Goal: Task Accomplishment & Management: Manage account settings

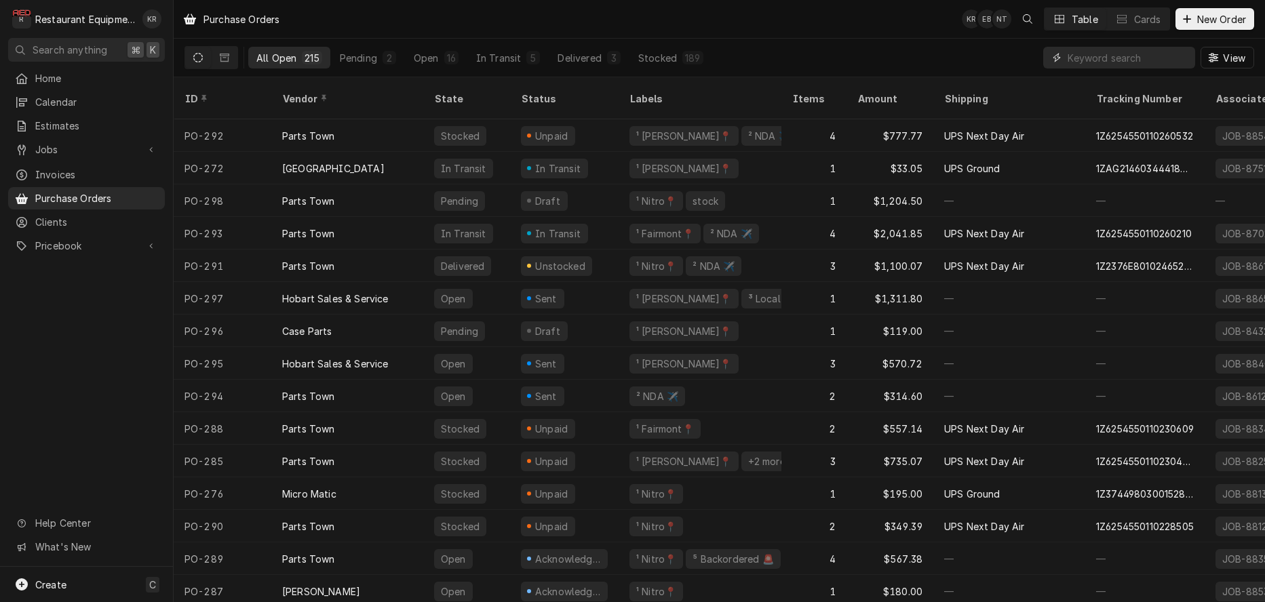
click at [1090, 58] on input "Dynamic Content Wrapper" at bounding box center [1127, 58] width 121 height 22
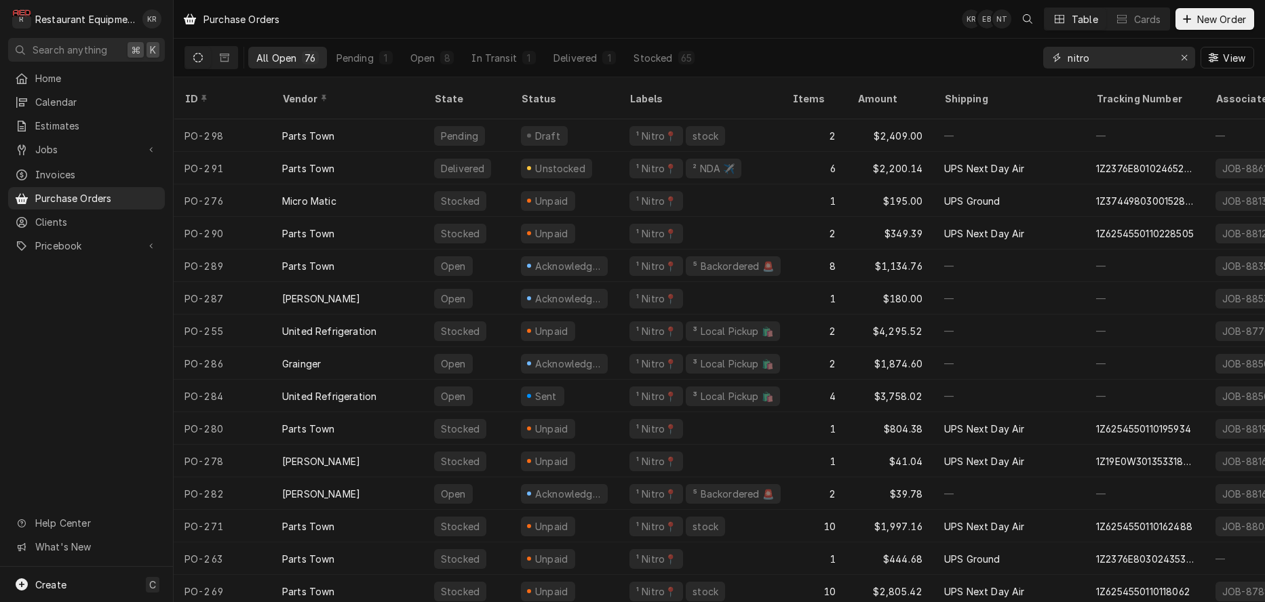
type input "nitro"
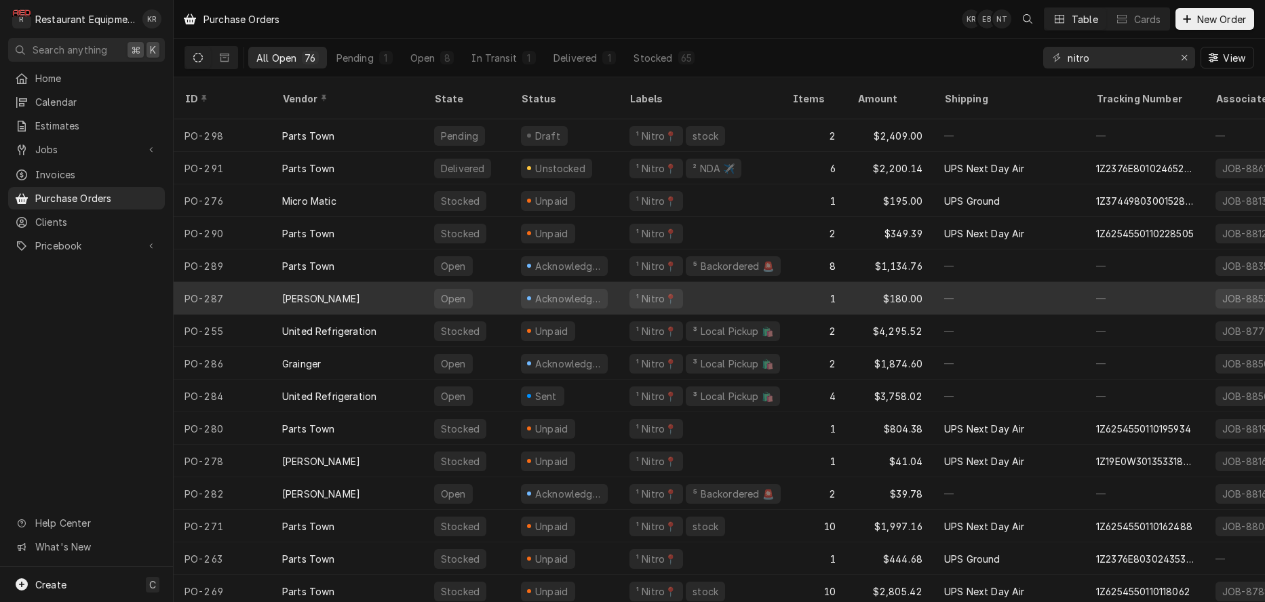
click at [352, 282] on div "Franke FS" at bounding box center [347, 298] width 152 height 33
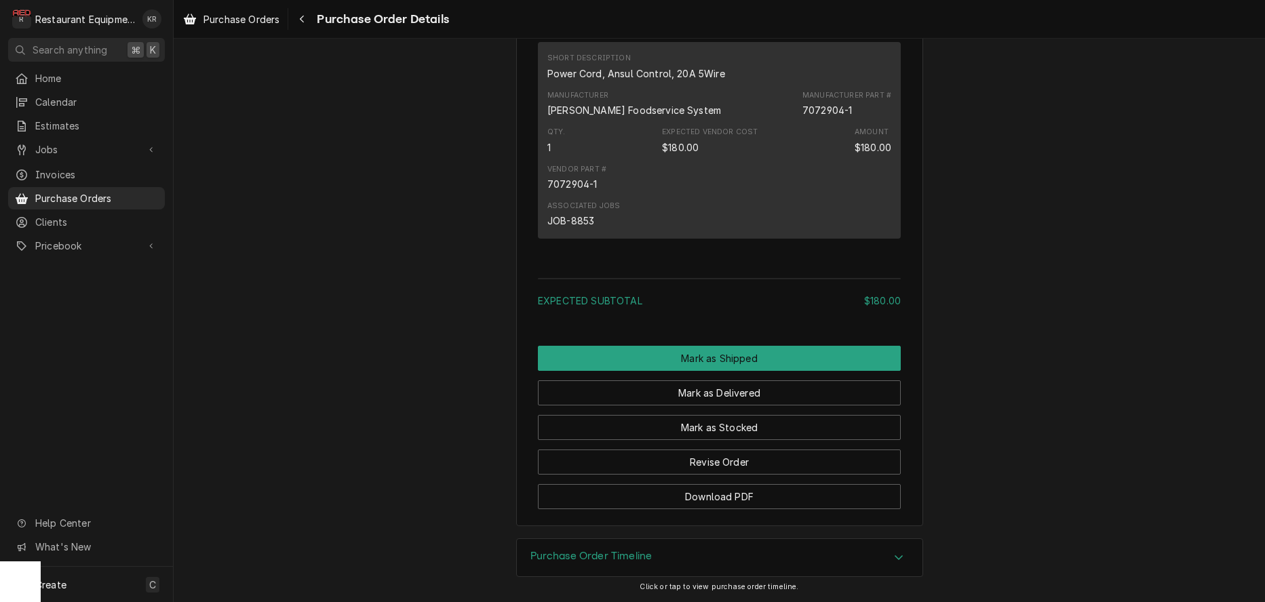
scroll to position [890, 0]
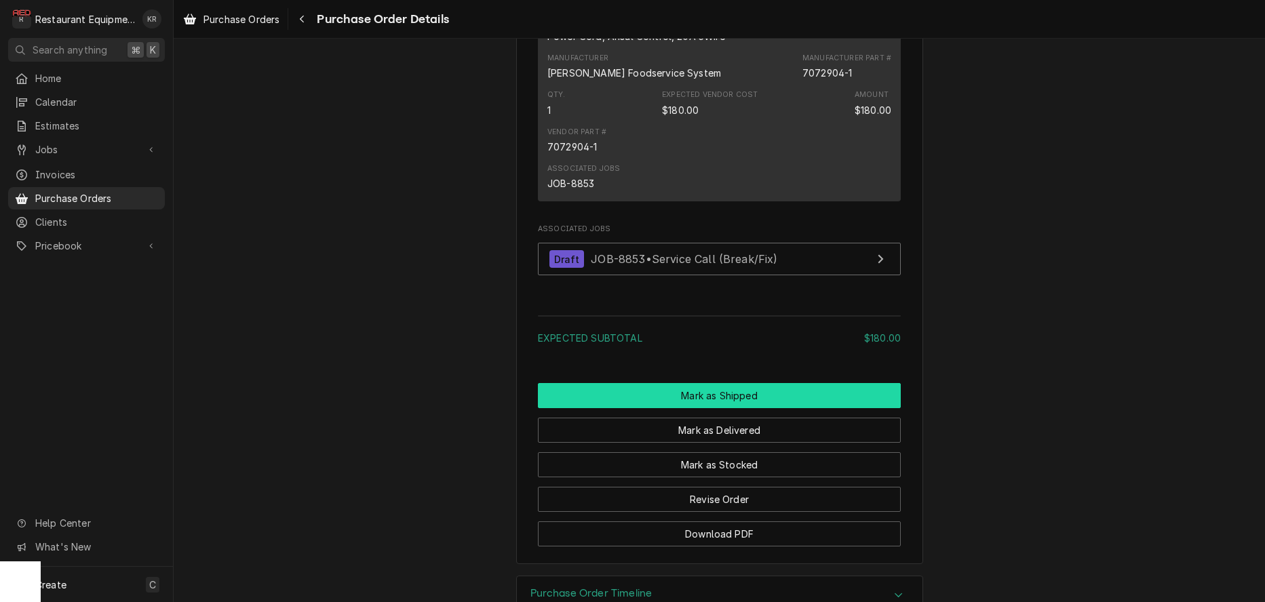
click at [740, 408] on button "Mark as Shipped" at bounding box center [719, 395] width 363 height 25
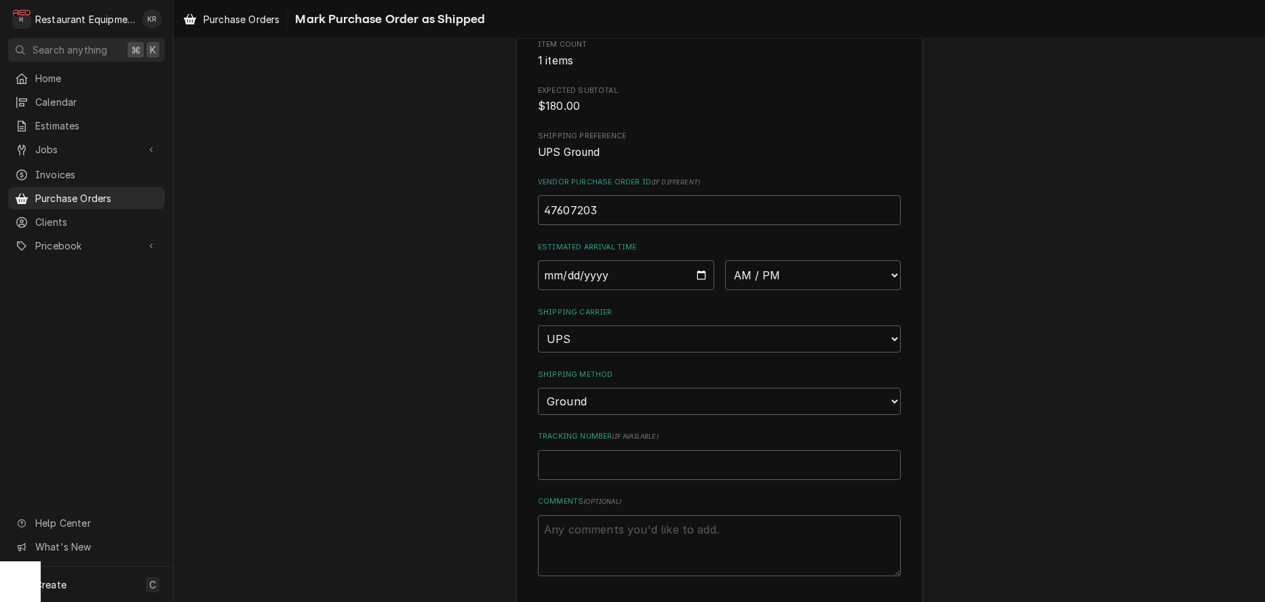
scroll to position [222, 0]
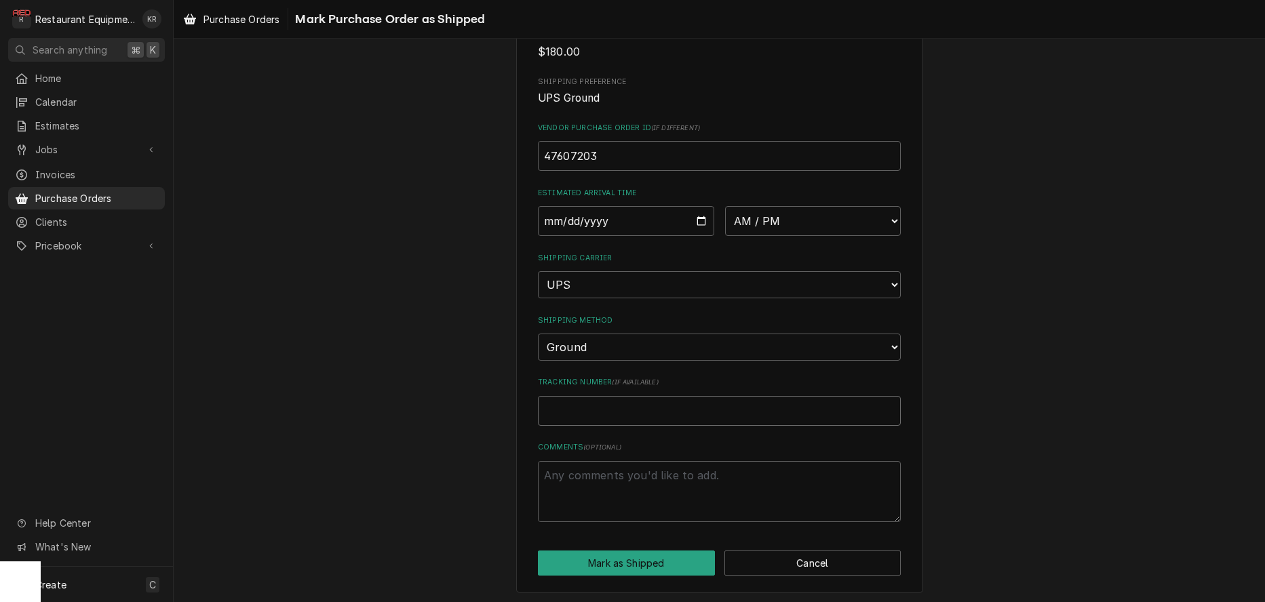
paste input "1Z19E0W30335365766"
type textarea "x"
type input "1Z19E0W30335365766"
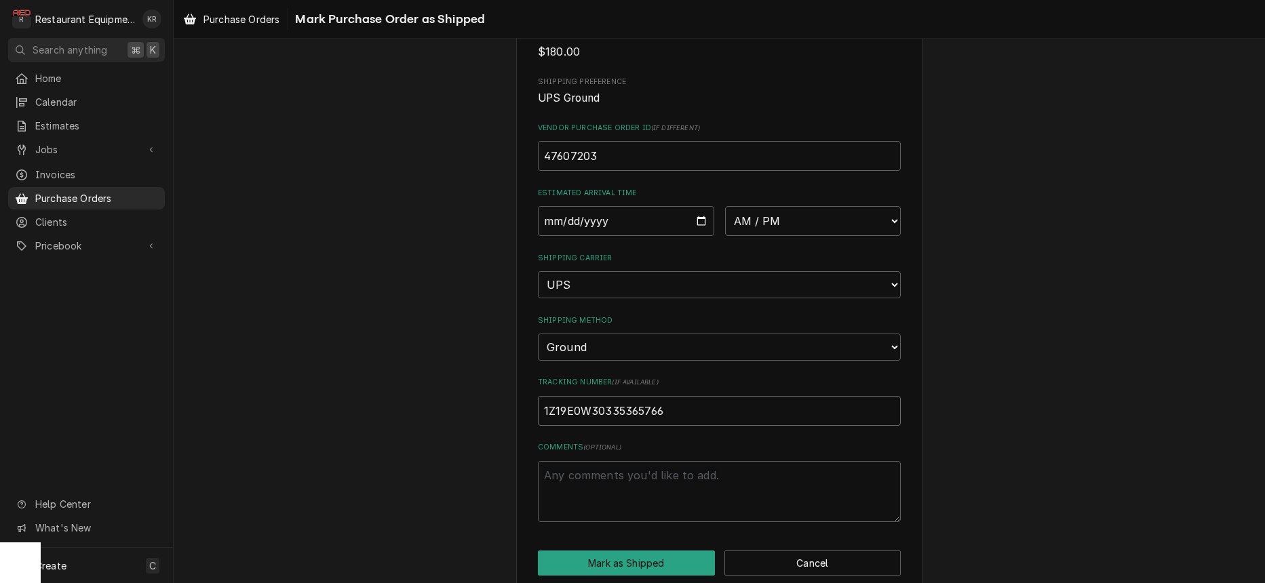
type textarea "x"
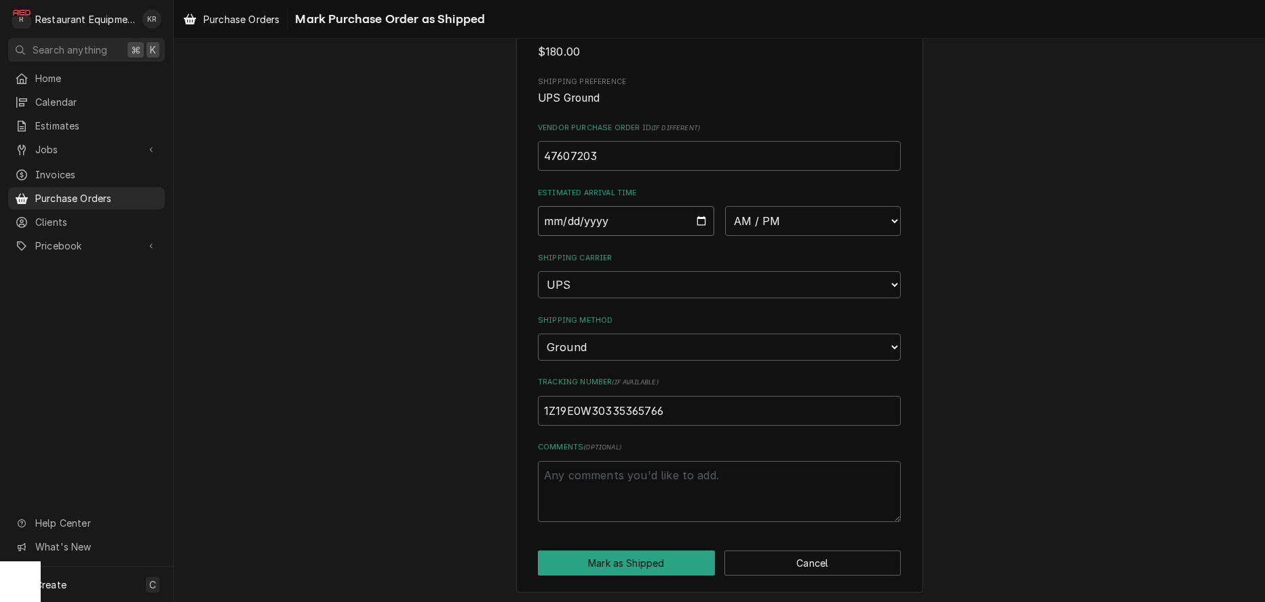
click at [705, 224] on input "Date" at bounding box center [626, 221] width 176 height 30
type input "2025-09-15"
type textarea "x"
click at [725, 206] on select "AM / PM 6:00 AM 6:15 AM 6:30 AM 6:45 AM 7:00 AM 7:15 AM 7:30 AM 7:45 AM 8:00 AM…" at bounding box center [813, 221] width 176 height 30
select select "10:30:00"
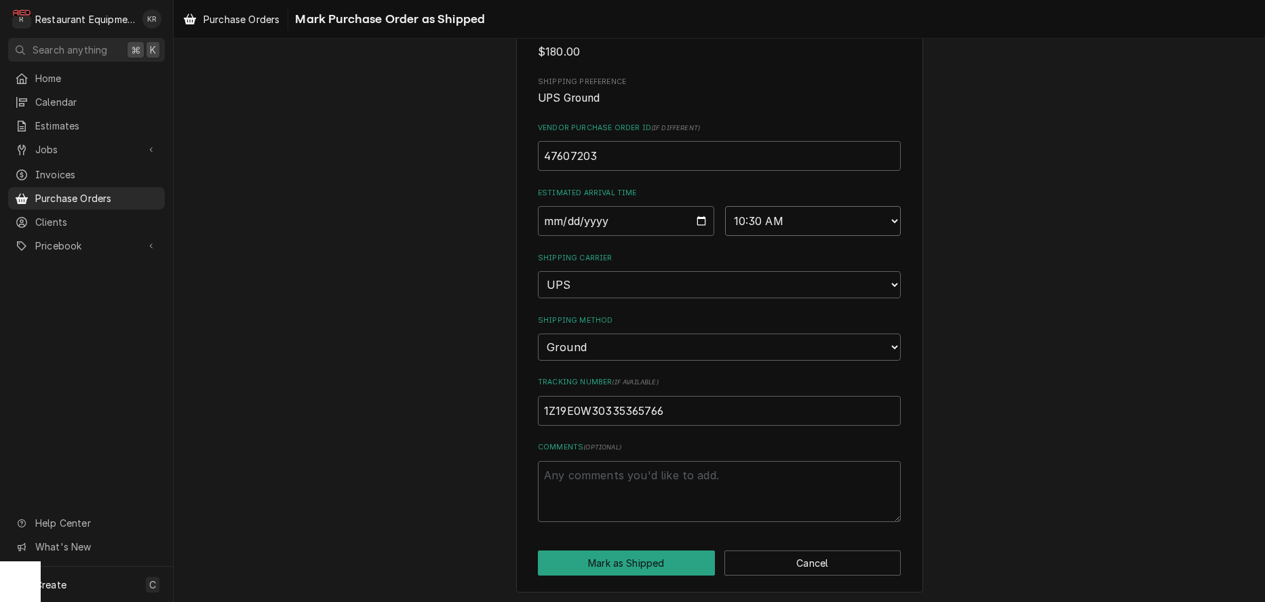
click option "10:30 AM" at bounding box center [0, 0] width 0 height 0
type textarea "x"
drag, startPoint x: 702, startPoint y: 218, endPoint x: 700, endPoint y: 225, distance: 7.9
click at [702, 218] on input "2025-09-15" at bounding box center [626, 221] width 176 height 30
type input "2025-09-16"
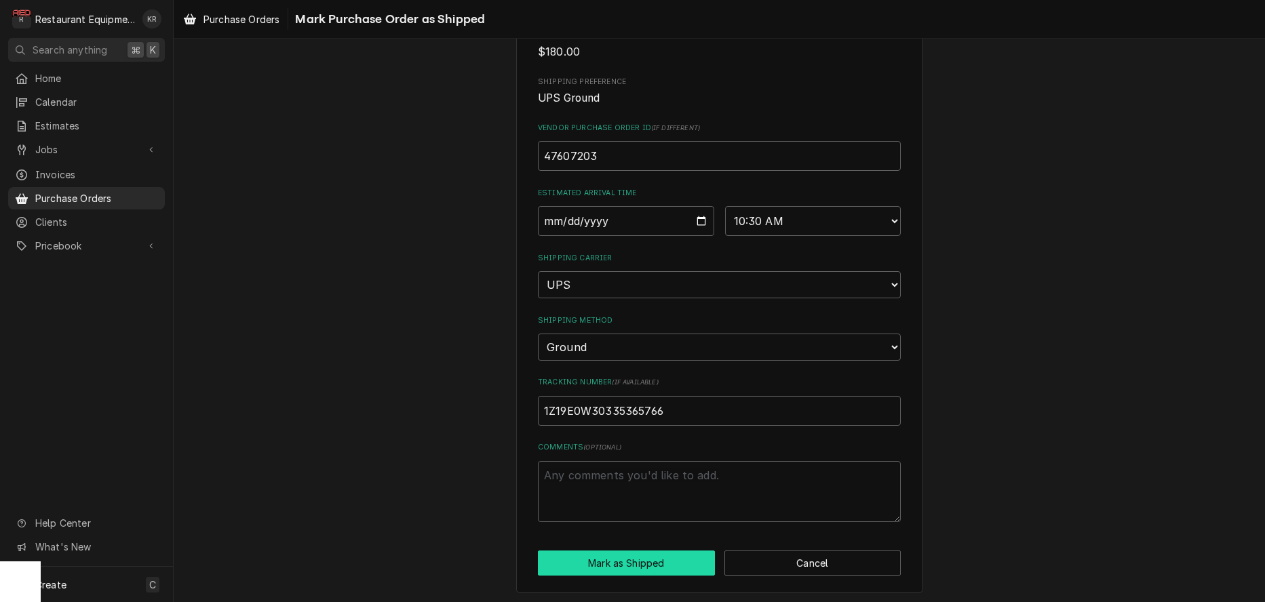
click at [632, 558] on button "Mark as Shipped" at bounding box center [626, 563] width 177 height 25
type textarea "x"
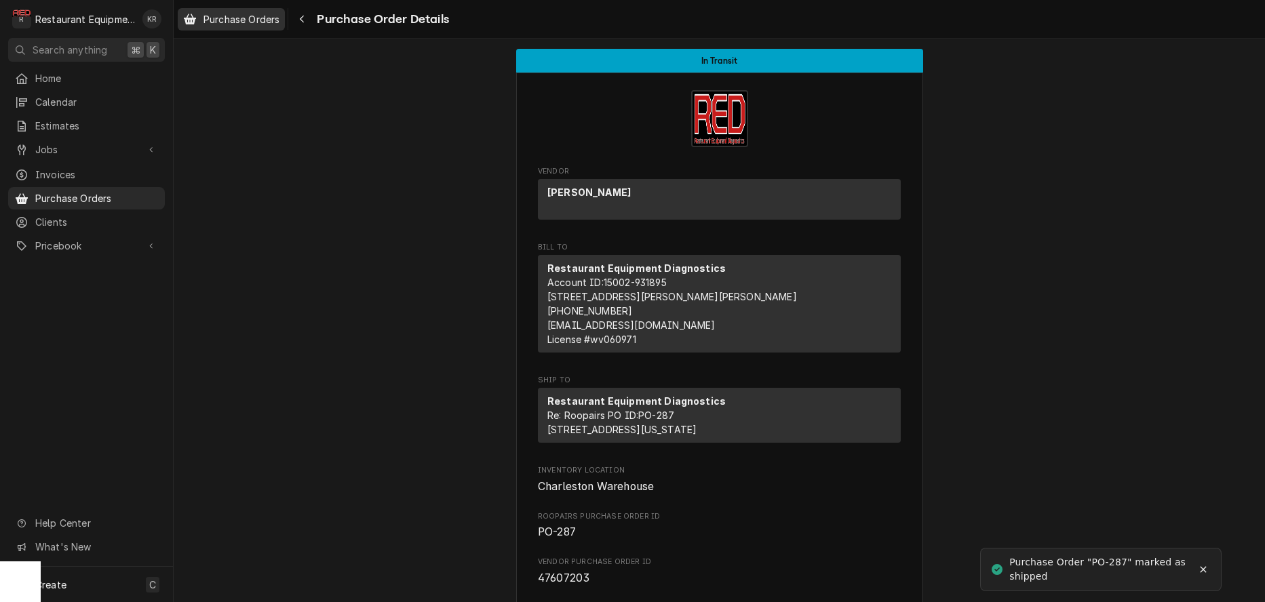
click at [240, 16] on span "Purchase Orders" at bounding box center [241, 19] width 76 height 14
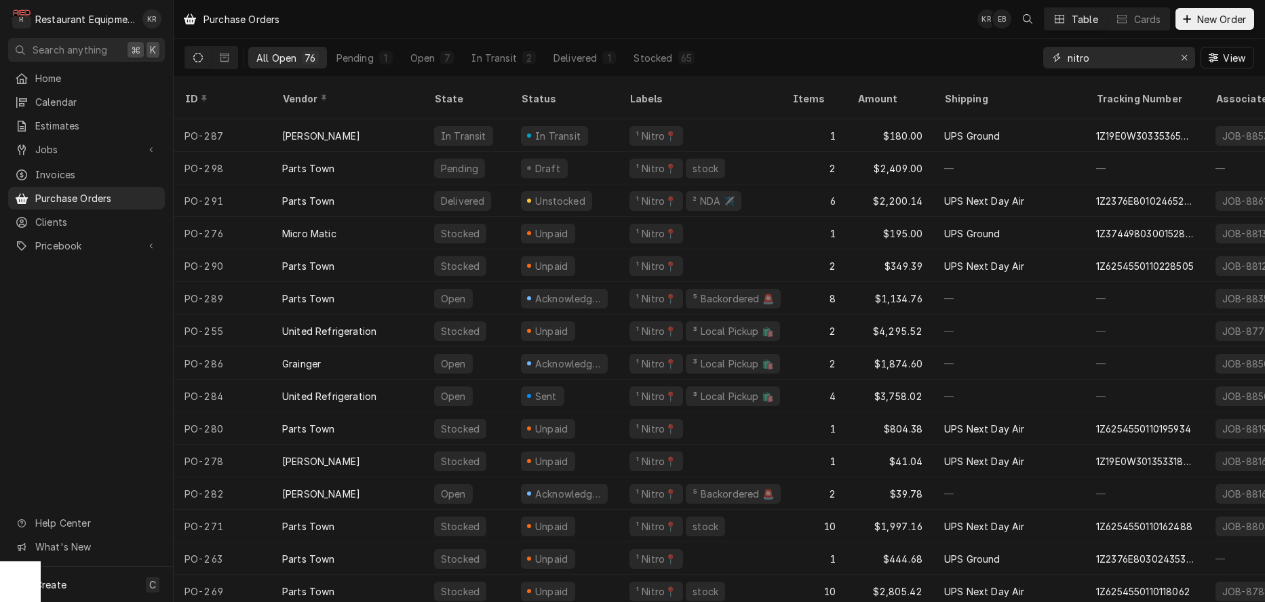
click at [1080, 59] on input "nitro" at bounding box center [1118, 58] width 102 height 22
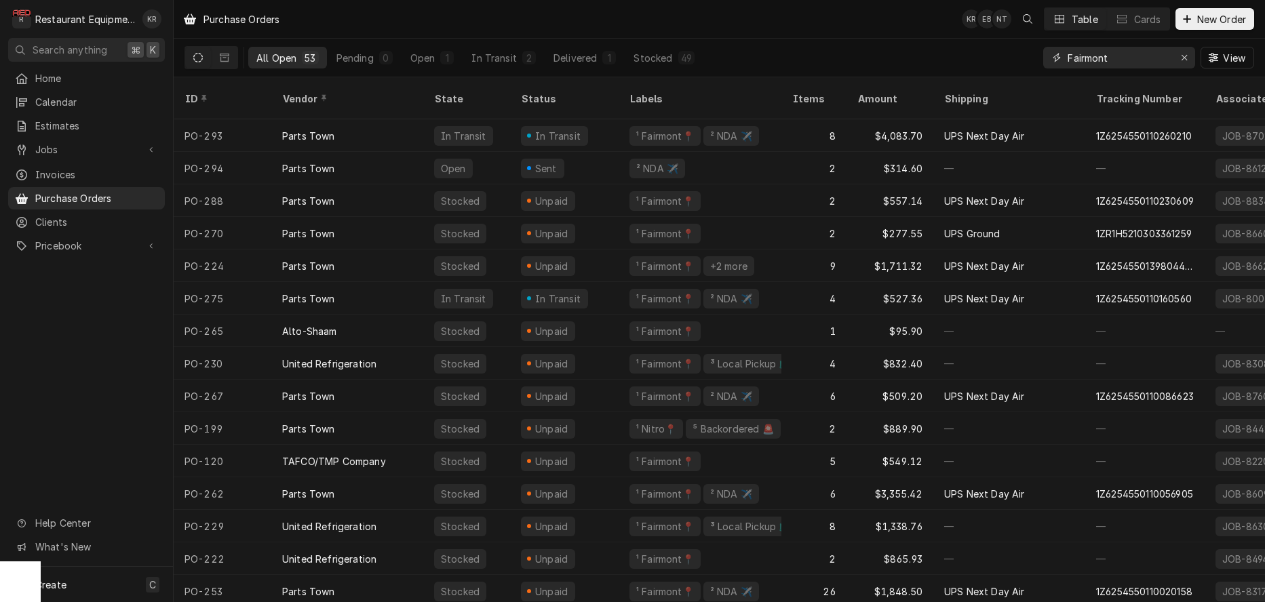
click at [1085, 57] on input "Fairmont" at bounding box center [1118, 58] width 102 height 22
click at [1086, 57] on input "Fairmont" at bounding box center [1118, 58] width 102 height 22
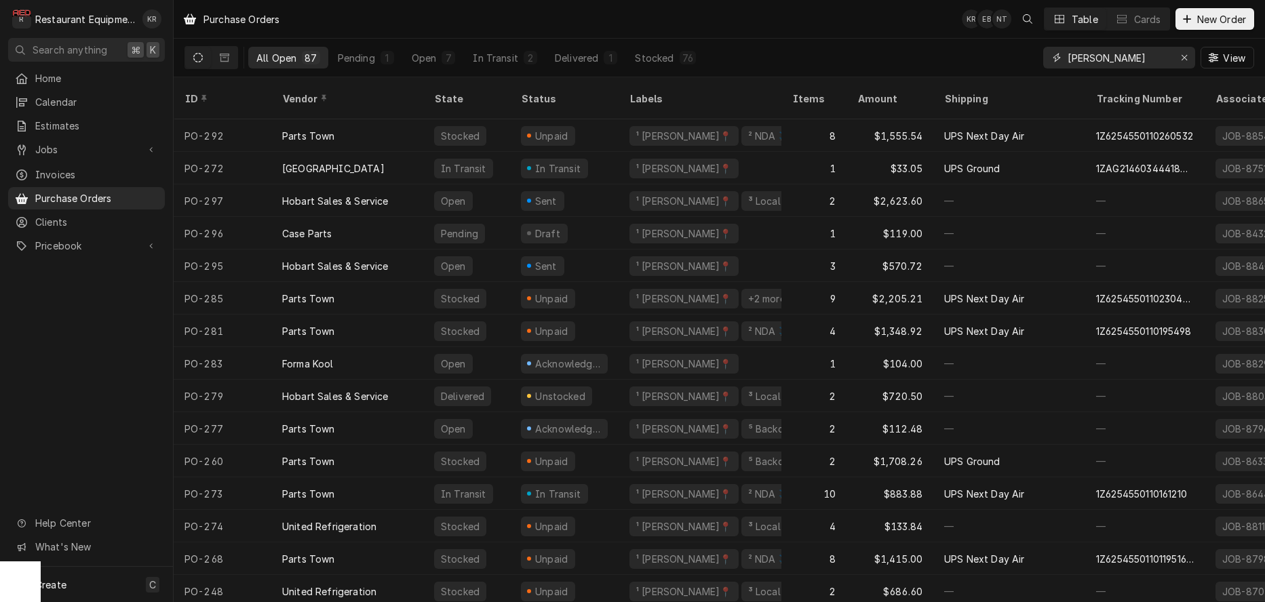
type input "beckley"
click at [534, 484] on div "In Transit" at bounding box center [554, 494] width 67 height 20
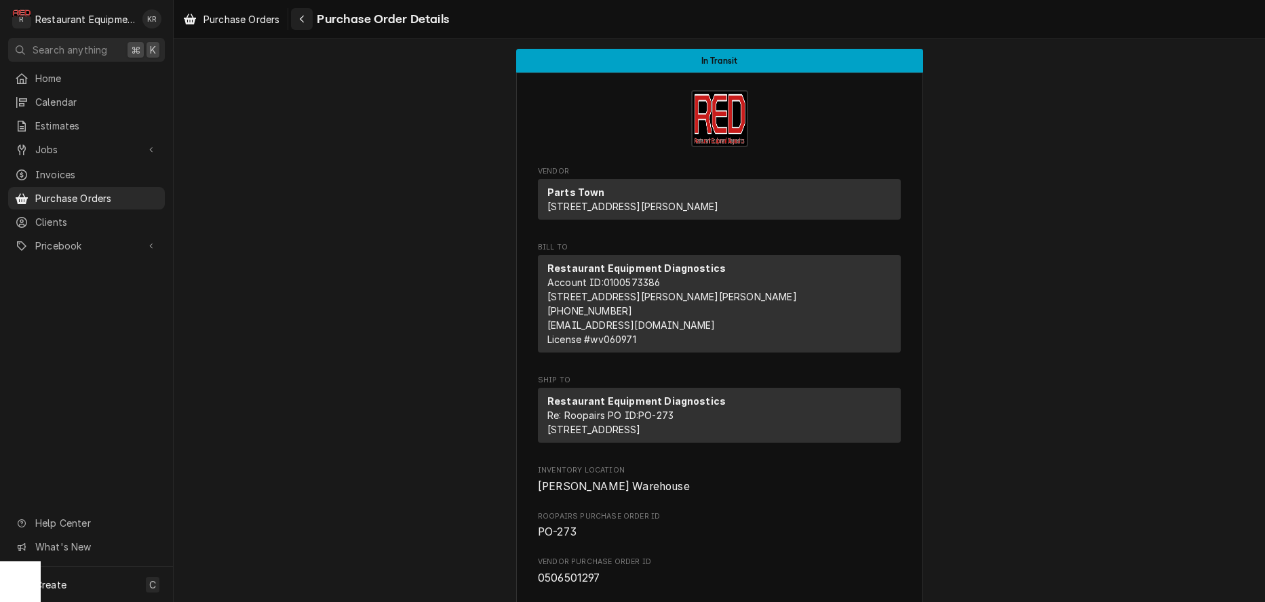
click at [300, 18] on div "Navigate back" at bounding box center [302, 19] width 14 height 14
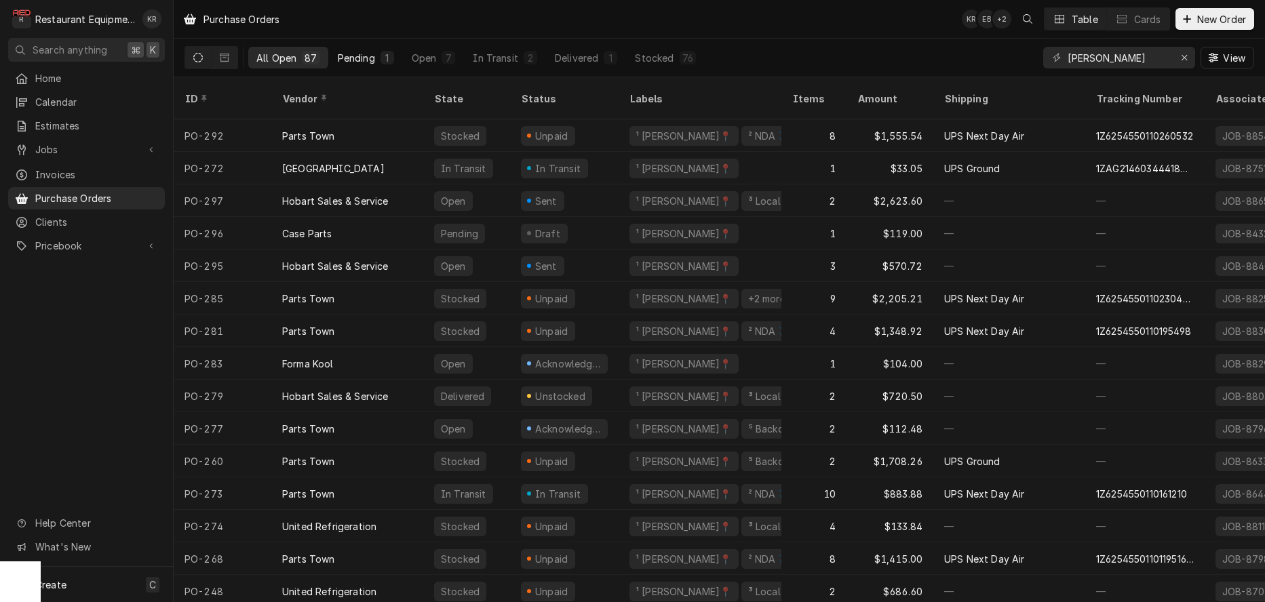
click at [345, 60] on div "Pending" at bounding box center [356, 58] width 37 height 14
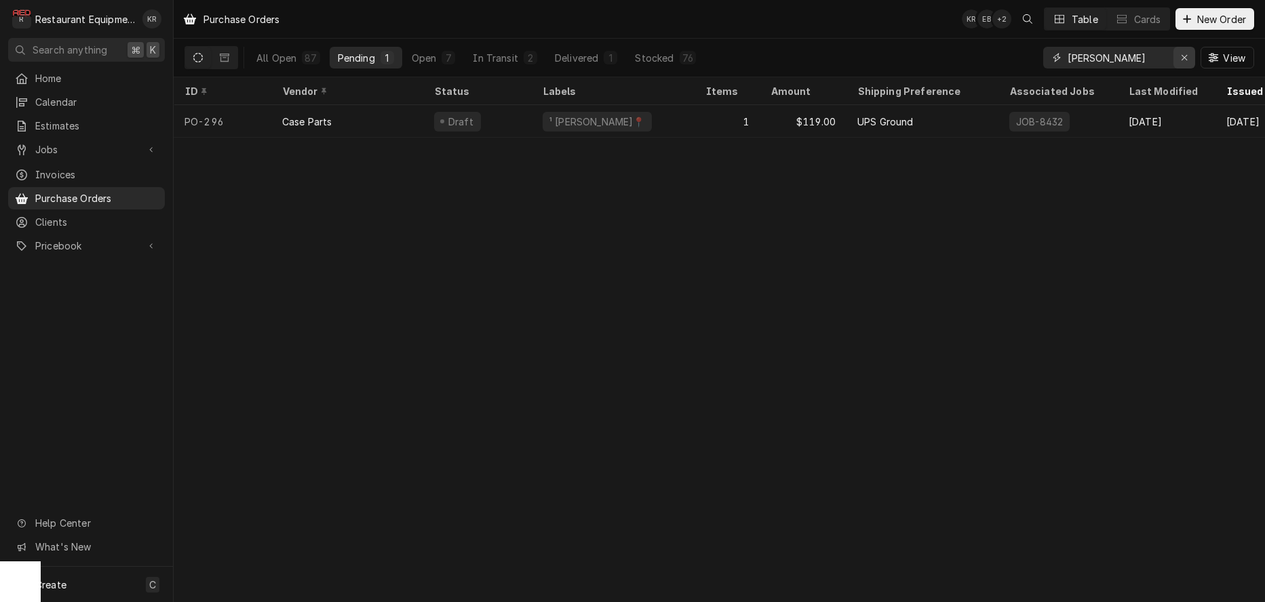
click at [1179, 58] on div "Erase input" at bounding box center [1184, 58] width 14 height 14
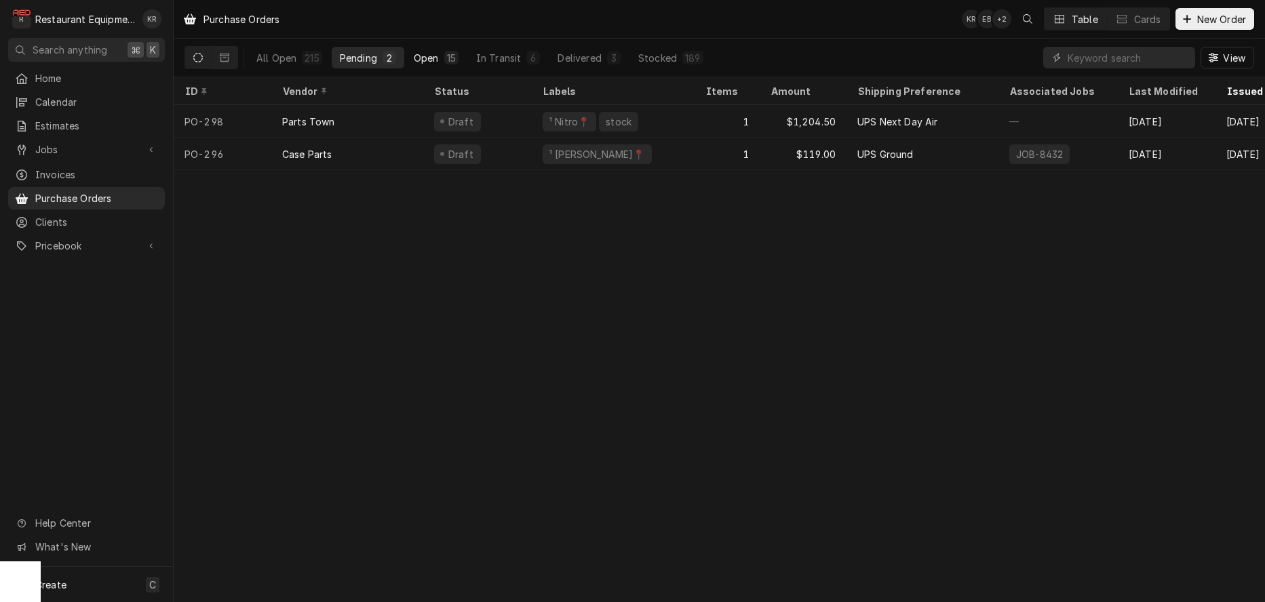
click at [435, 56] on div "Open" at bounding box center [426, 58] width 25 height 14
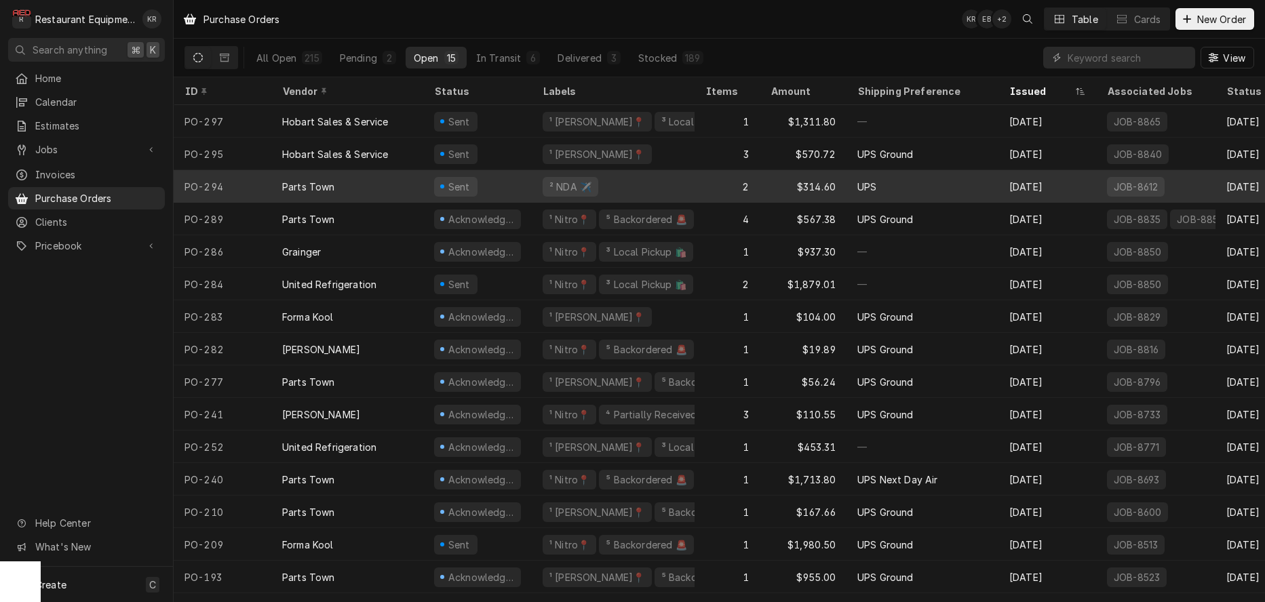
click at [354, 184] on div "Parts Town" at bounding box center [347, 186] width 152 height 33
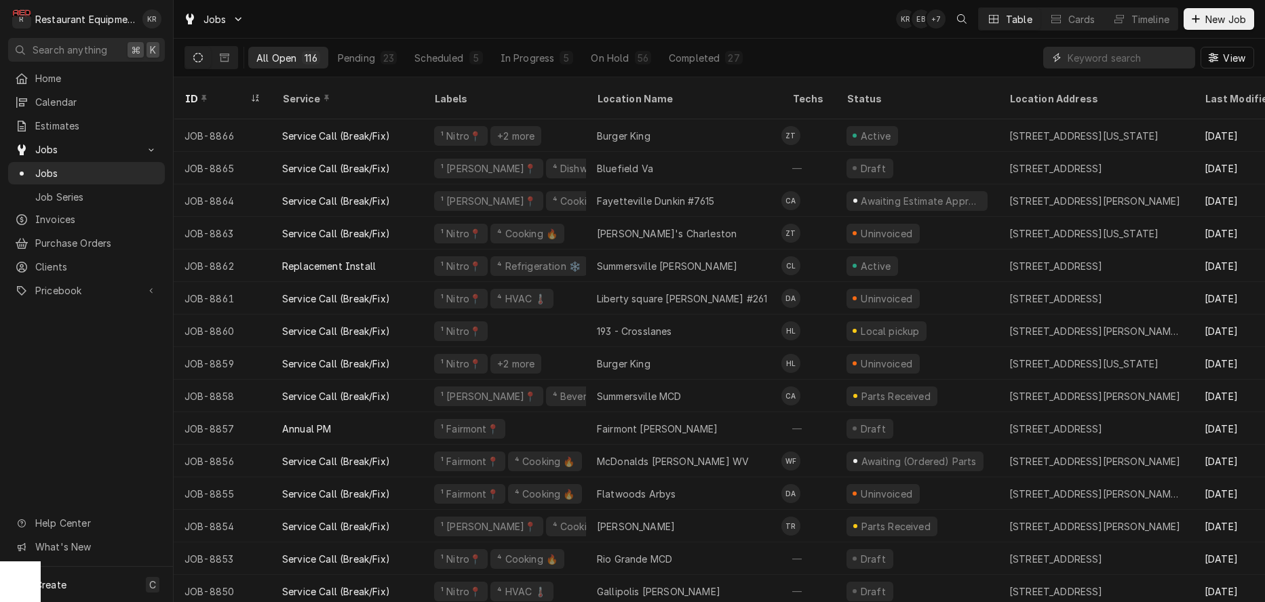
click at [1142, 58] on input "Dynamic Content Wrapper" at bounding box center [1127, 58] width 121 height 22
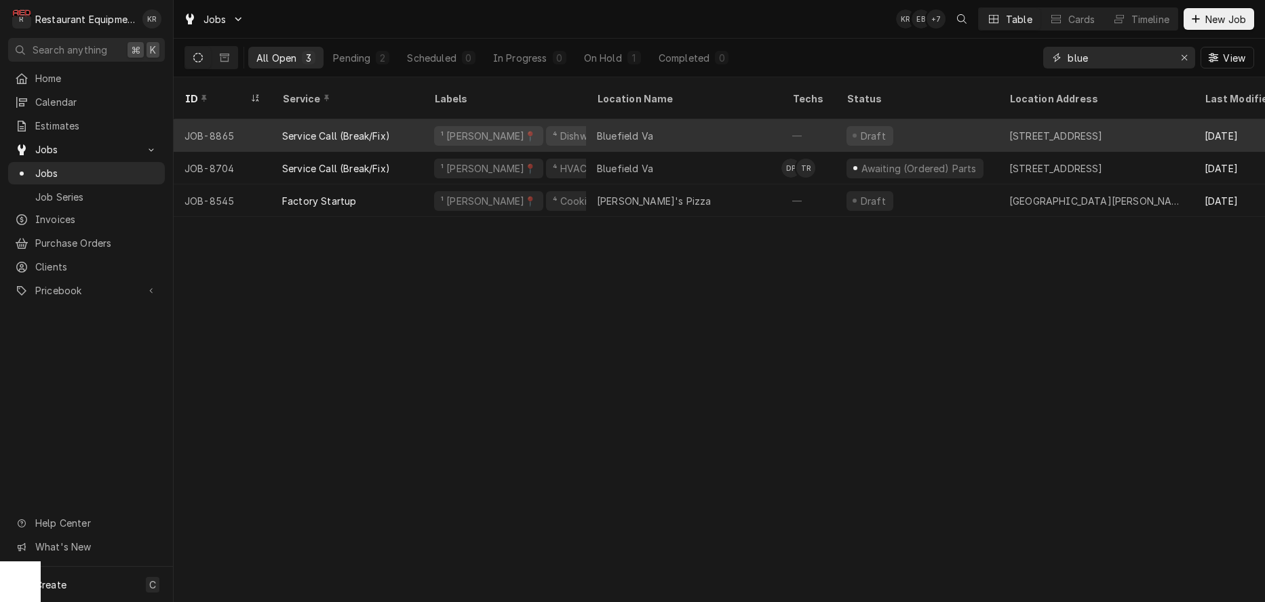
type input "blue"
click at [625, 129] on div "Bluefield Va" at bounding box center [625, 136] width 56 height 14
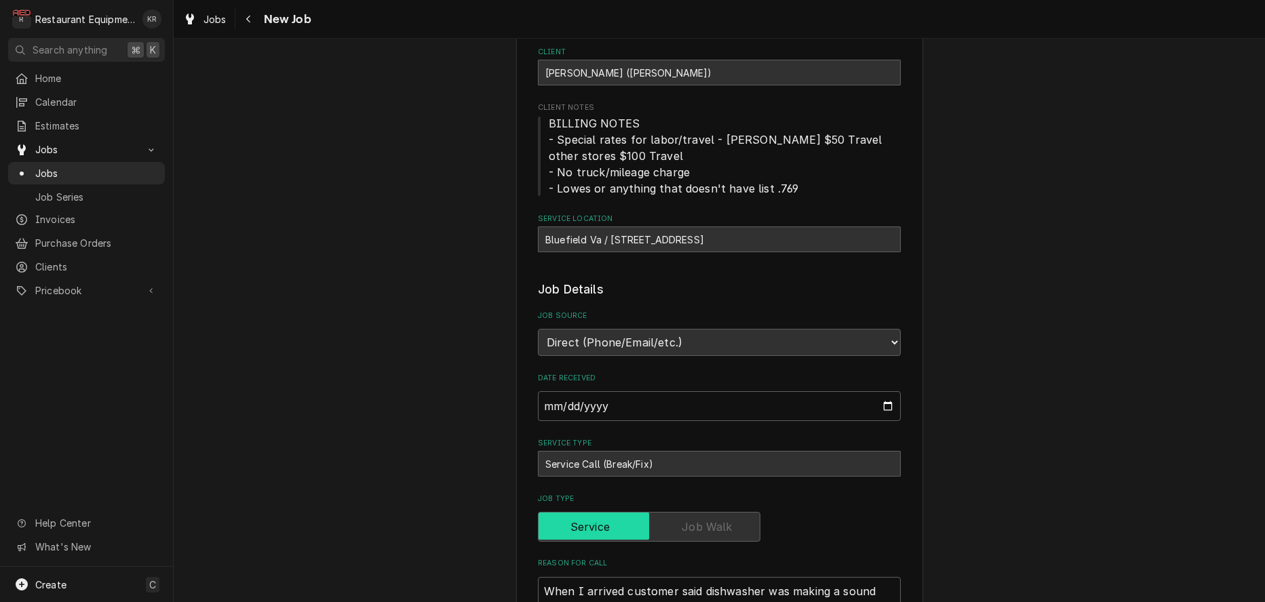
type textarea "x"
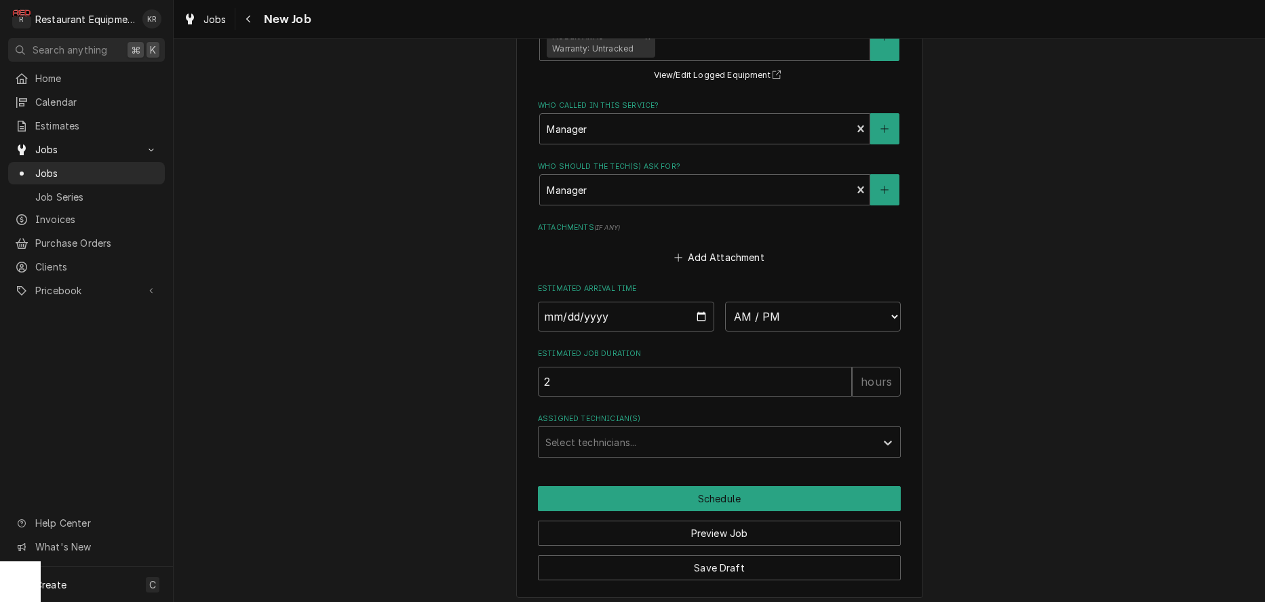
scroll to position [1090, 0]
drag, startPoint x: 705, startPoint y: 317, endPoint x: 696, endPoint y: 315, distance: 8.6
click at [700, 316] on input "Date" at bounding box center [626, 316] width 176 height 30
type input "[DATE]"
type textarea "x"
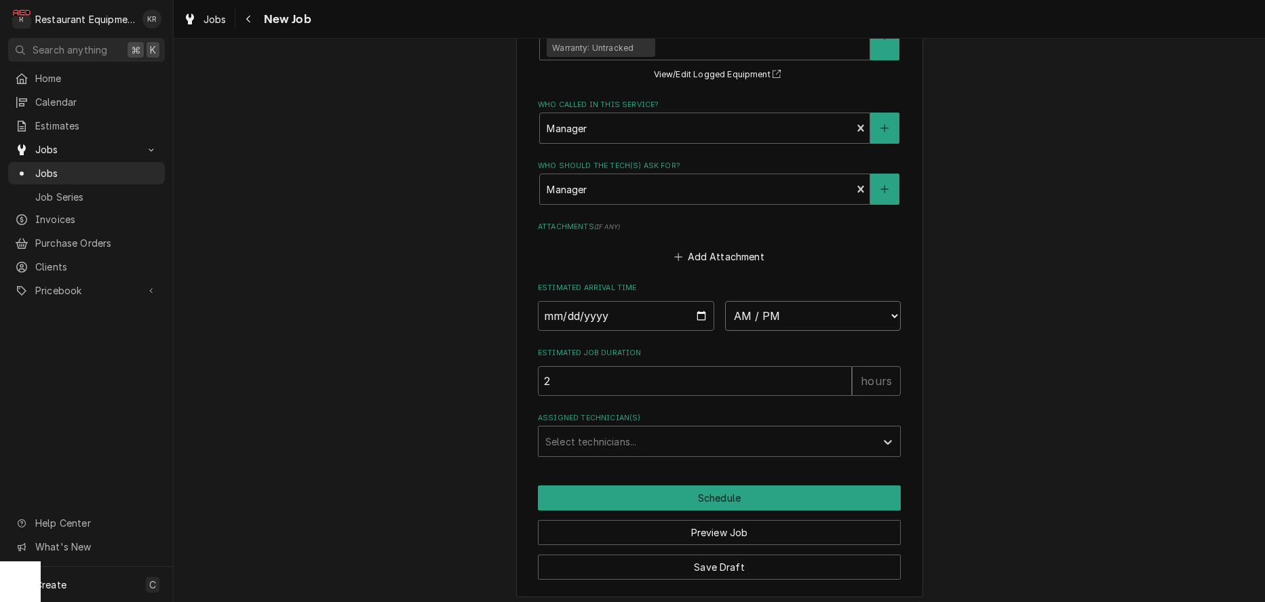
click at [725, 301] on select "AM / PM 6:00 AM 6:15 AM 6:30 AM 6:45 AM 7:00 AM 7:15 AM 7:30 AM 7:45 AM 8:00 AM…" at bounding box center [813, 316] width 176 height 30
select select "13:00:00"
click option "1:00 PM" at bounding box center [0, 0] width 0 height 0
type textarea "x"
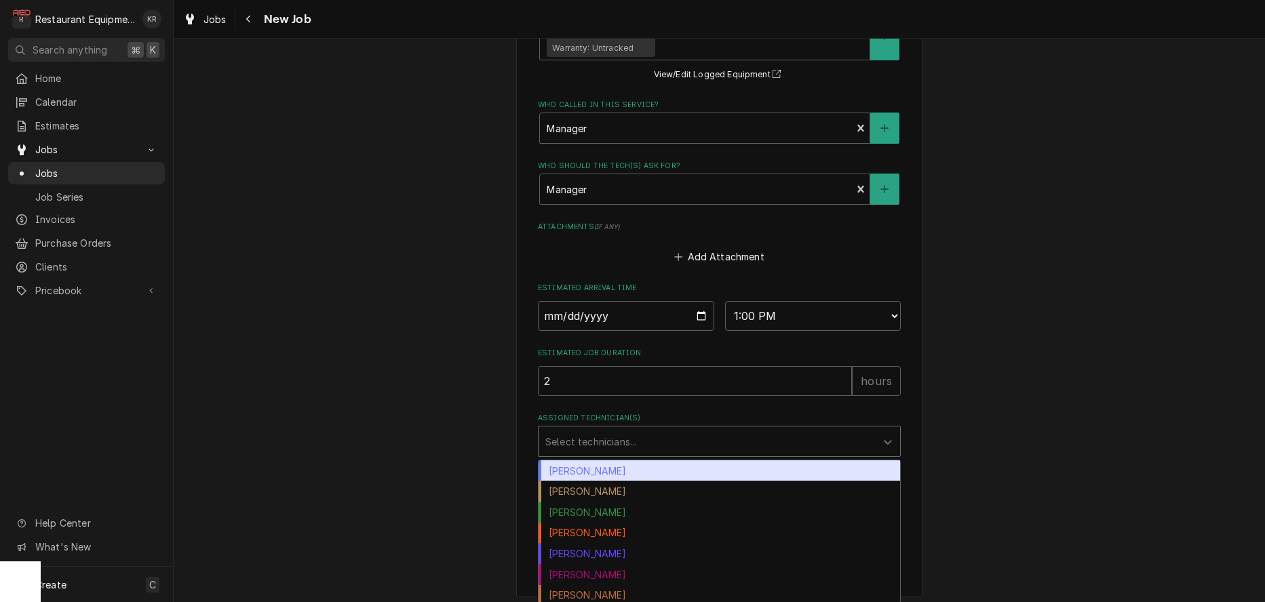
click at [601, 434] on div "Assigned Technician(s)" at bounding box center [706, 441] width 323 height 24
type input "don"
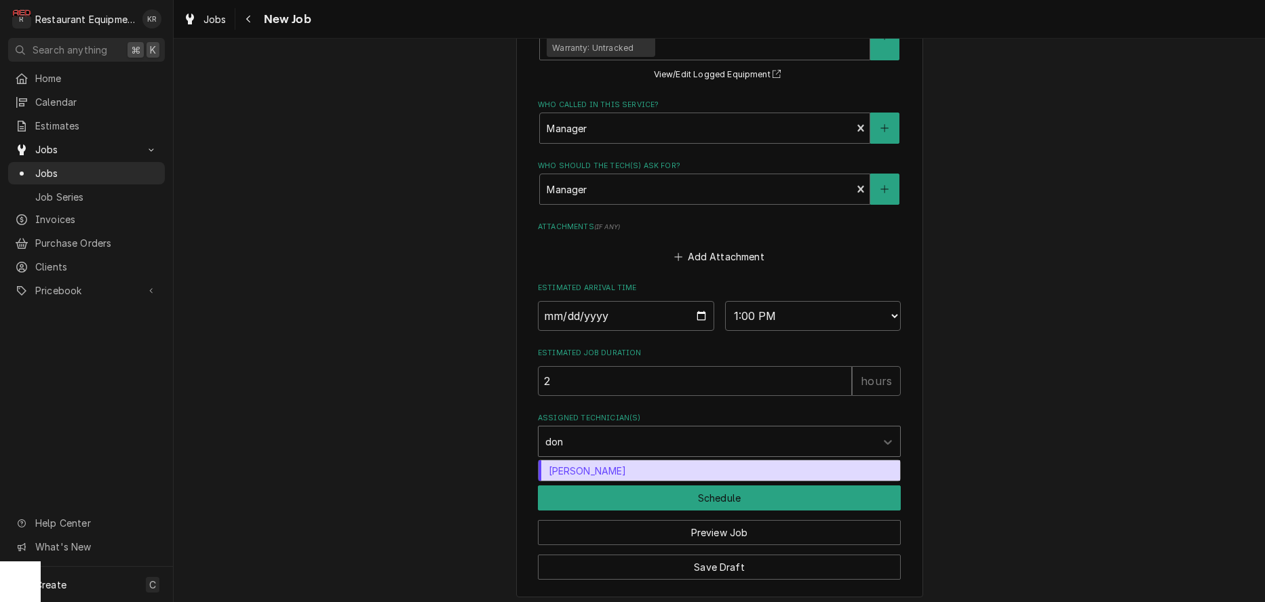
type textarea "x"
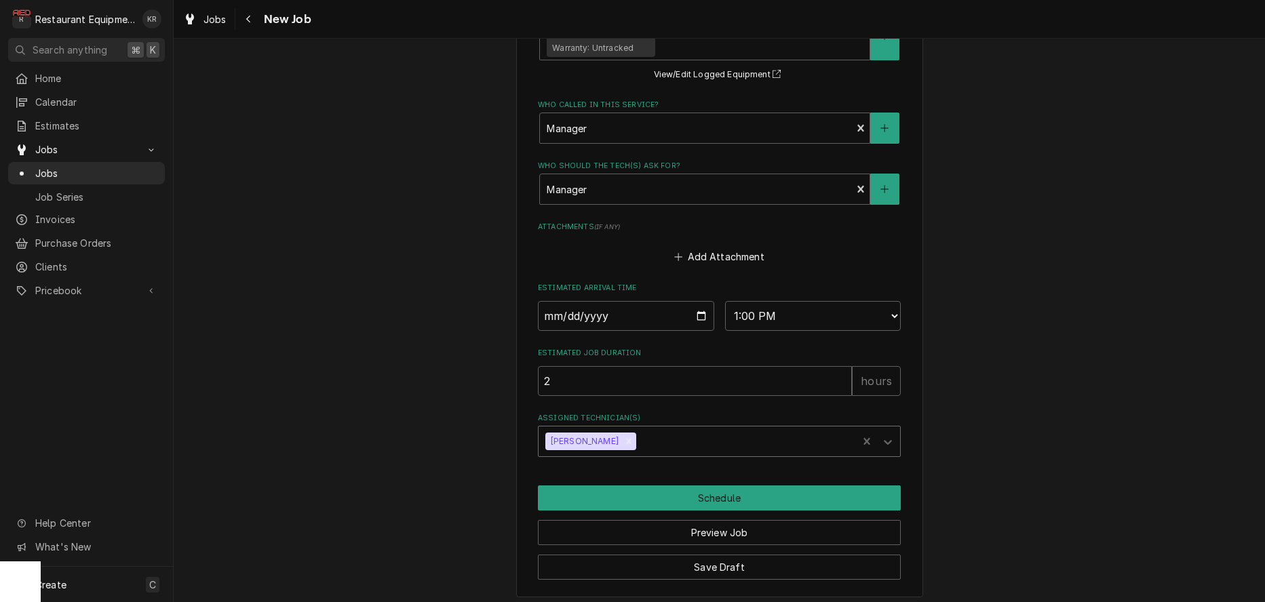
type input "k"
type textarea "x"
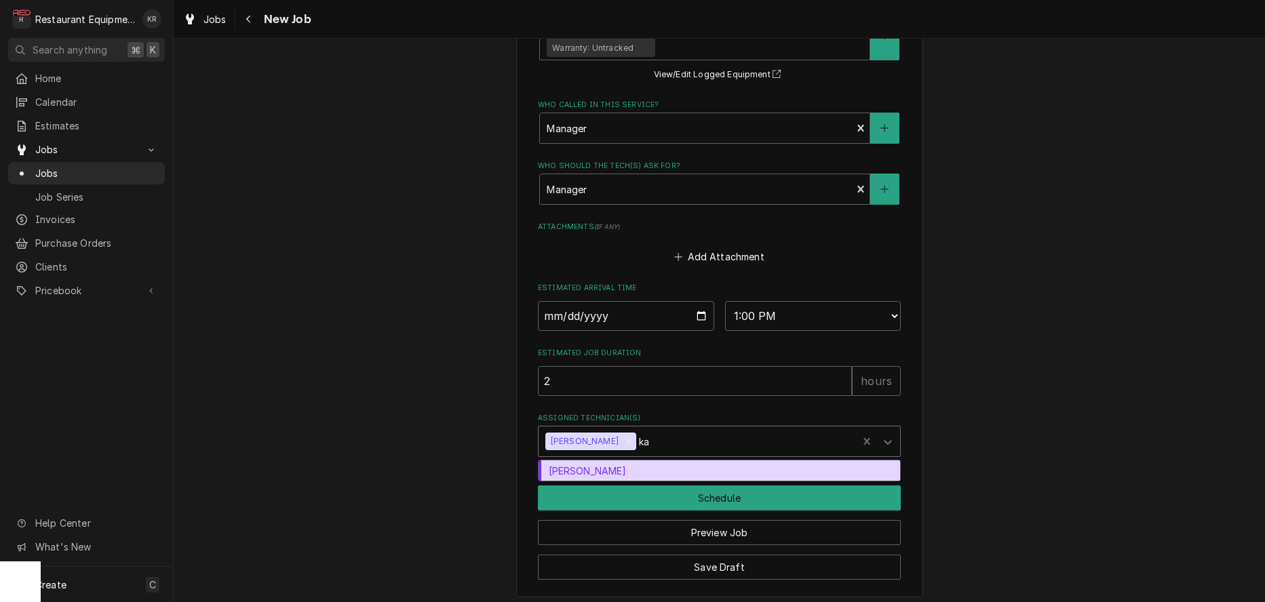
type input "kal"
type textarea "x"
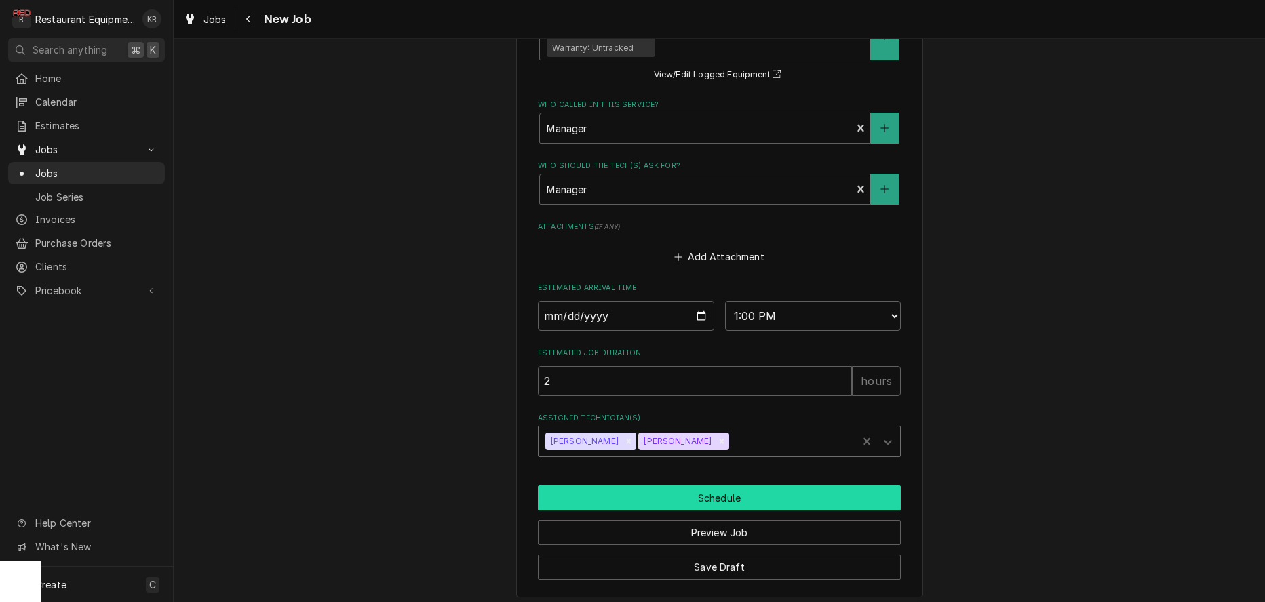
click at [595, 503] on button "Schedule" at bounding box center [719, 497] width 363 height 25
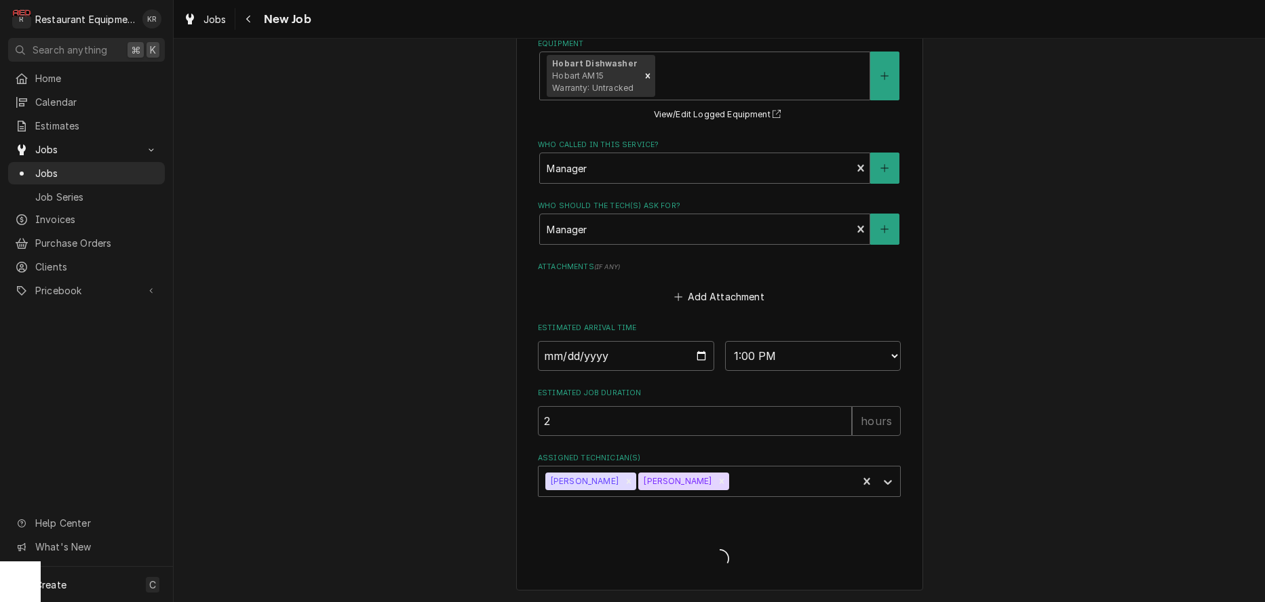
scroll to position [1048, 0]
type textarea "x"
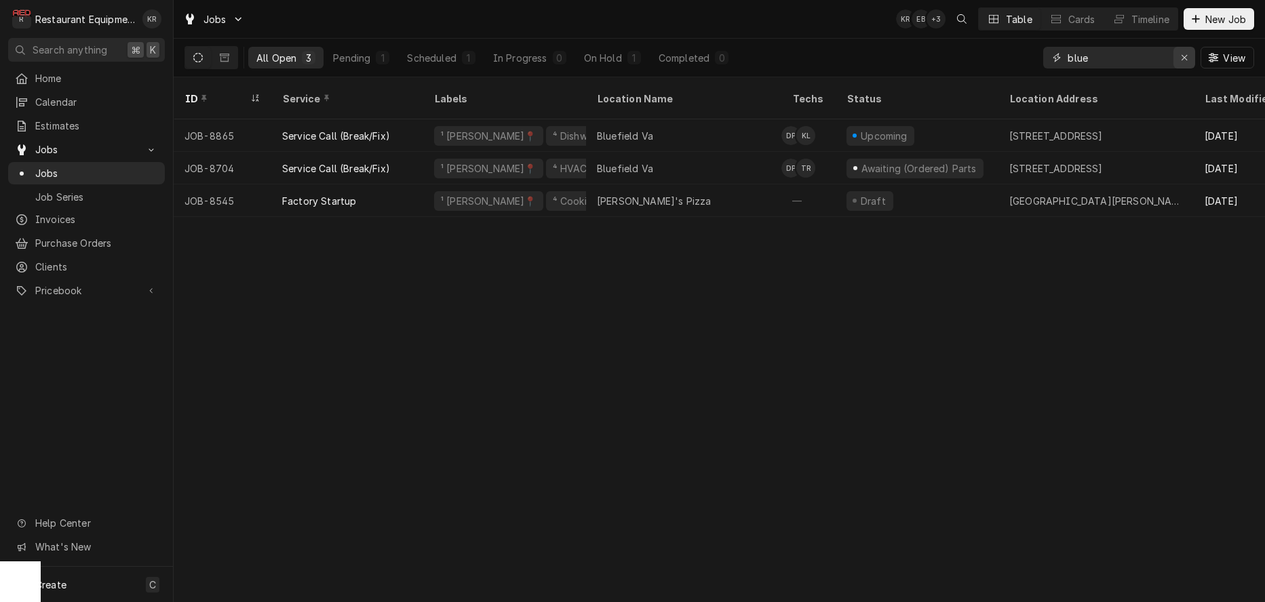
click at [1191, 58] on button "Erase input" at bounding box center [1184, 58] width 22 height 22
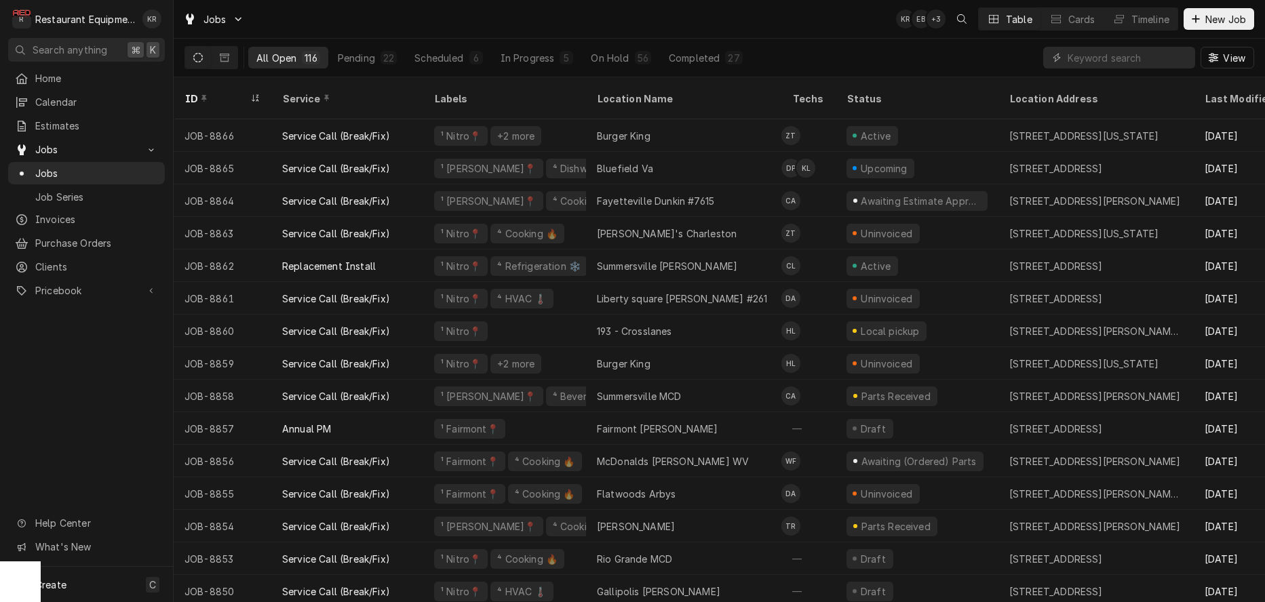
click at [344, 56] on div "Pending" at bounding box center [356, 58] width 37 height 14
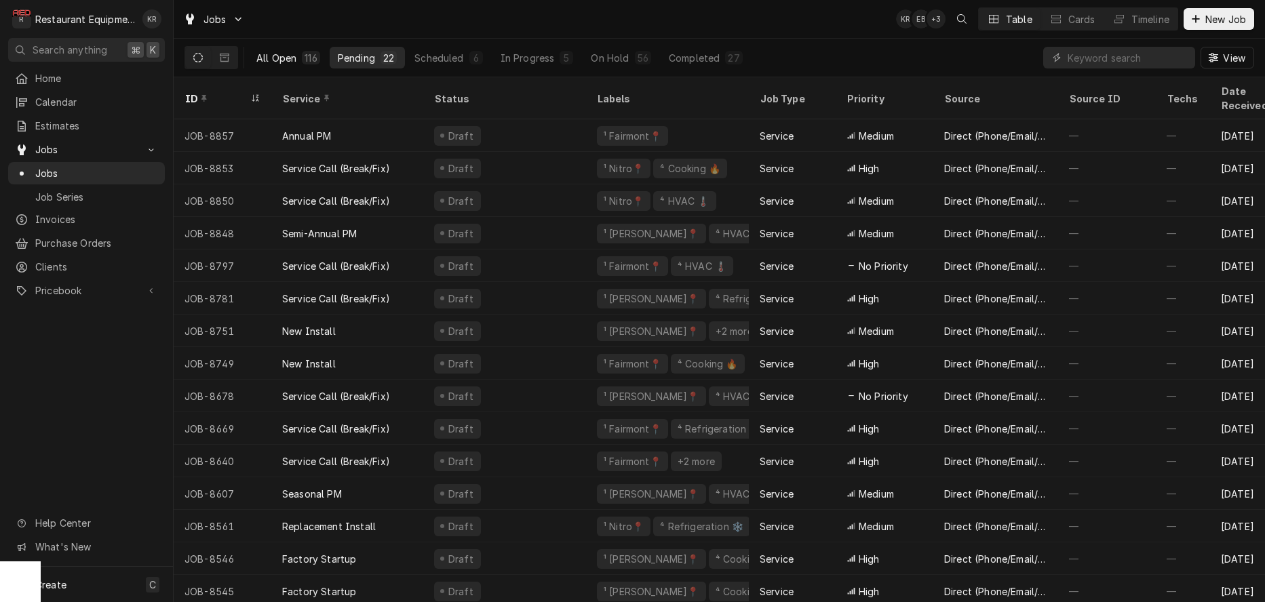
click at [274, 53] on div "All Open" at bounding box center [276, 58] width 40 height 14
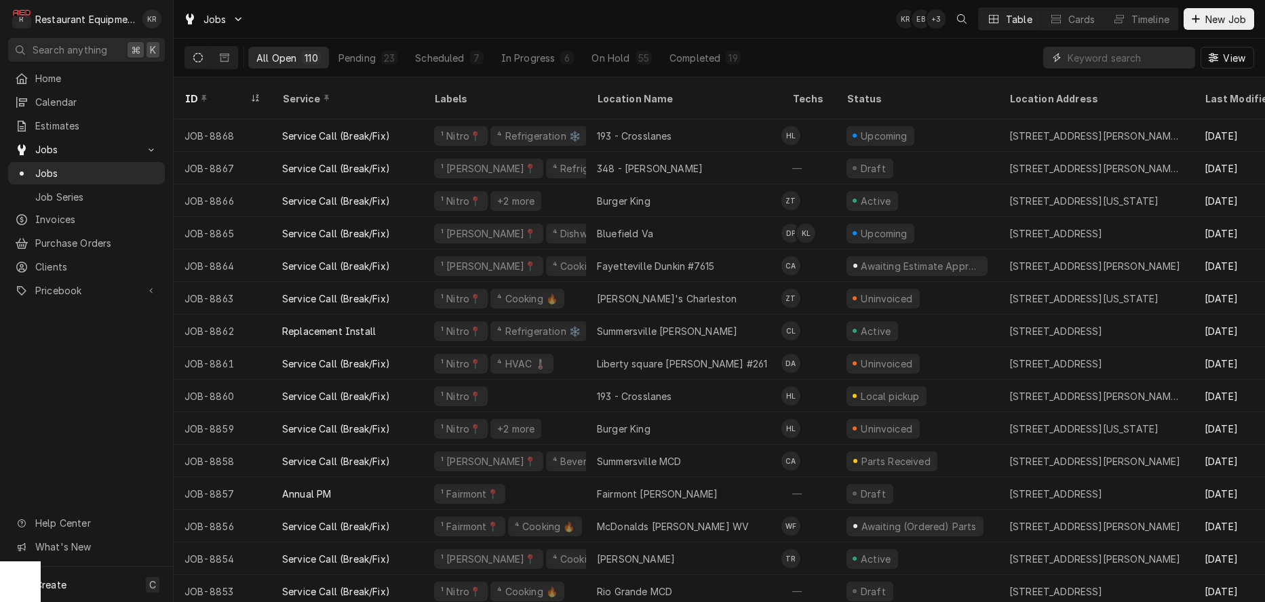
click at [1130, 60] on input "Dynamic Content Wrapper" at bounding box center [1127, 58] width 121 height 22
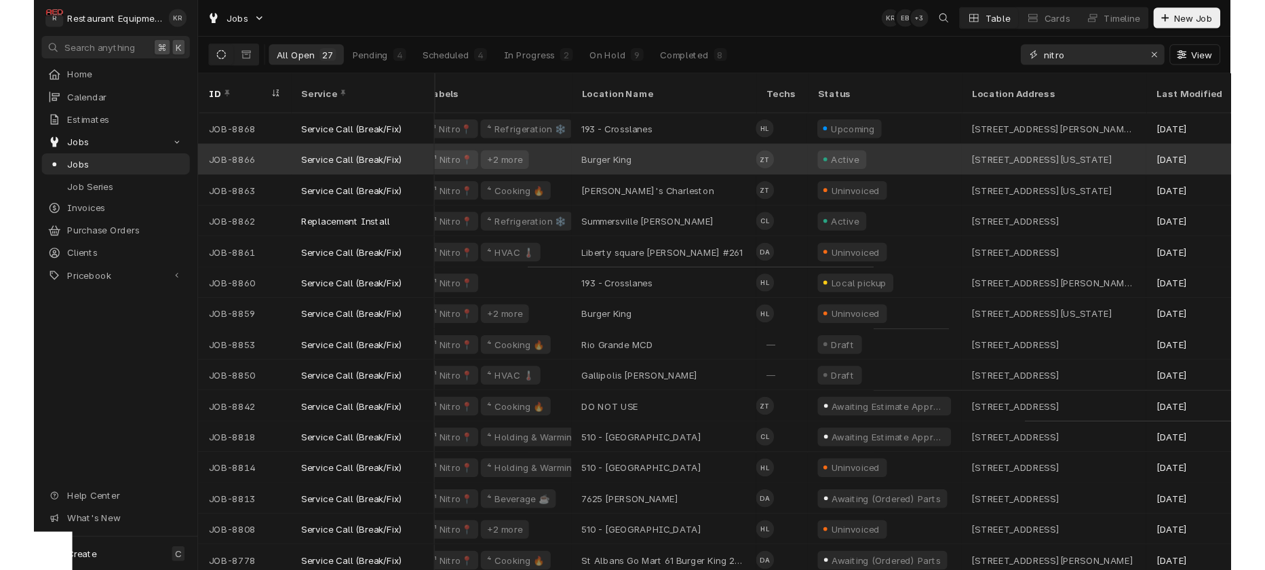
scroll to position [0, 14]
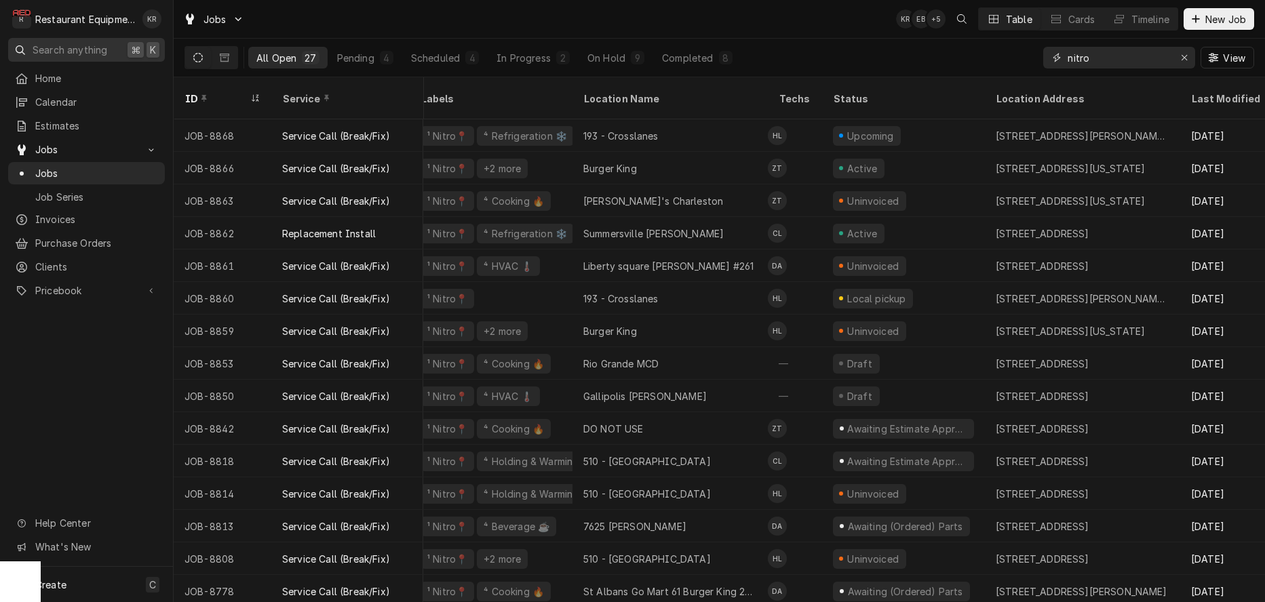
type input "nitro"
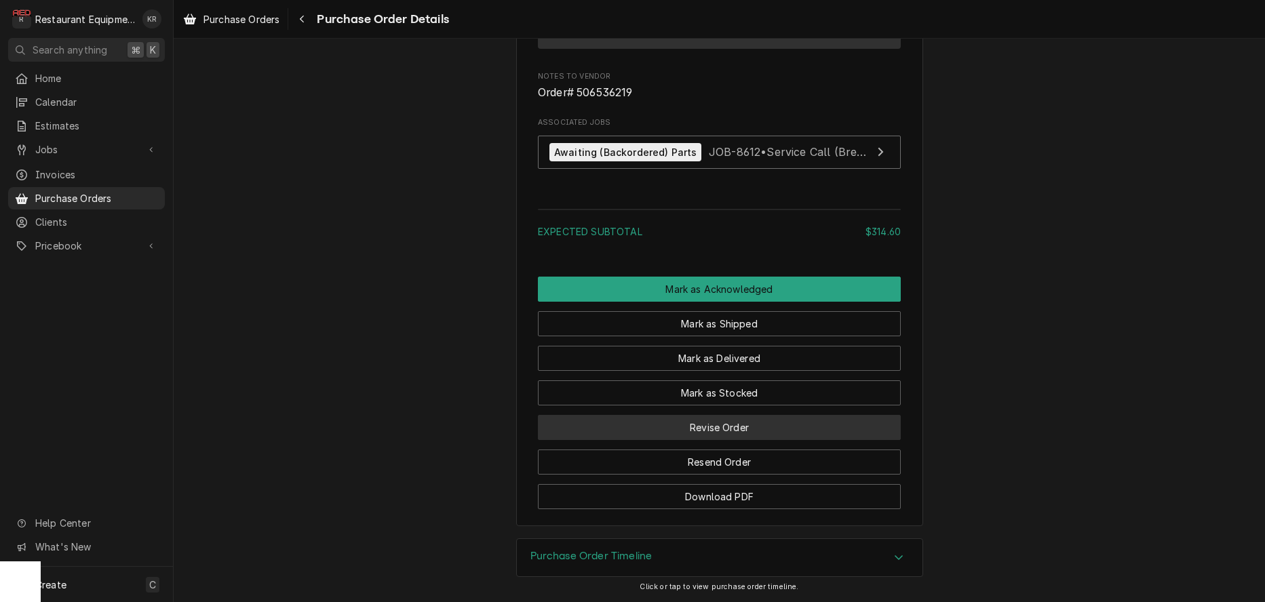
scroll to position [1242, 0]
click at [715, 430] on button "Revise Order" at bounding box center [719, 427] width 363 height 25
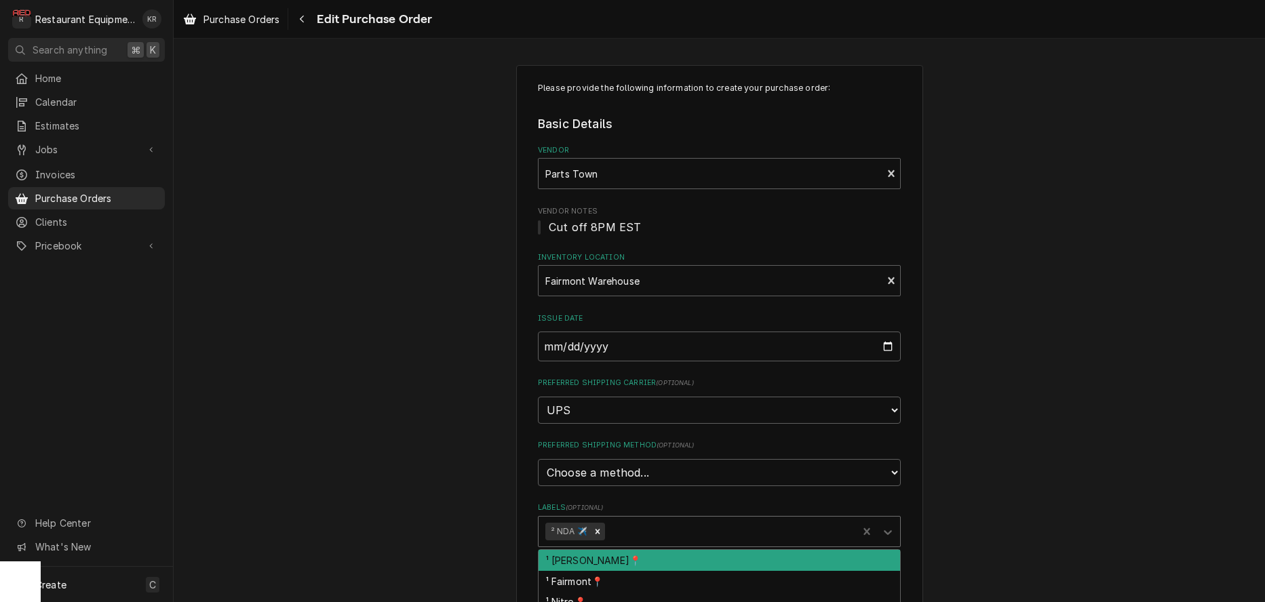
click at [643, 534] on div "Labels" at bounding box center [729, 531] width 243 height 24
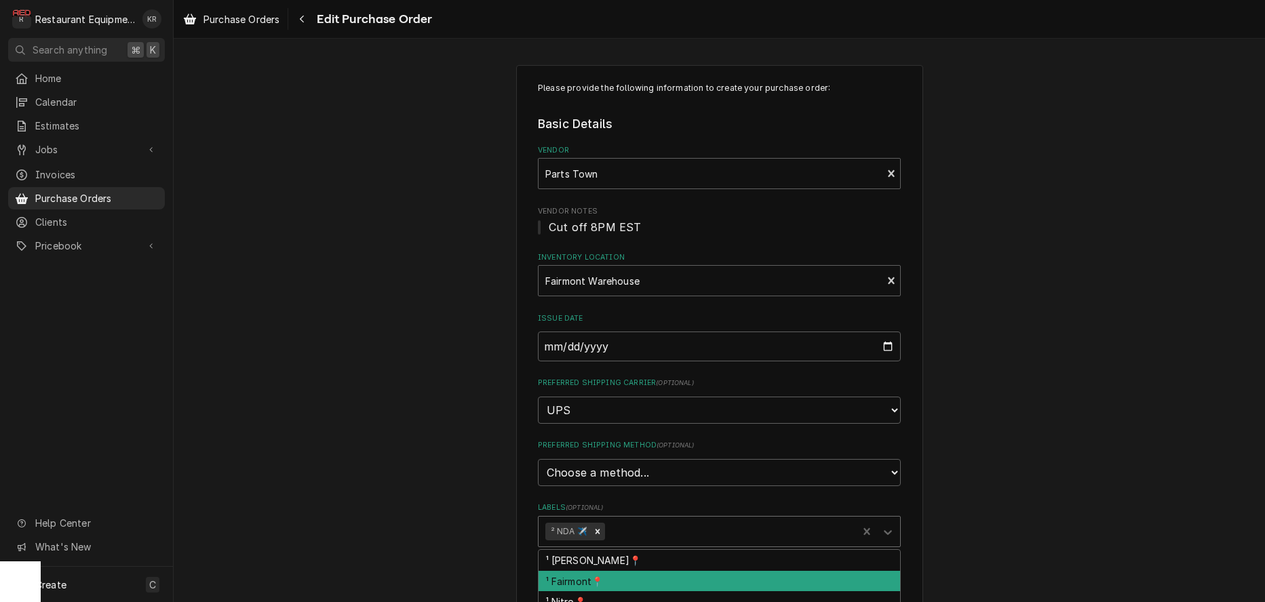
drag, startPoint x: 613, startPoint y: 578, endPoint x: 549, endPoint y: 523, distance: 83.7
click at [613, 577] on div "¹ Fairmont📍" at bounding box center [718, 581] width 361 height 21
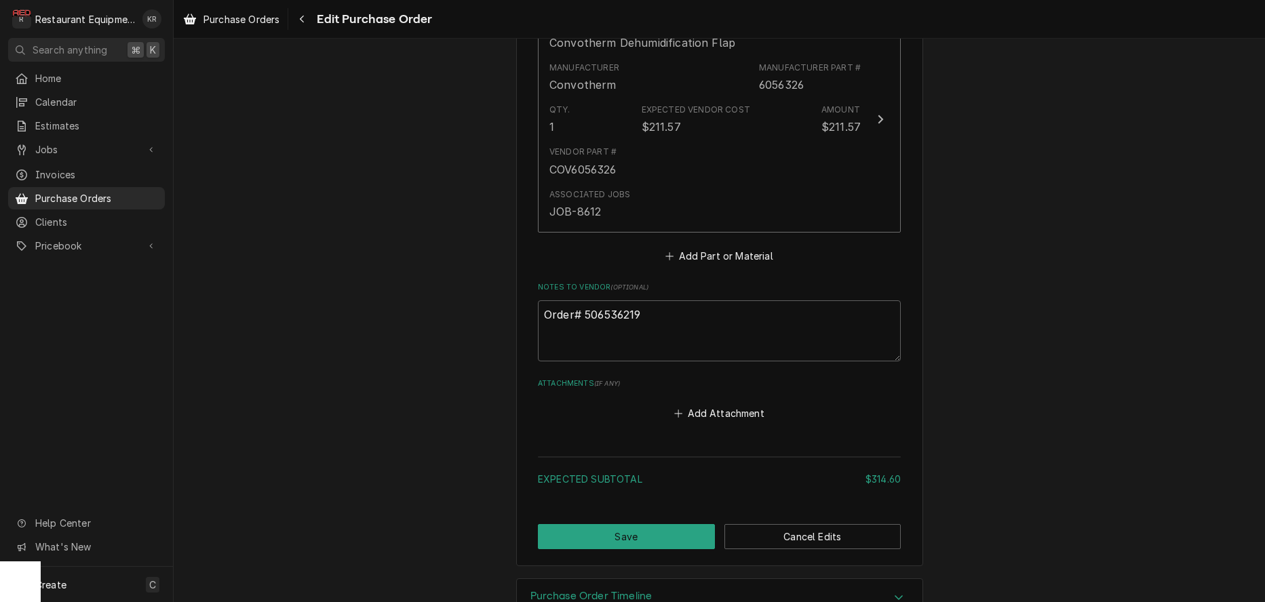
scroll to position [887, 0]
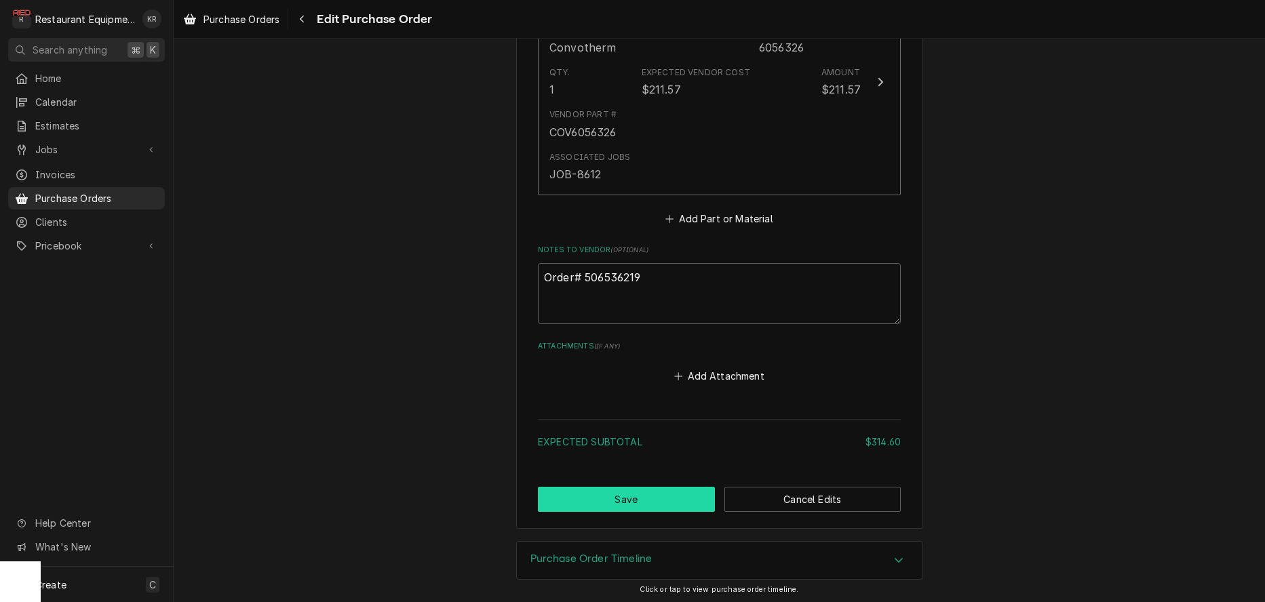
click at [649, 498] on button "Save" at bounding box center [626, 499] width 177 height 25
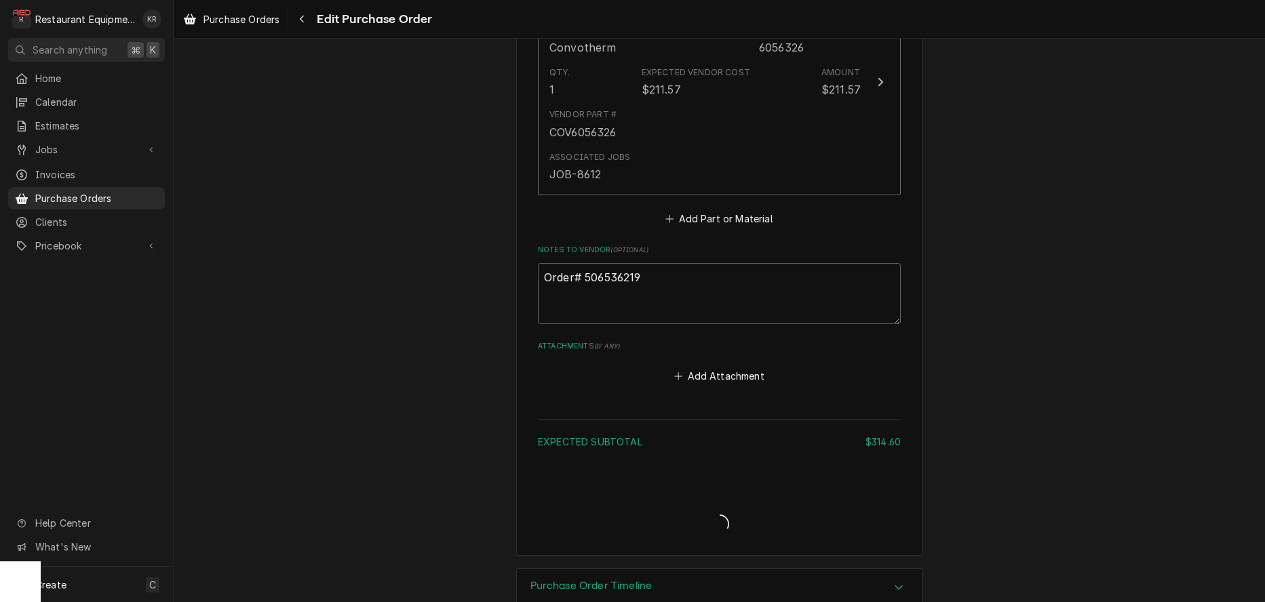
type textarea "x"
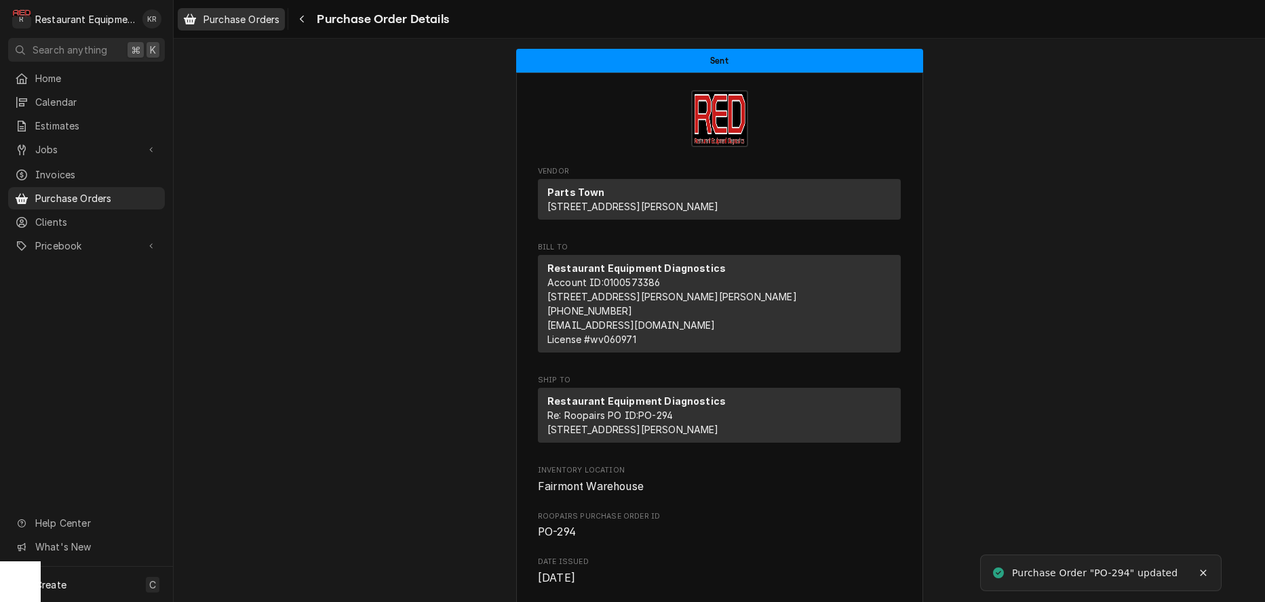
click at [255, 14] on span "Purchase Orders" at bounding box center [241, 19] width 76 height 14
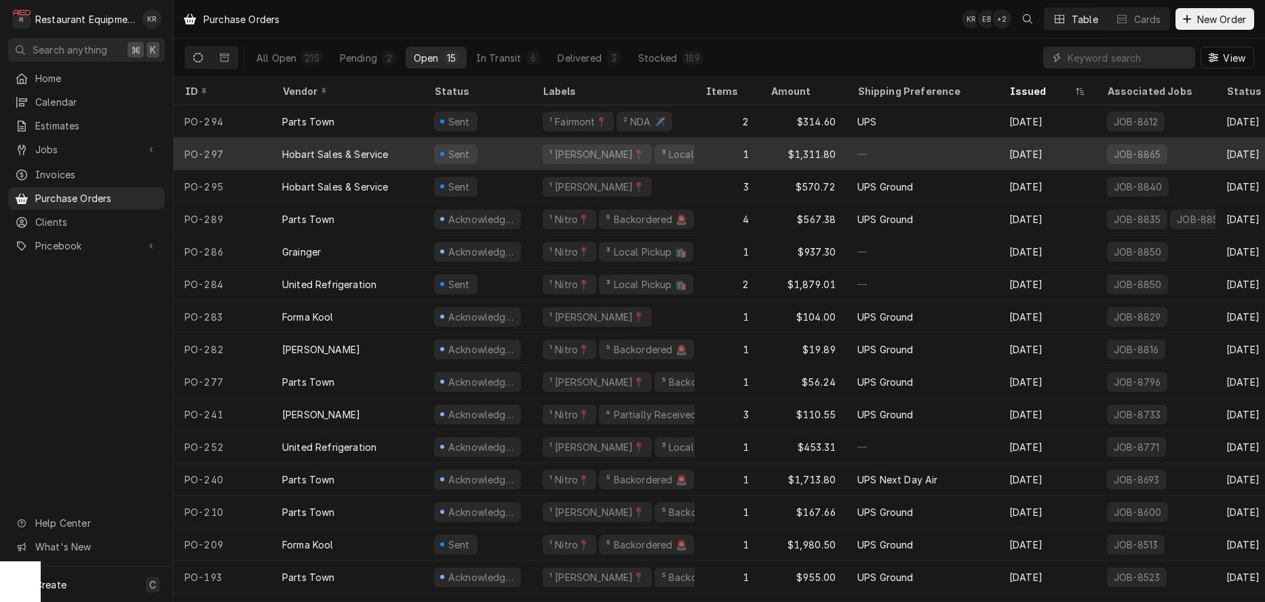
click at [386, 152] on div "Hobart Sales & Service" at bounding box center [335, 154] width 106 height 14
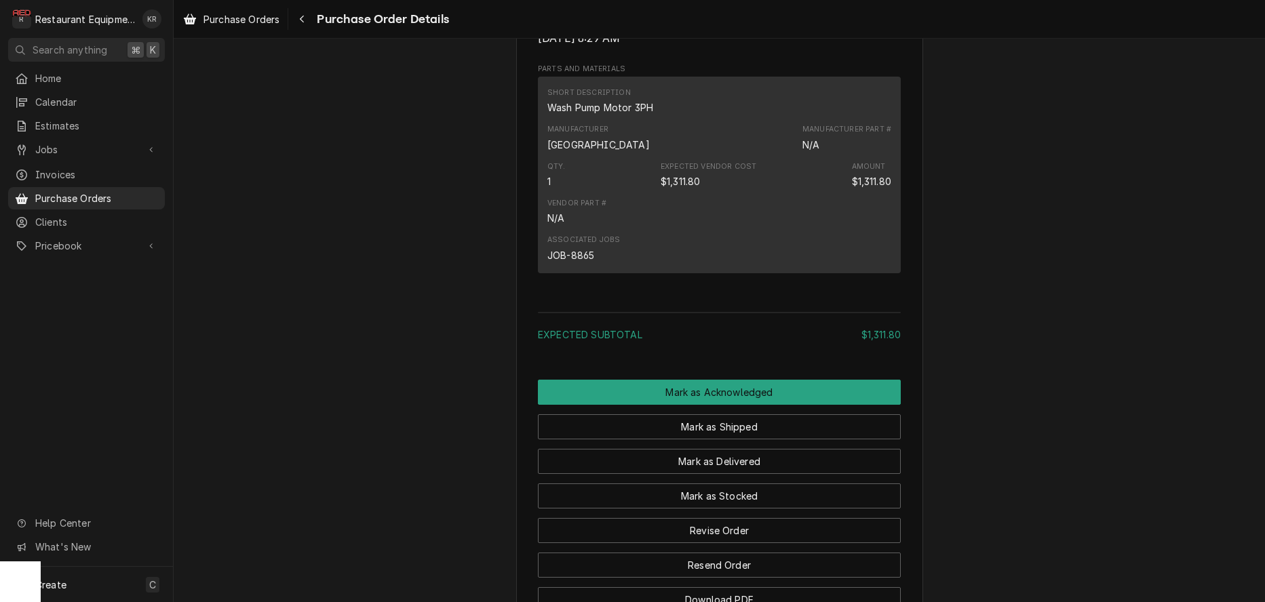
scroll to position [905, 0]
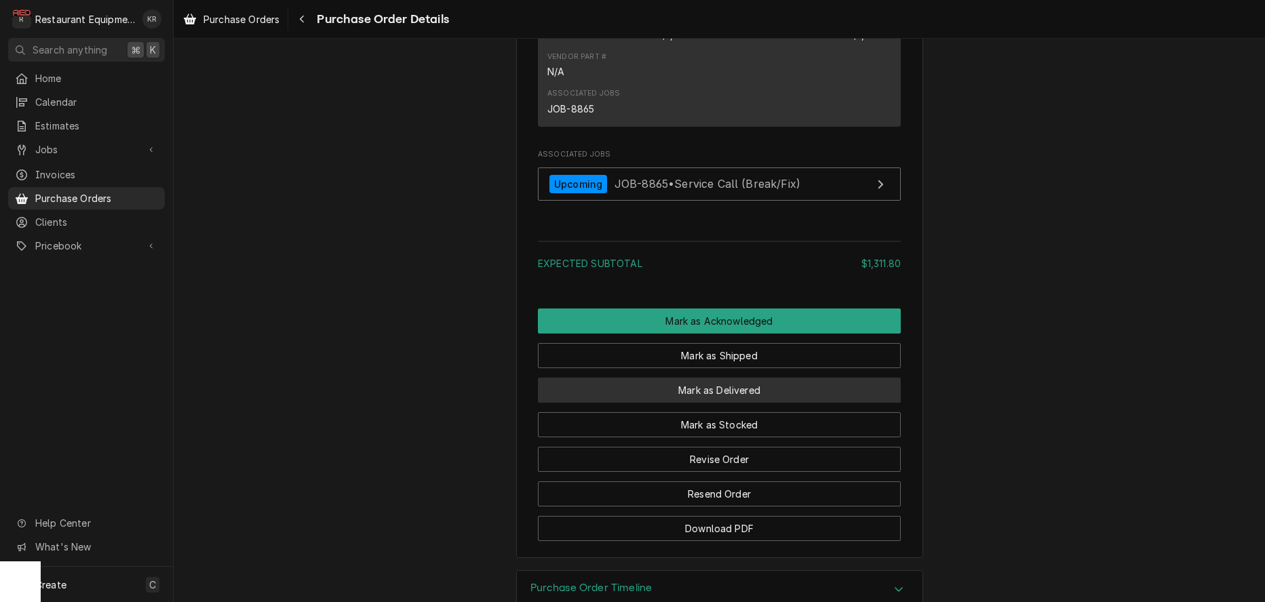
click at [718, 403] on button "Mark as Delivered" at bounding box center [719, 390] width 363 height 25
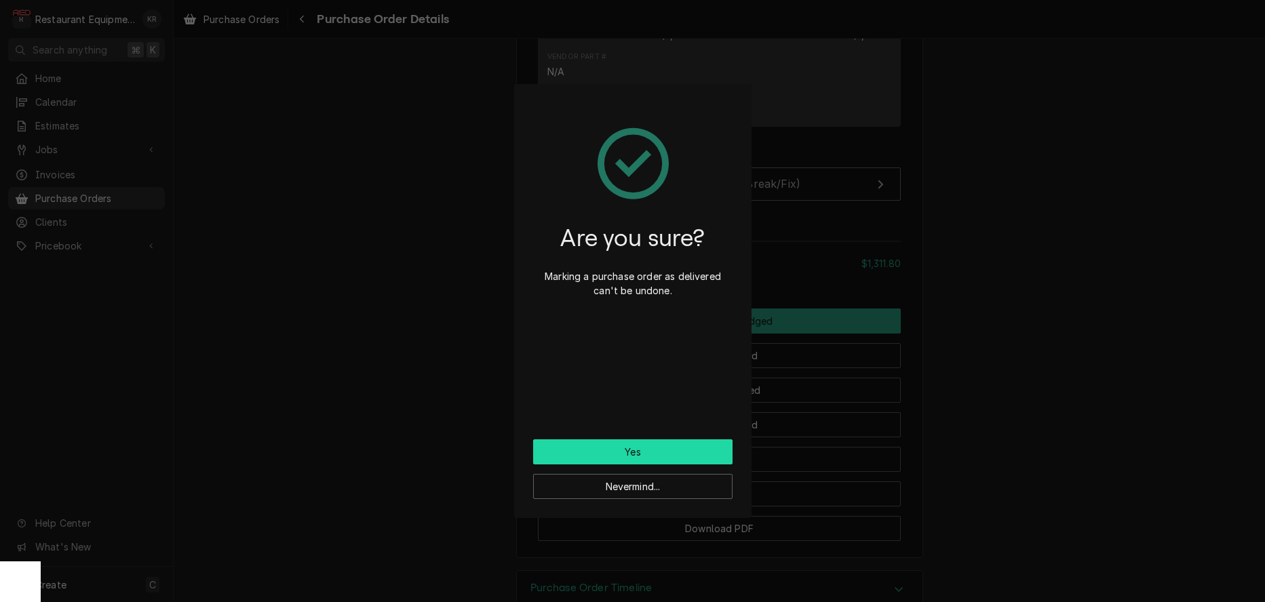
click at [657, 452] on button "Yes" at bounding box center [632, 451] width 199 height 25
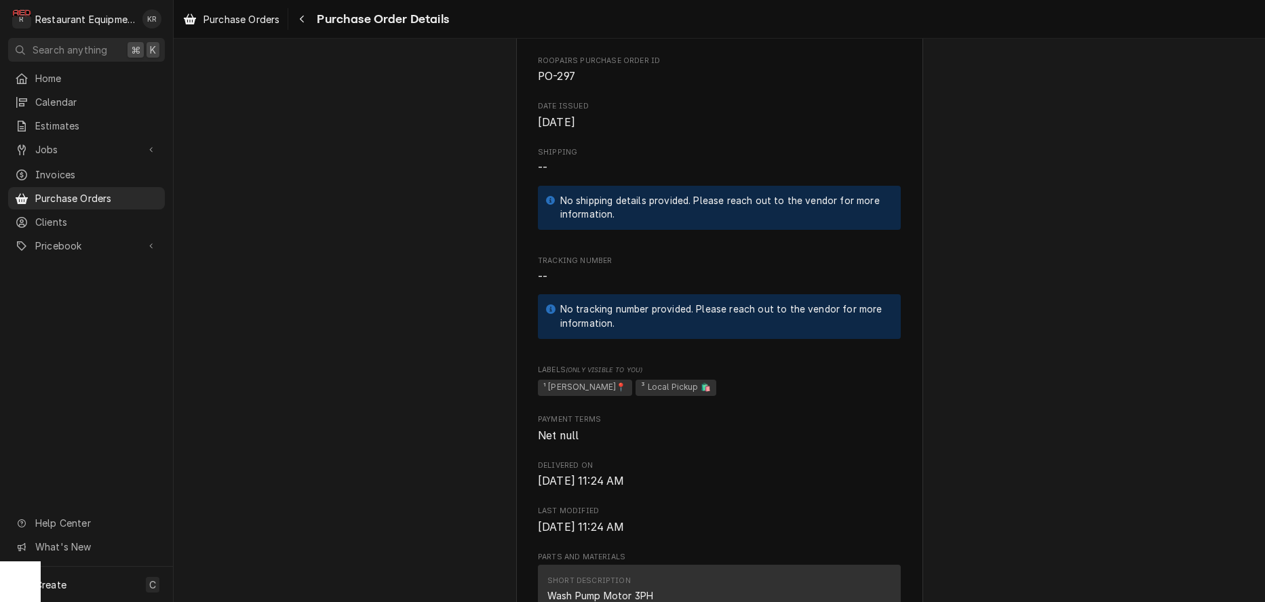
scroll to position [1048, 0]
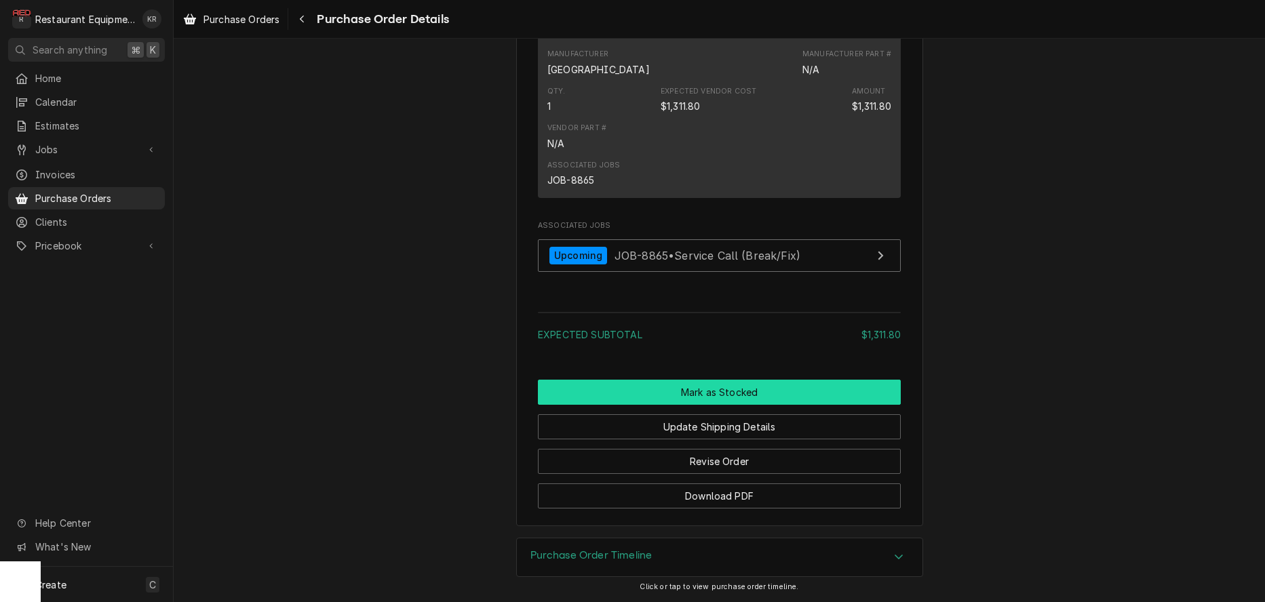
click at [711, 389] on button "Mark as Stocked" at bounding box center [719, 392] width 363 height 25
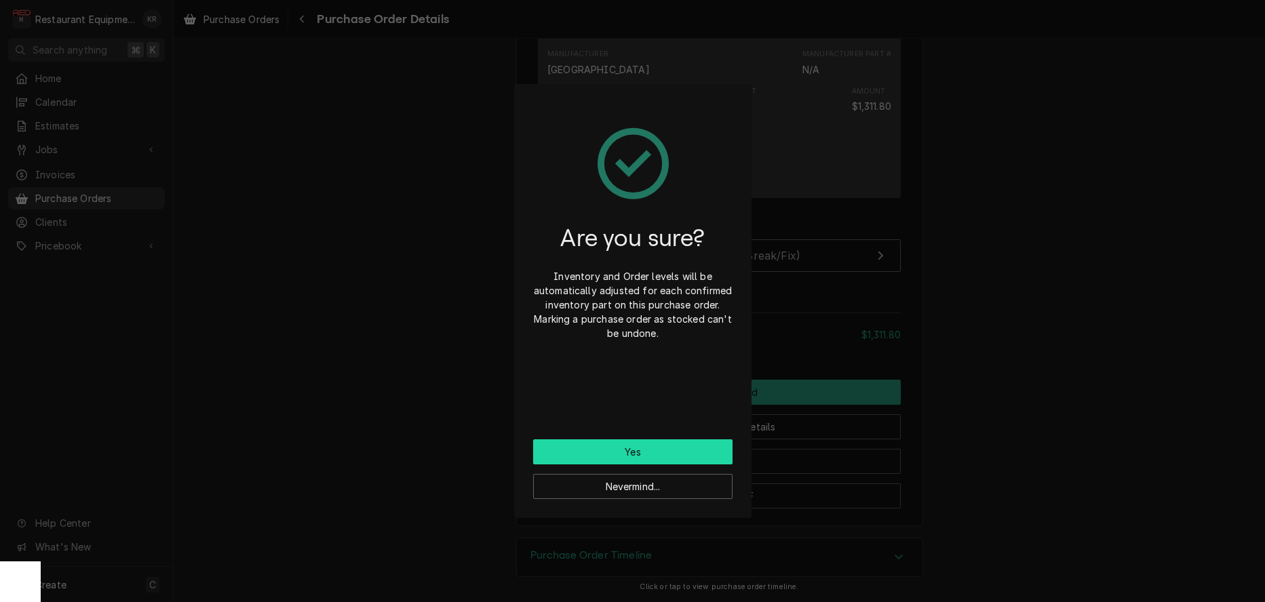
click at [677, 452] on button "Yes" at bounding box center [632, 451] width 199 height 25
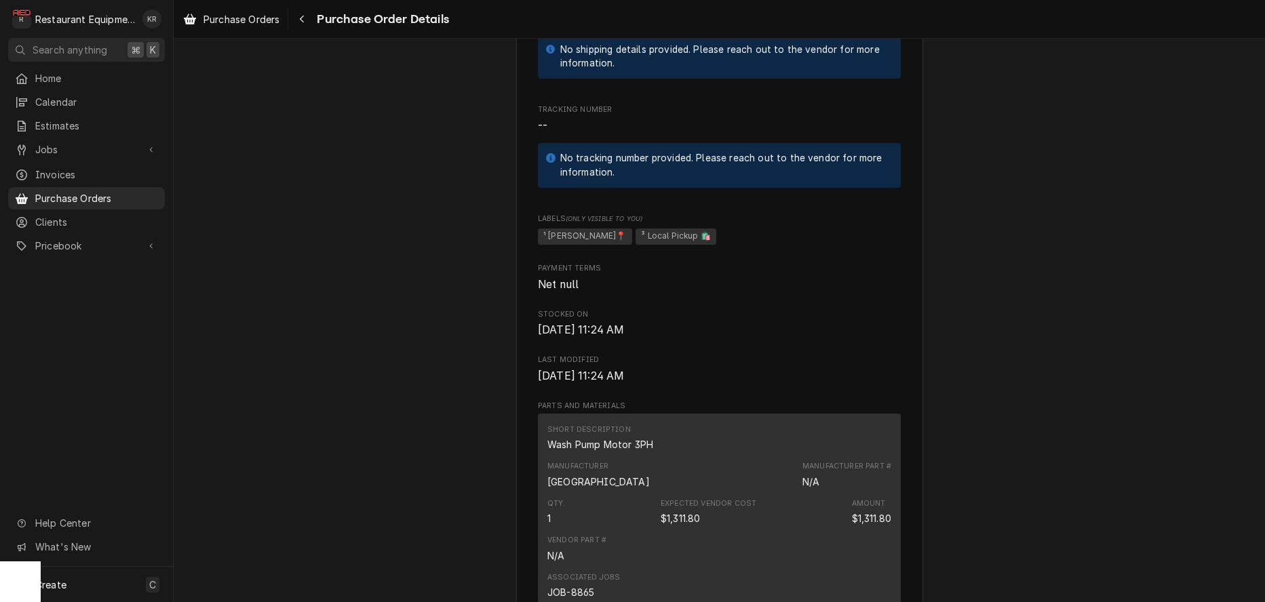
scroll to position [1013, 0]
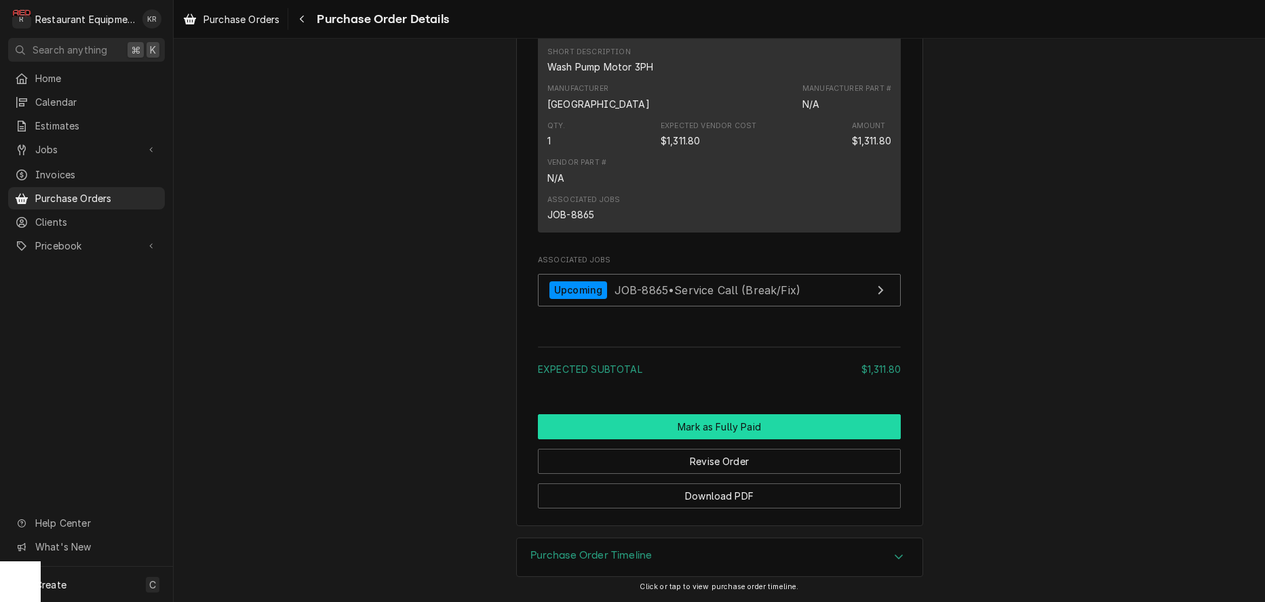
click at [730, 427] on button "Mark as Fully Paid" at bounding box center [719, 426] width 363 height 25
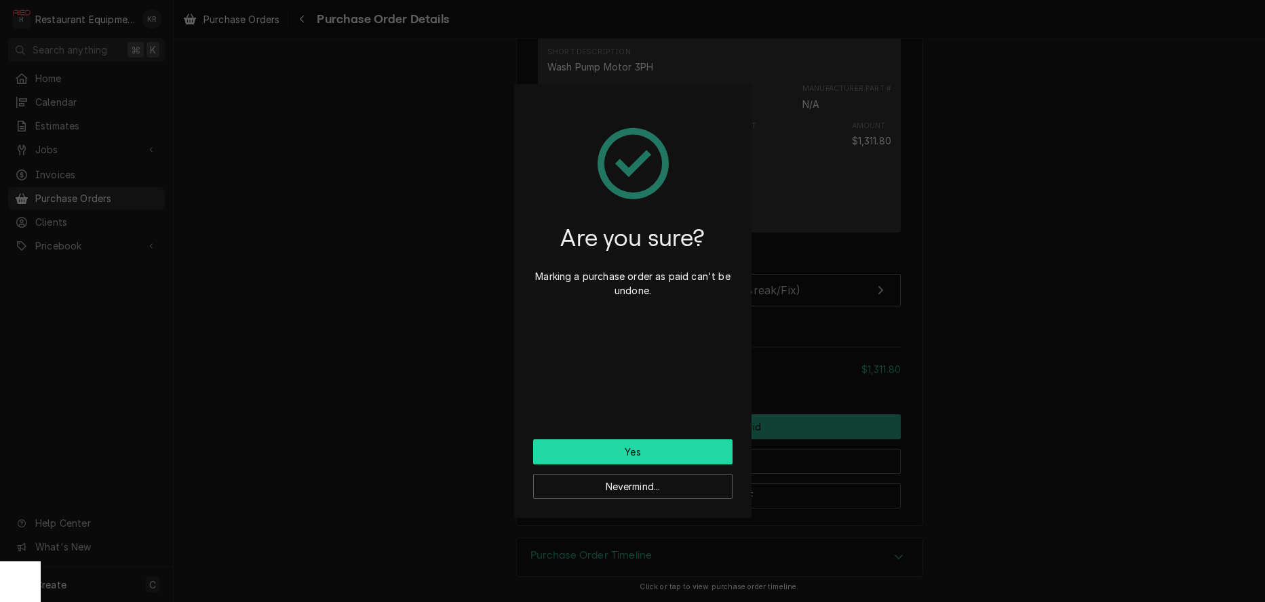
click at [629, 453] on button "Yes" at bounding box center [632, 451] width 199 height 25
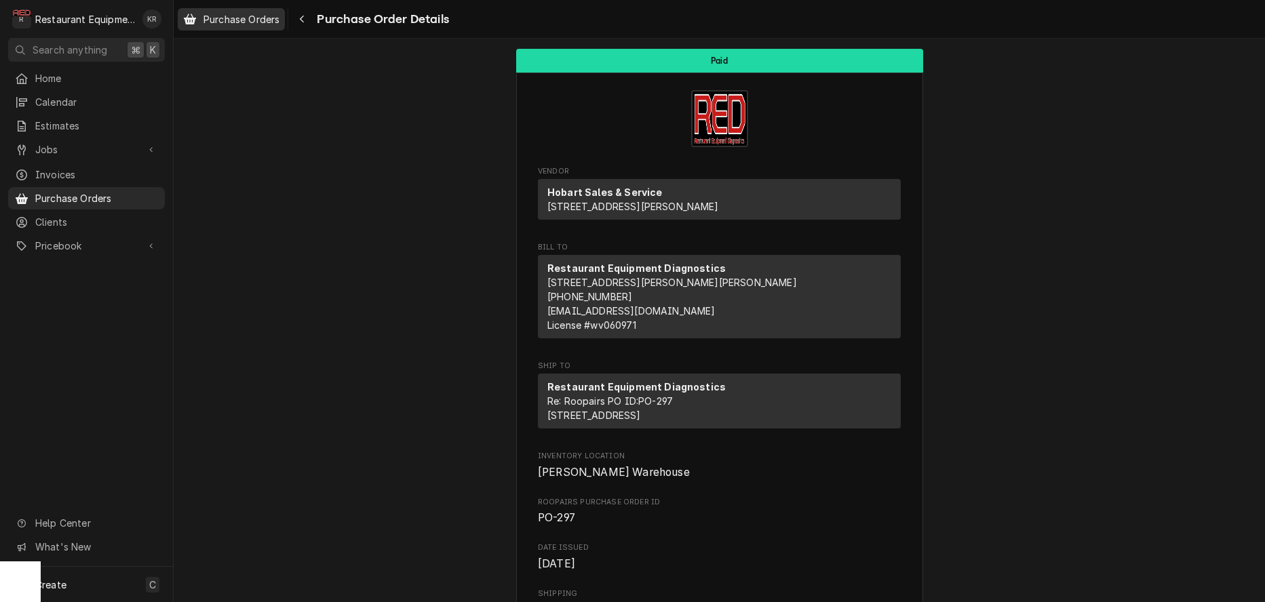
click at [245, 12] on div "Purchase Orders" at bounding box center [231, 19] width 102 height 17
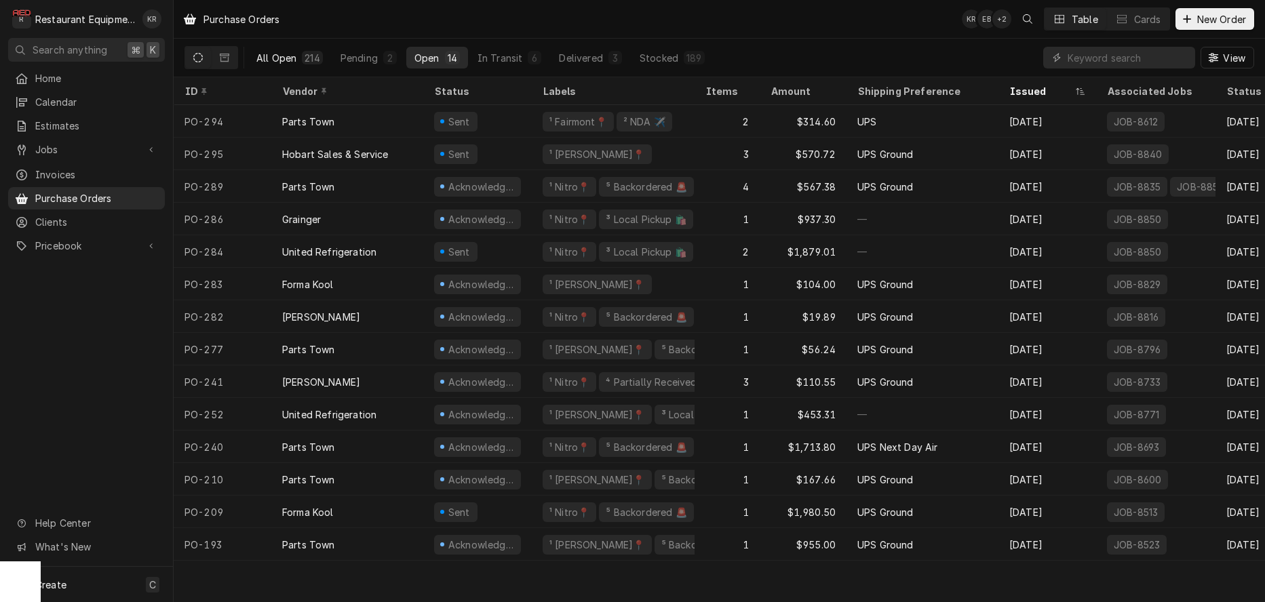
click at [263, 58] on div "All Open" at bounding box center [276, 58] width 40 height 14
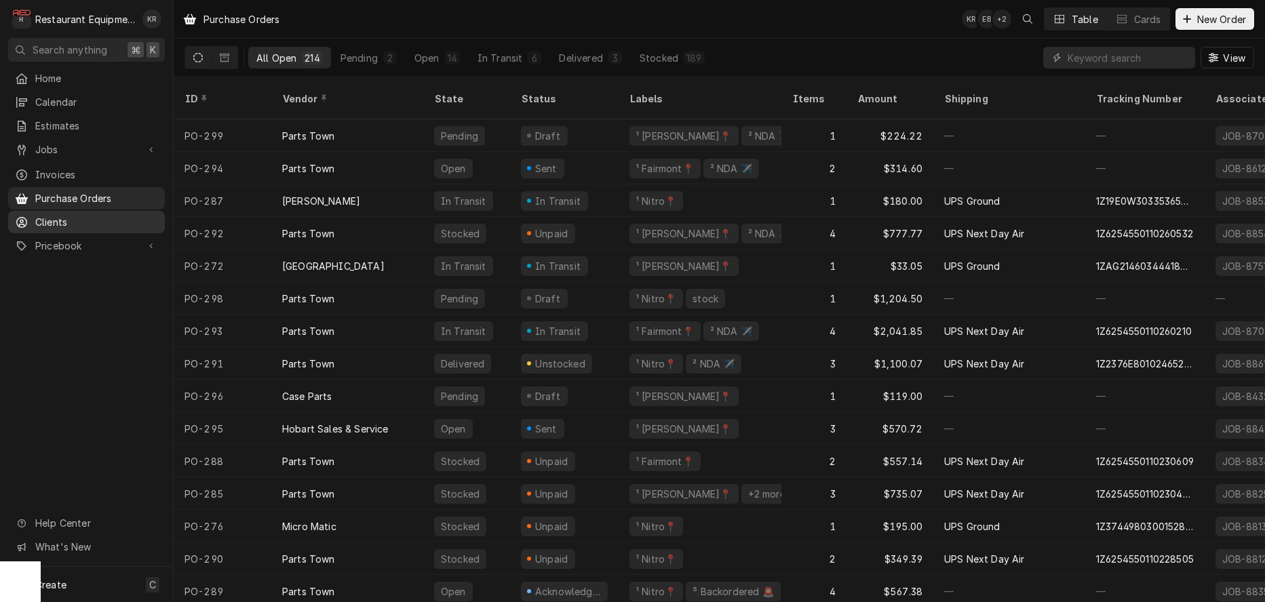
click at [389, 576] on div "Parts Town" at bounding box center [347, 591] width 152 height 33
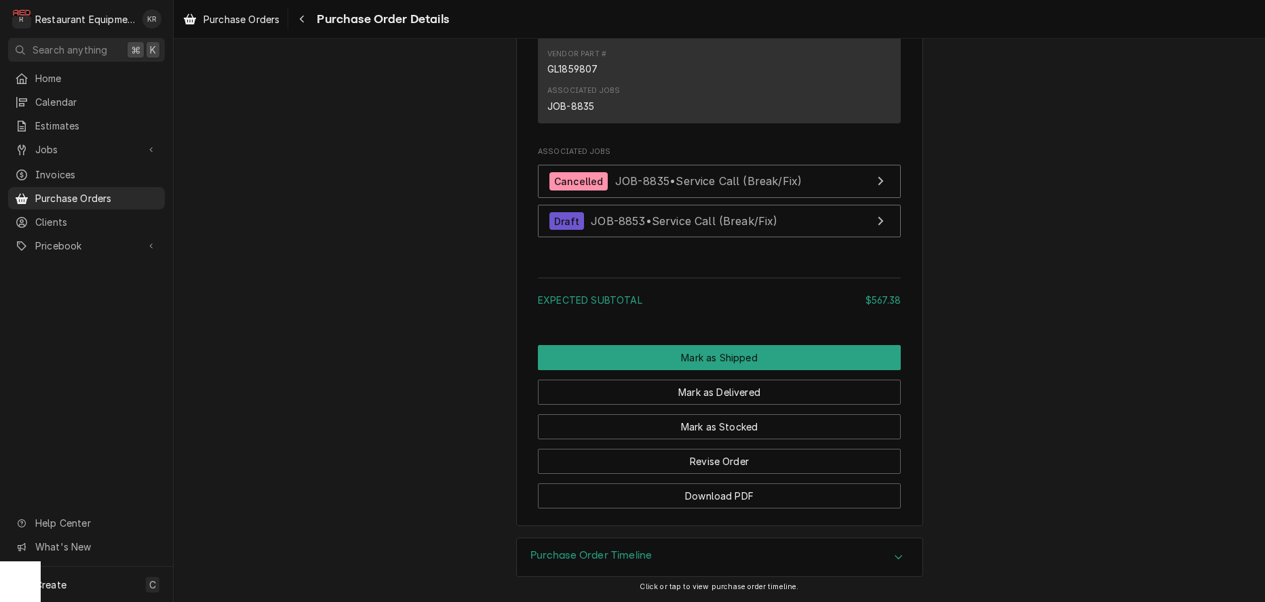
scroll to position [1728, 0]
click at [704, 384] on button "Mark as Delivered" at bounding box center [719, 392] width 363 height 25
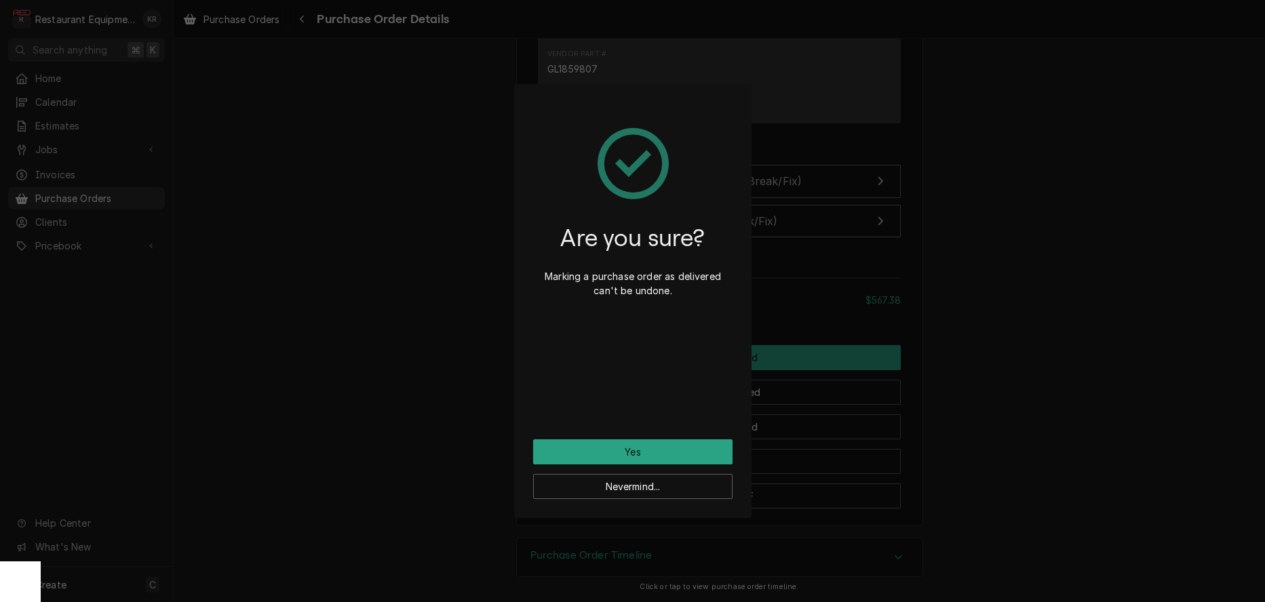
click at [679, 464] on div "Nevermind..." at bounding box center [632, 481] width 199 height 35
click at [675, 458] on button "Yes" at bounding box center [632, 451] width 199 height 25
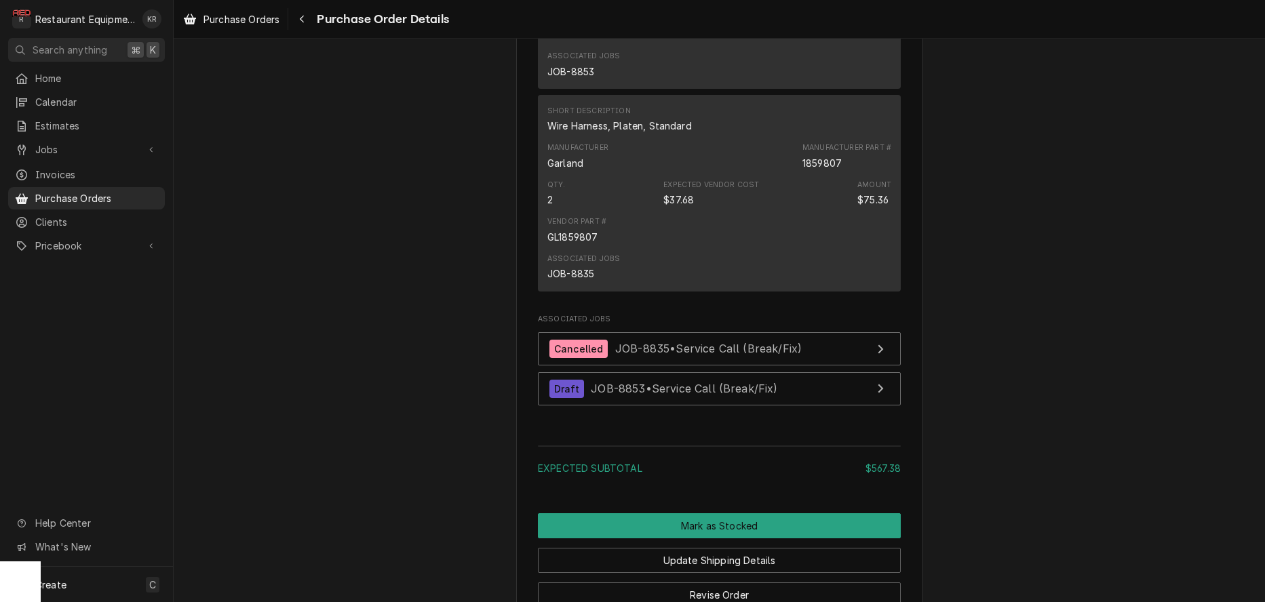
scroll to position [1865, 0]
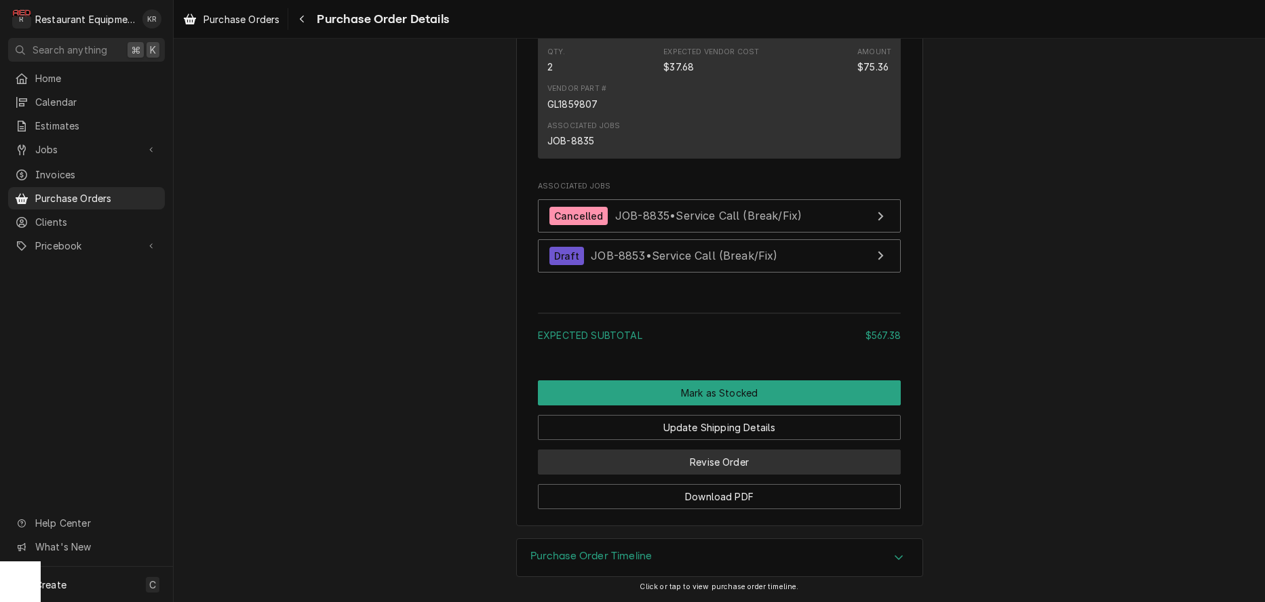
click at [678, 456] on button "Revise Order" at bounding box center [719, 462] width 363 height 25
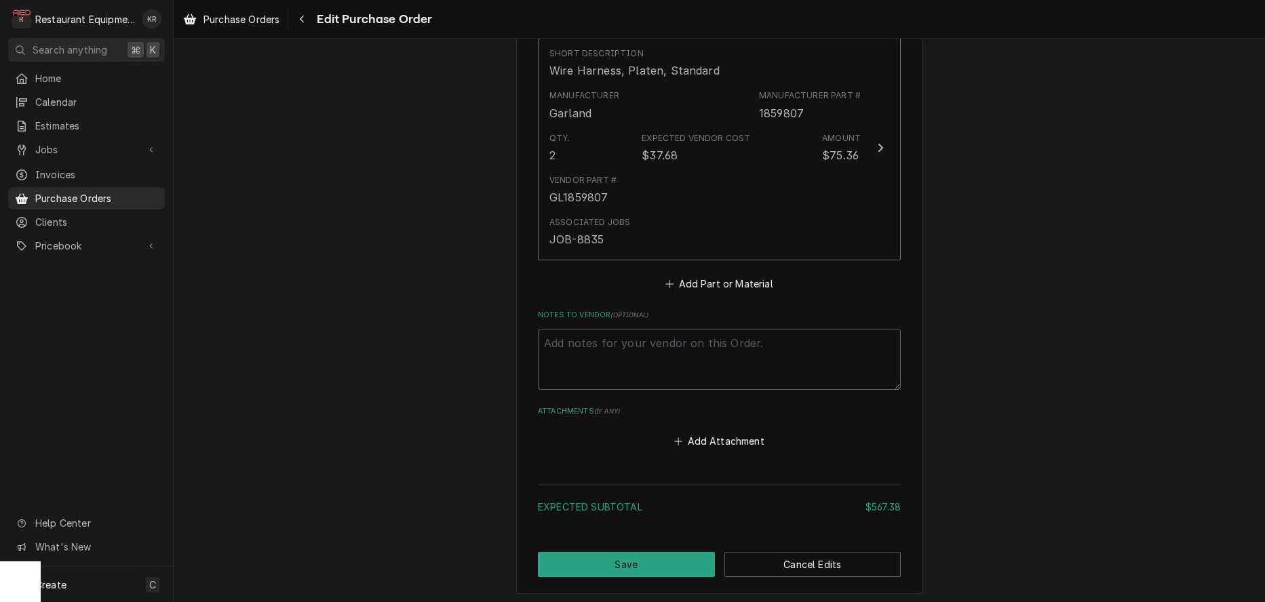
scroll to position [1533, 0]
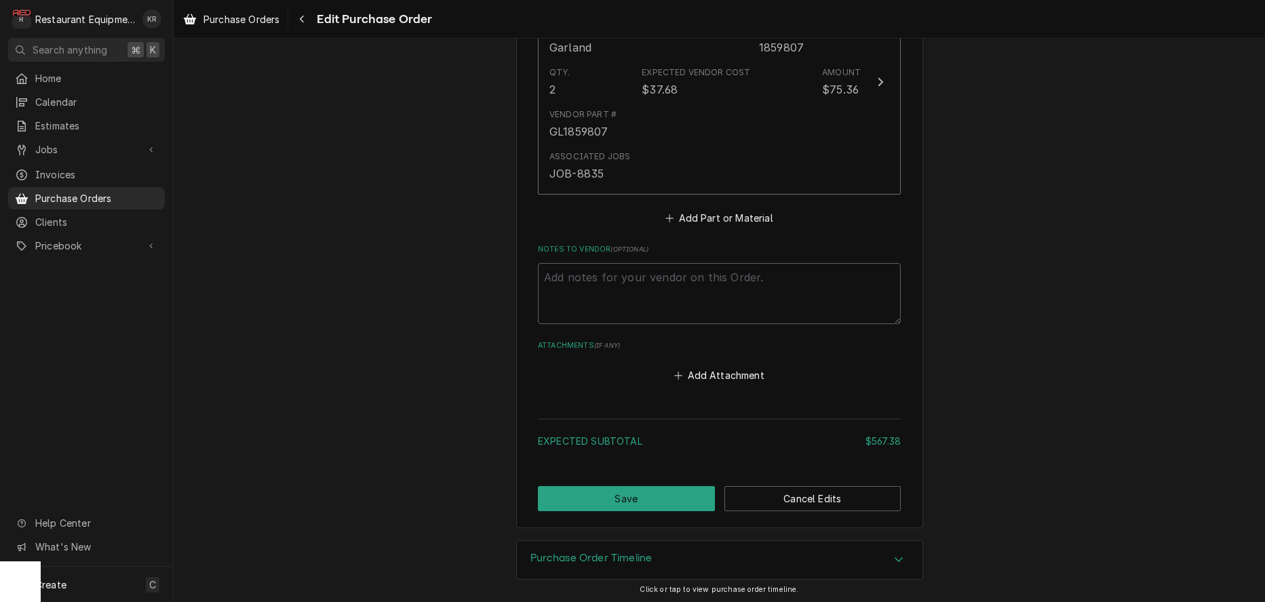
click at [667, 490] on button "Save" at bounding box center [626, 498] width 177 height 25
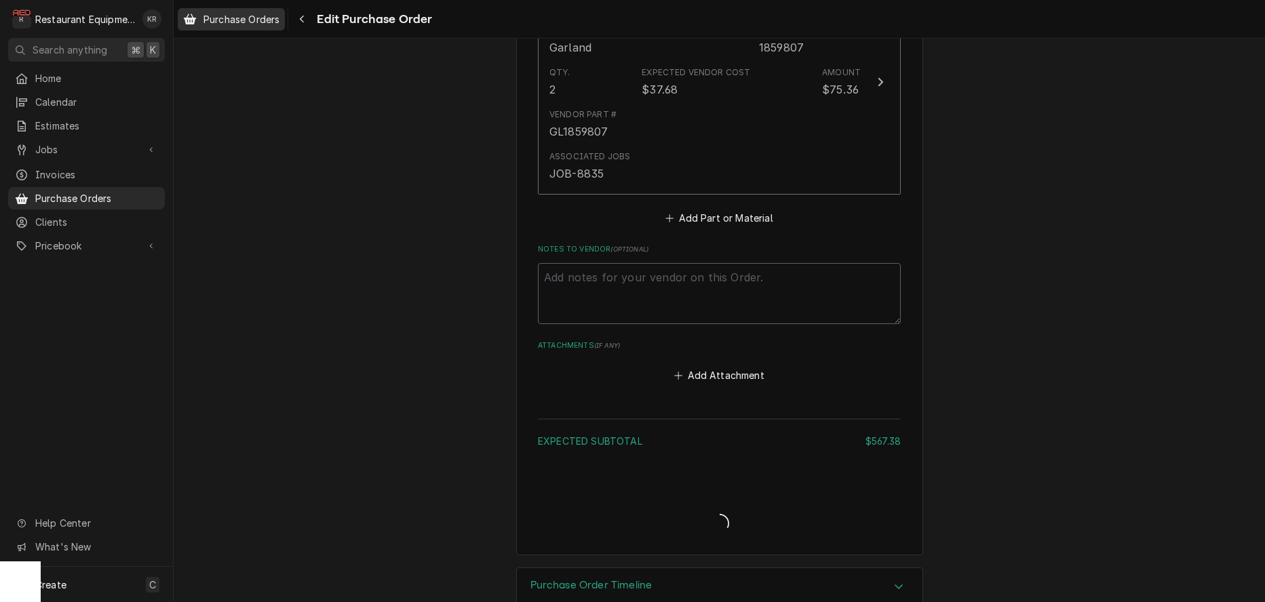
type textarea "x"
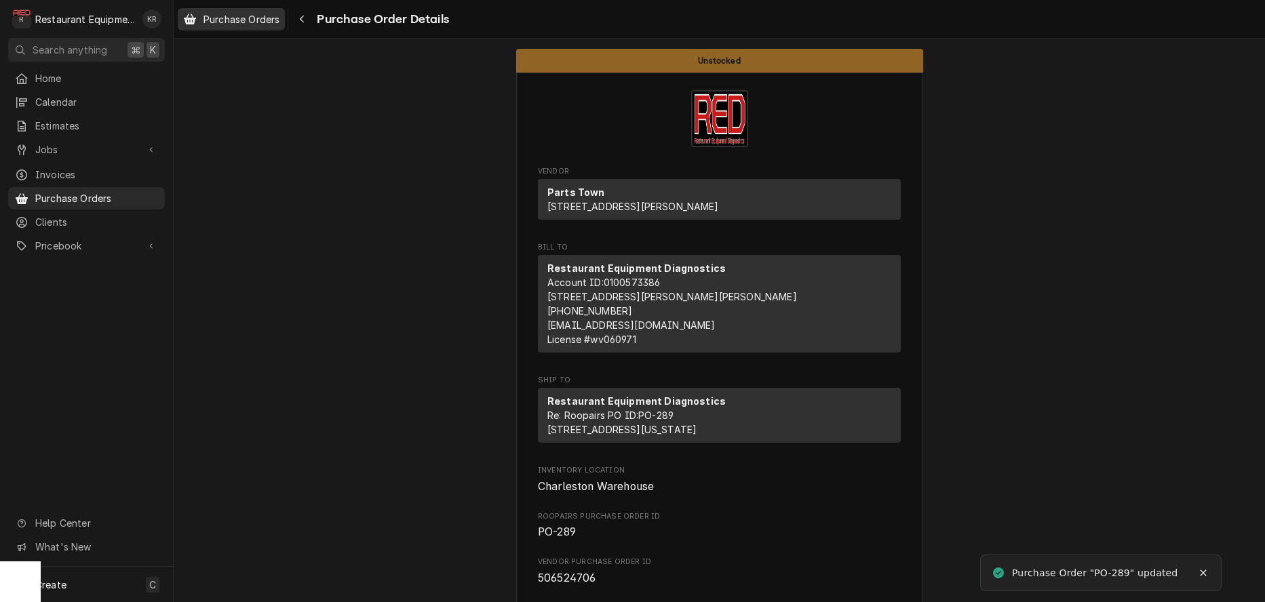
drag, startPoint x: 257, startPoint y: 18, endPoint x: 264, endPoint y: 23, distance: 9.2
click at [257, 18] on span "Purchase Orders" at bounding box center [241, 19] width 76 height 14
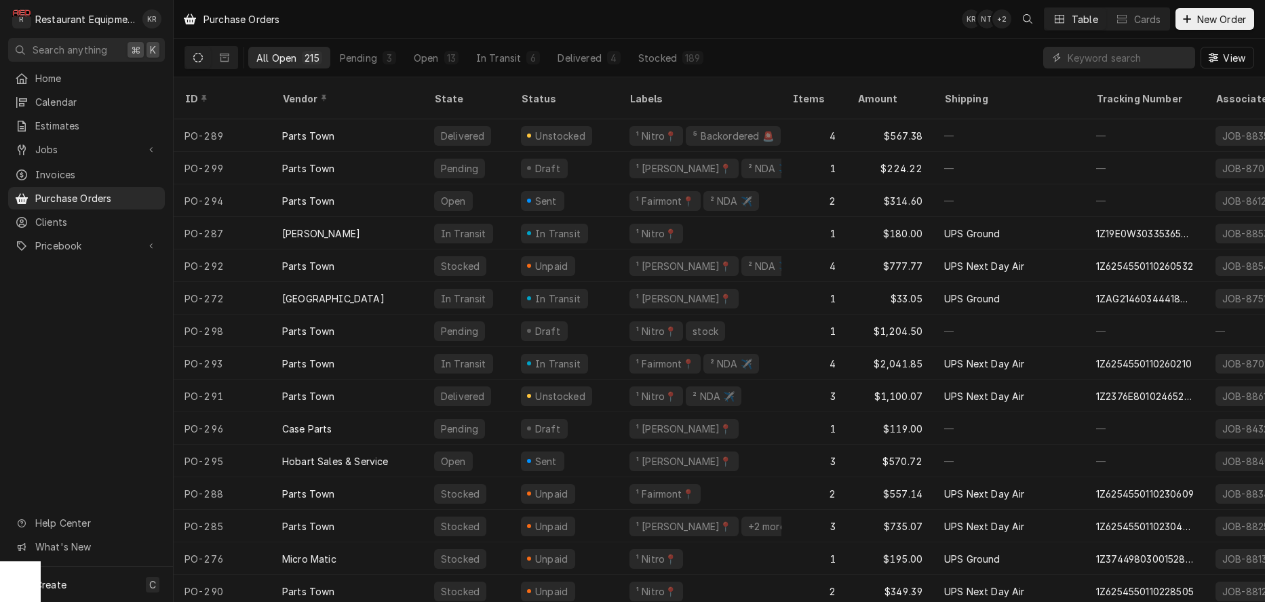
scroll to position [1, 0]
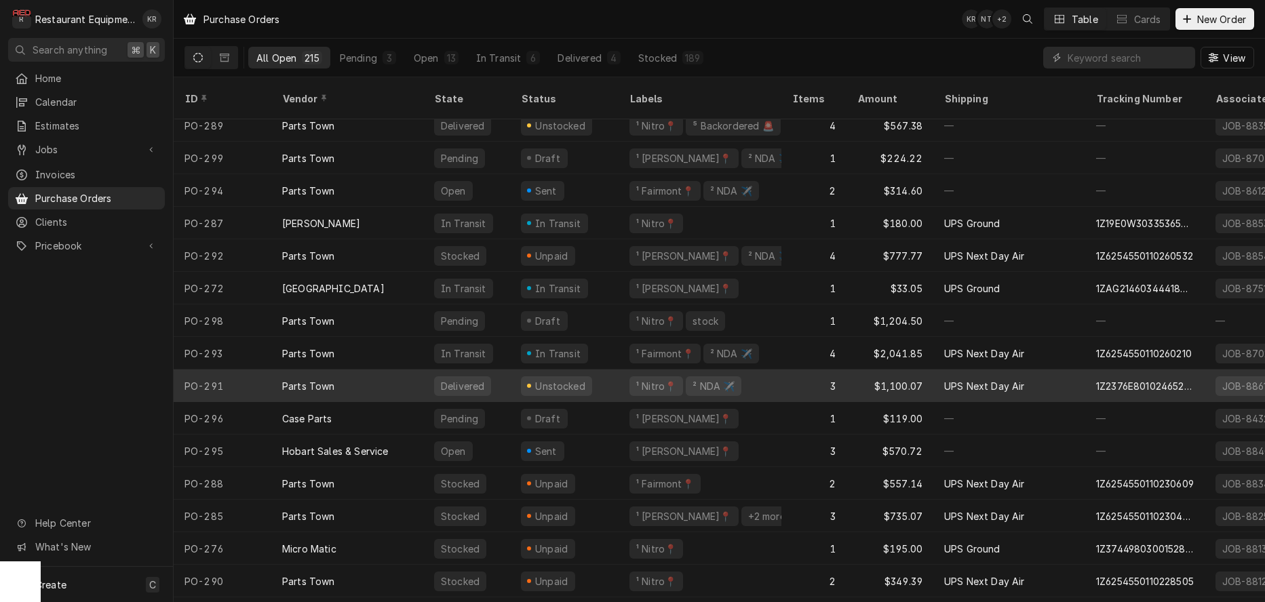
click at [418, 379] on div "Parts Town" at bounding box center [347, 386] width 152 height 33
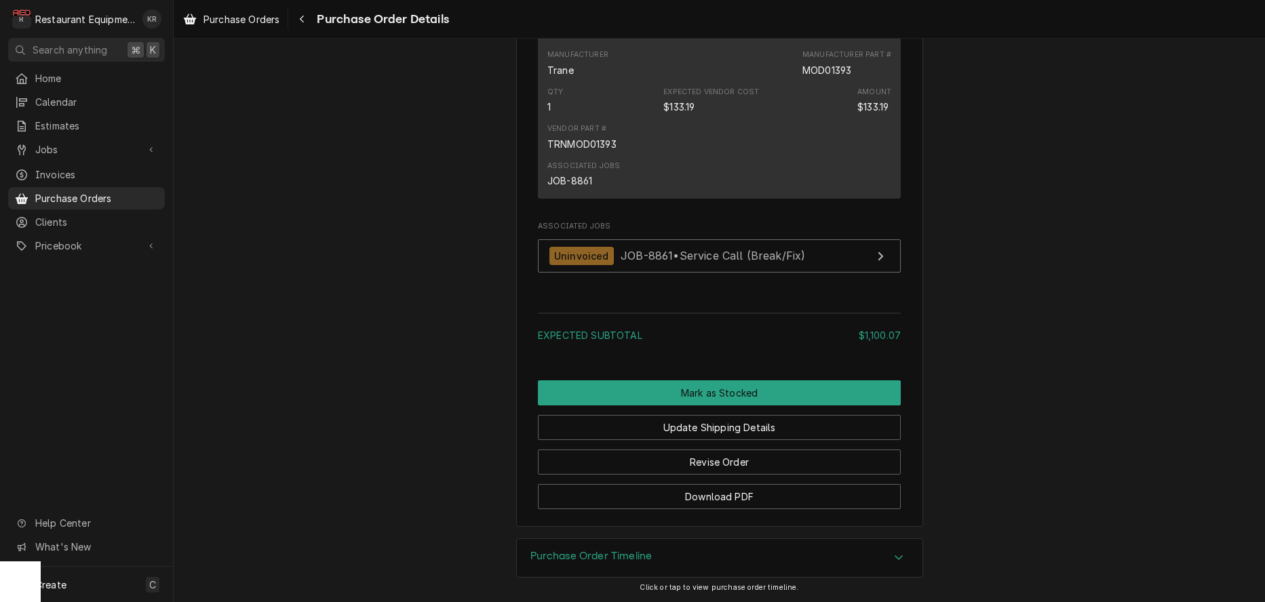
scroll to position [1421, 0]
click at [732, 399] on button "Mark as Stocked" at bounding box center [719, 392] width 363 height 25
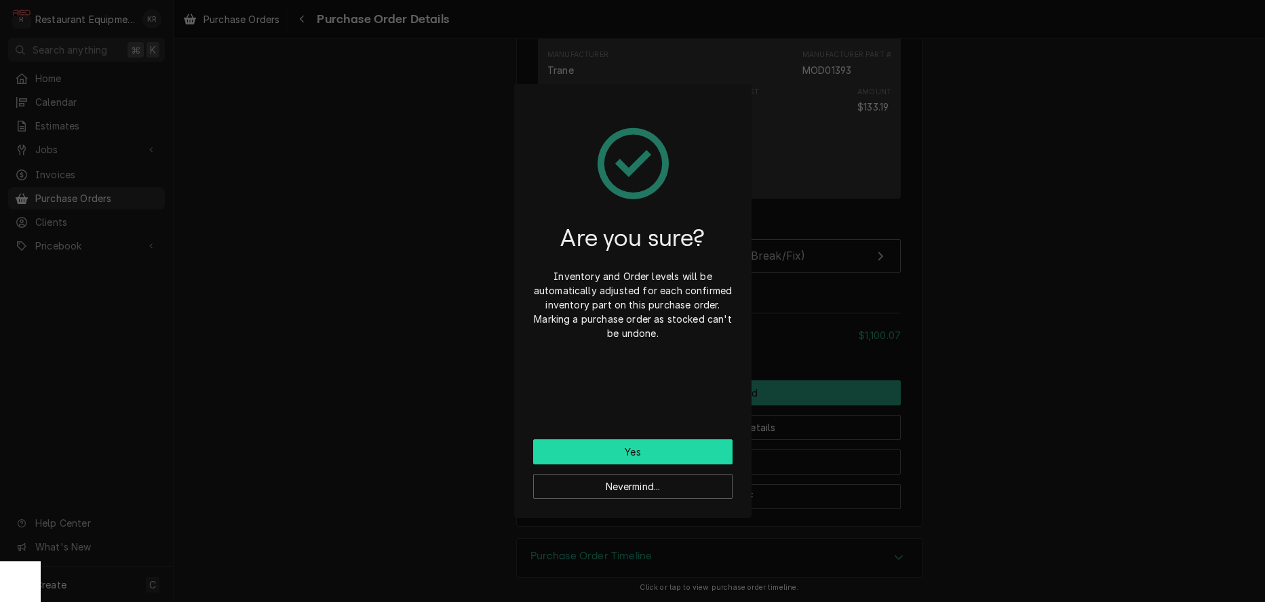
click at [646, 441] on button "Yes" at bounding box center [632, 451] width 199 height 25
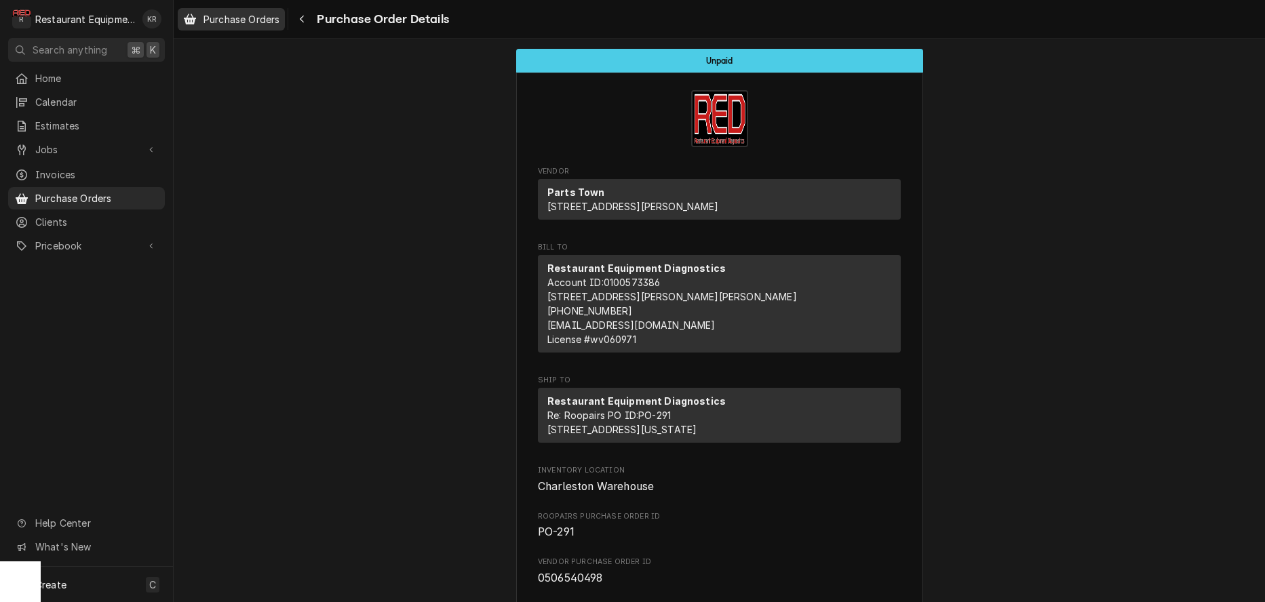
click at [230, 23] on span "Purchase Orders" at bounding box center [241, 19] width 76 height 14
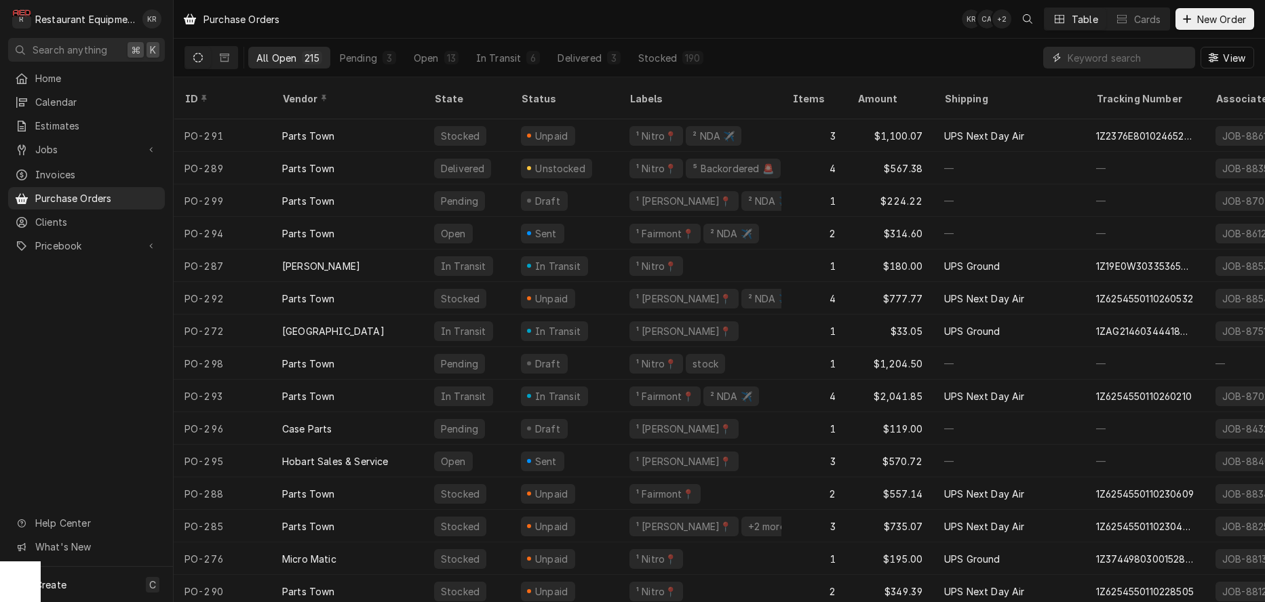
click at [1120, 64] on input "Dynamic Content Wrapper" at bounding box center [1127, 58] width 121 height 22
type input "NITRO UNITED"
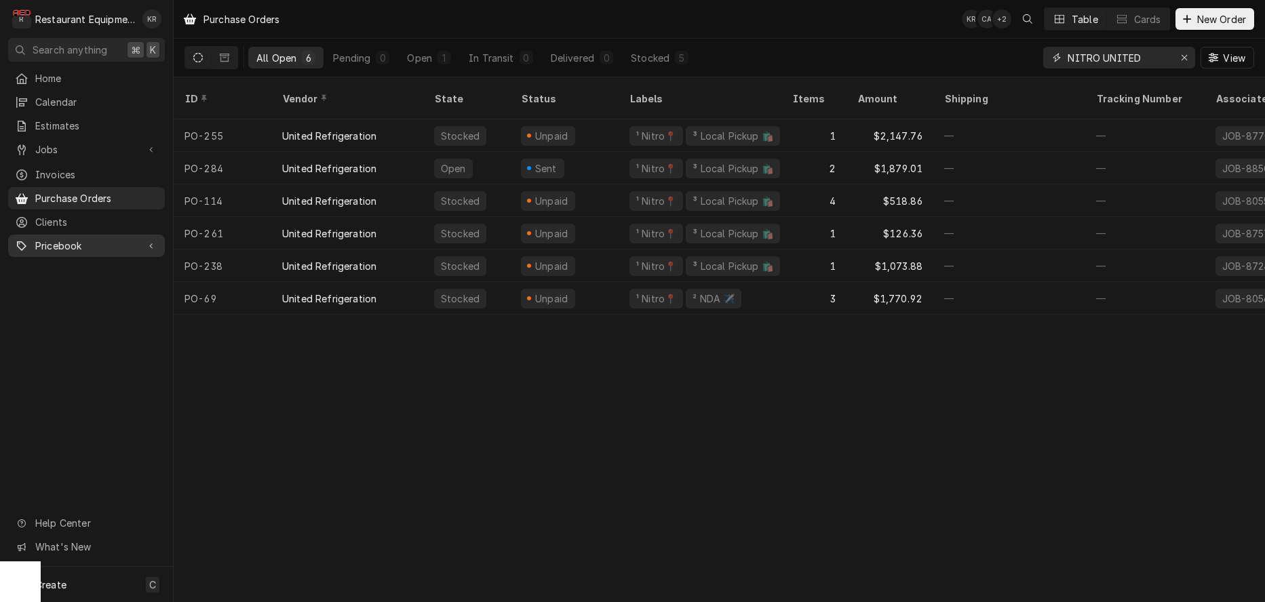
click at [1186, 57] on icon "Erase input" at bounding box center [1184, 57] width 7 height 9
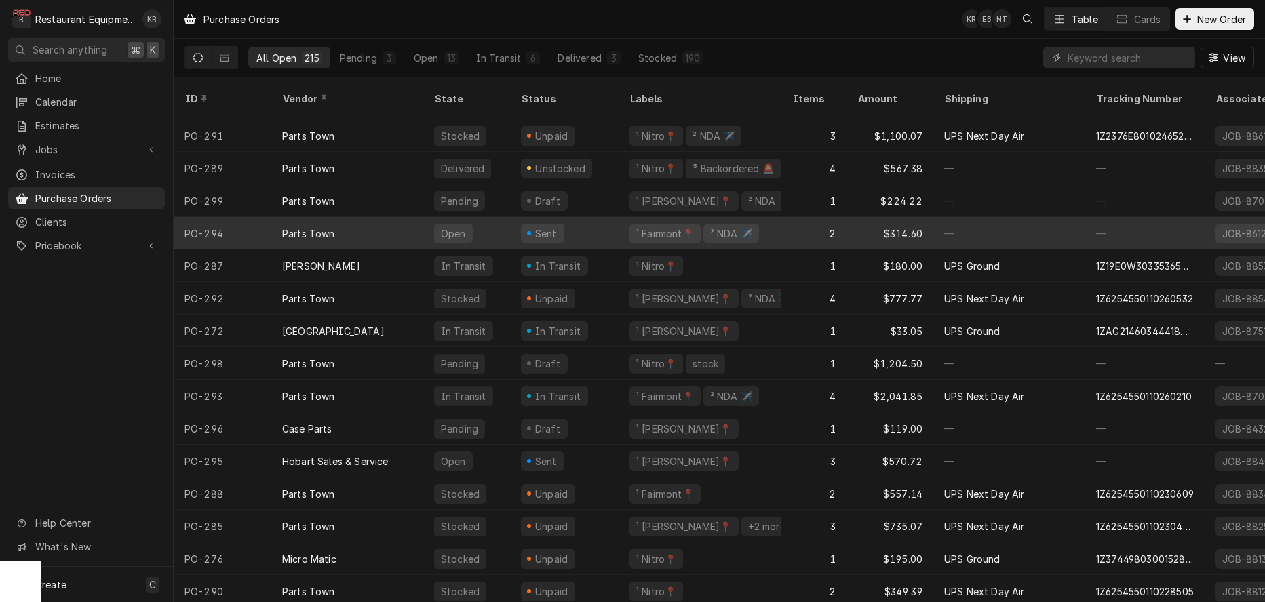
click at [511, 218] on div "Sent" at bounding box center [564, 233] width 108 height 33
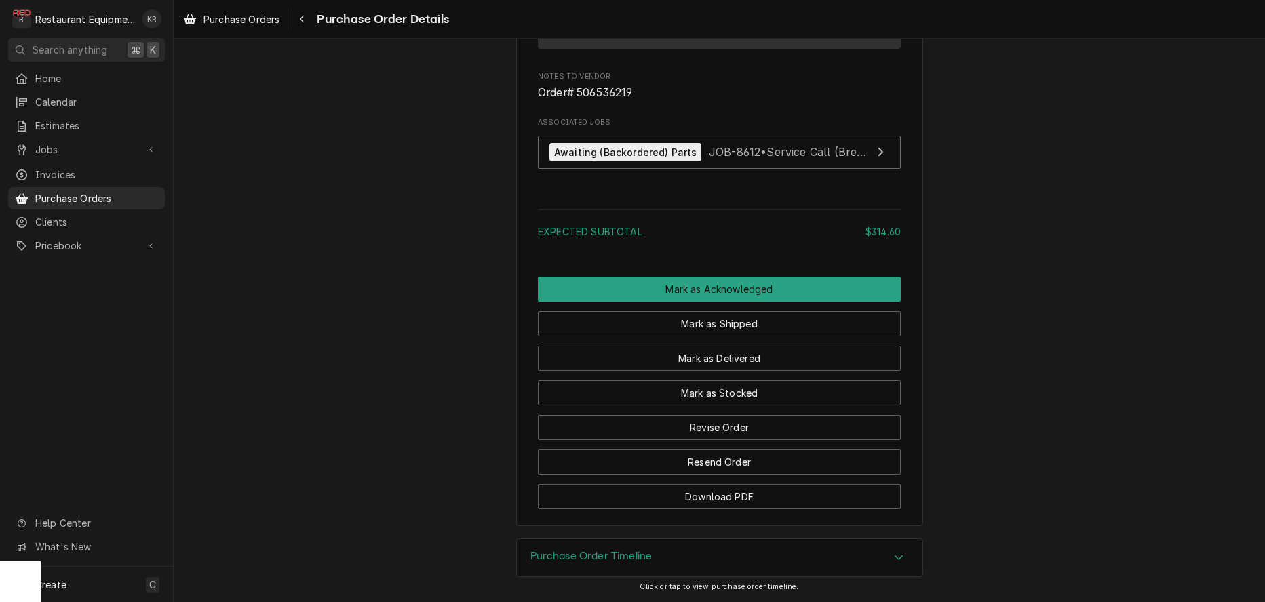
scroll to position [1242, 0]
click at [726, 429] on button "Revise Order" at bounding box center [719, 427] width 363 height 25
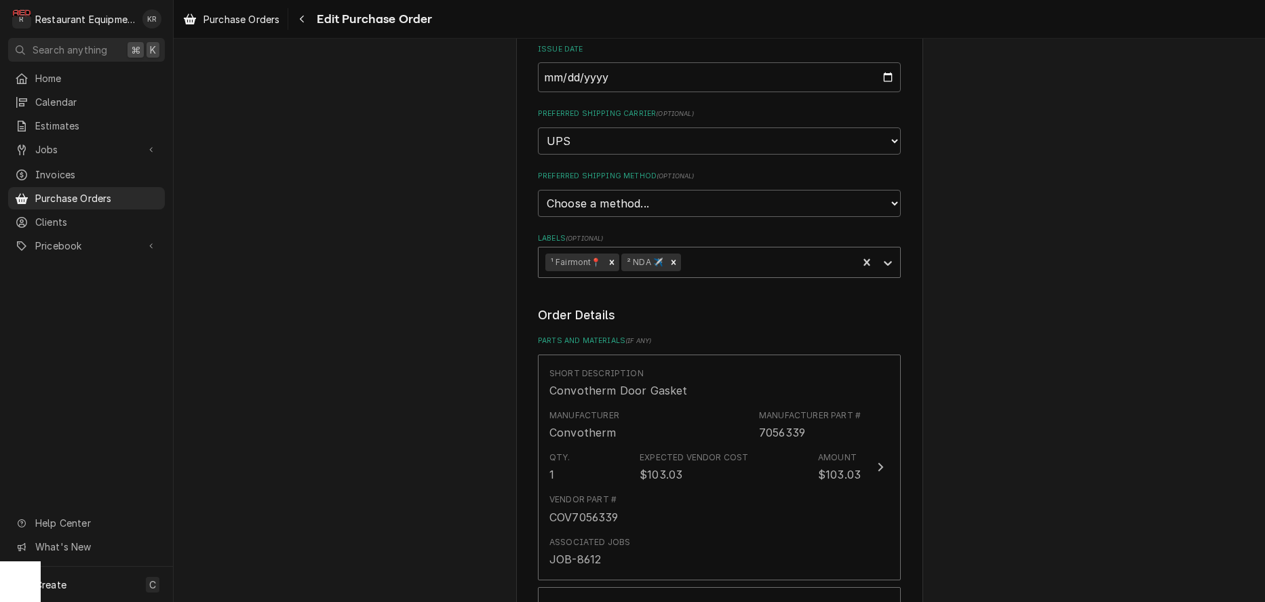
scroll to position [271, 0]
click at [724, 254] on div "Labels" at bounding box center [766, 261] width 167 height 24
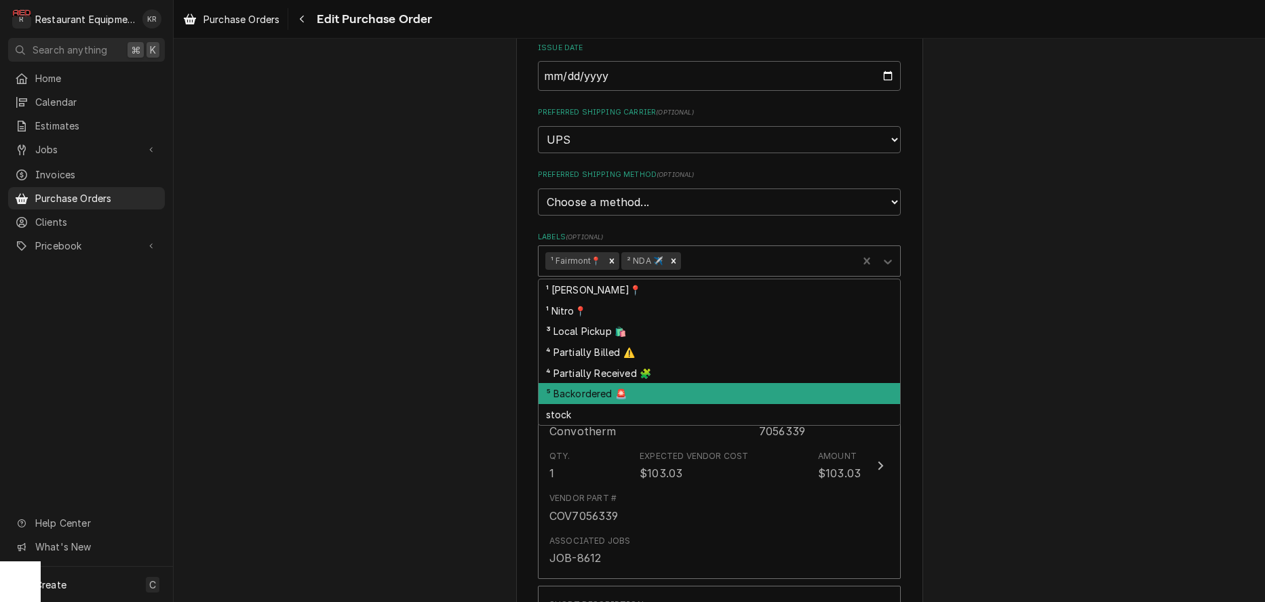
click at [667, 395] on div "⁵ Backordered 🚨" at bounding box center [718, 393] width 361 height 21
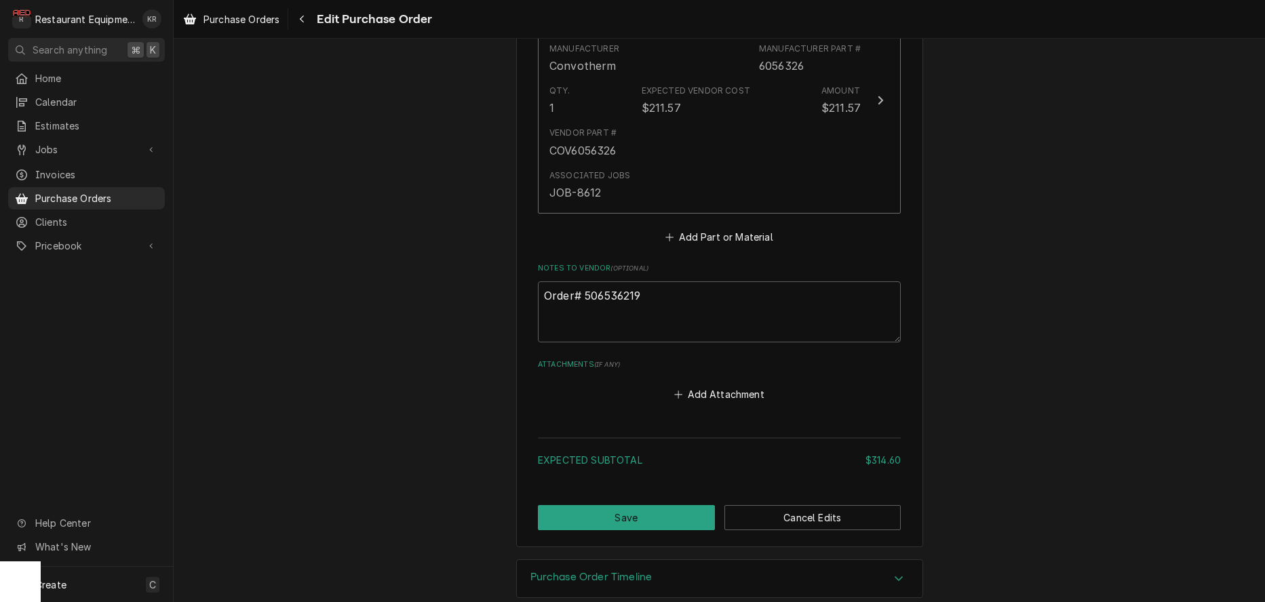
scroll to position [887, 0]
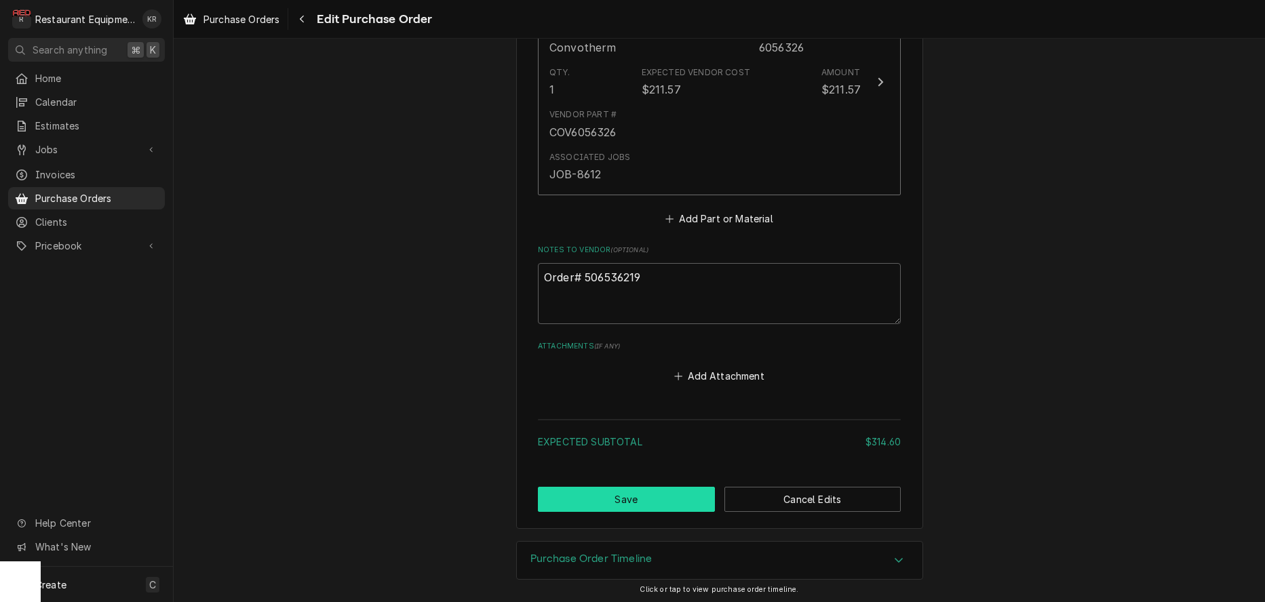
click at [629, 496] on button "Save" at bounding box center [626, 499] width 177 height 25
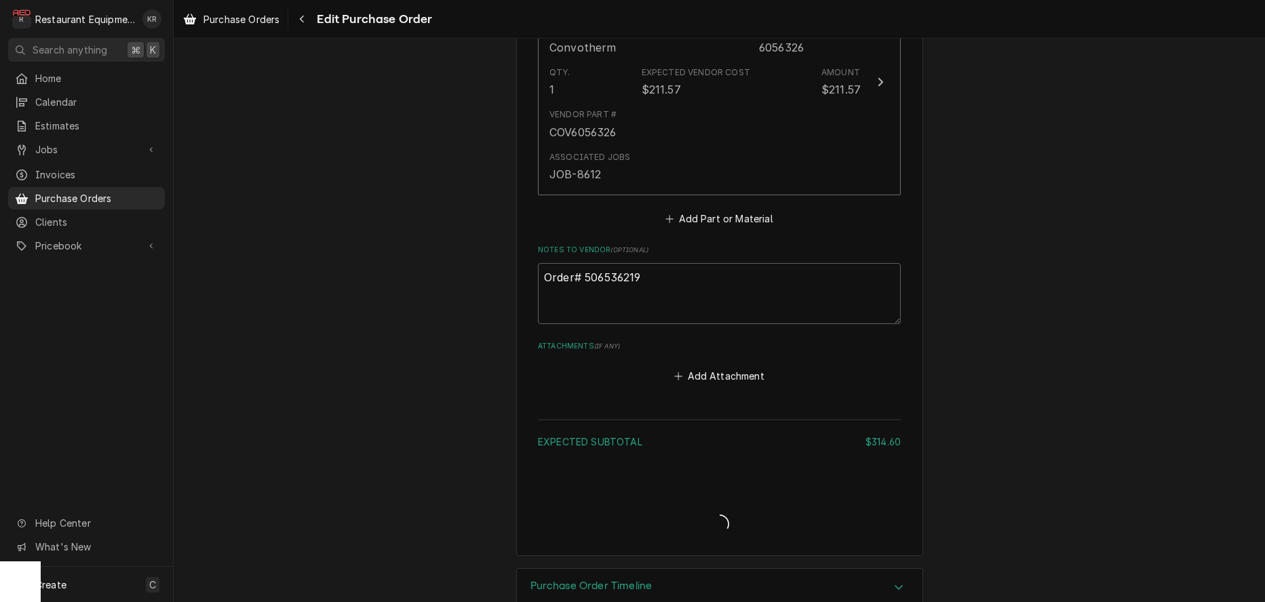
type textarea "x"
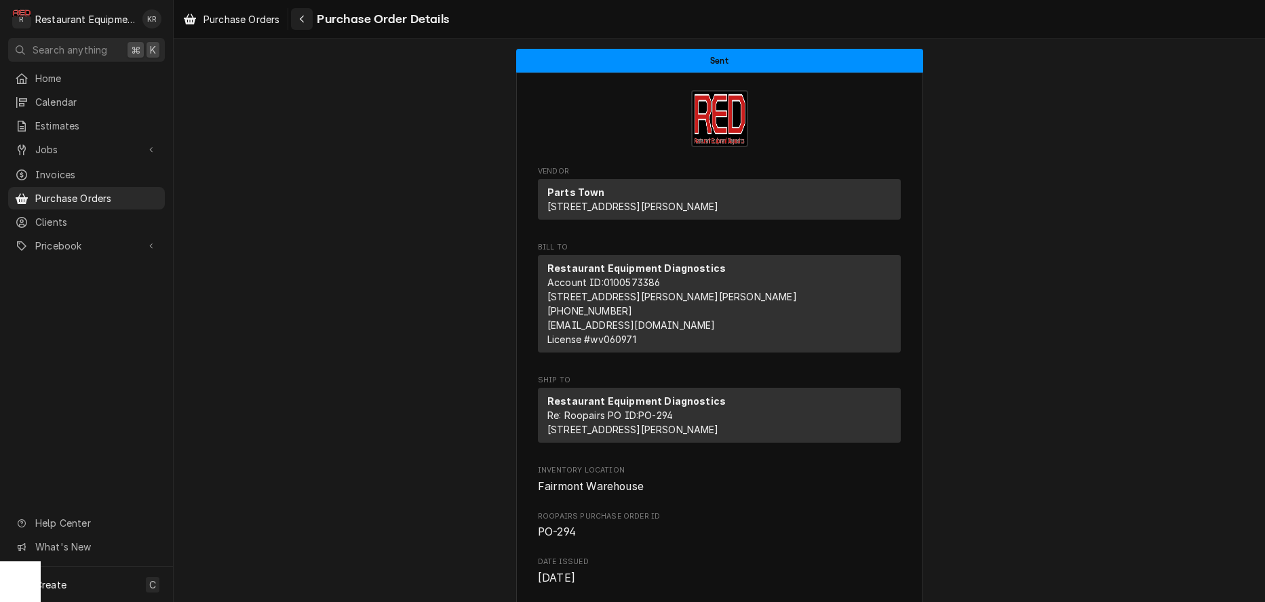
click at [309, 17] on div "Navigate back" at bounding box center [302, 19] width 14 height 14
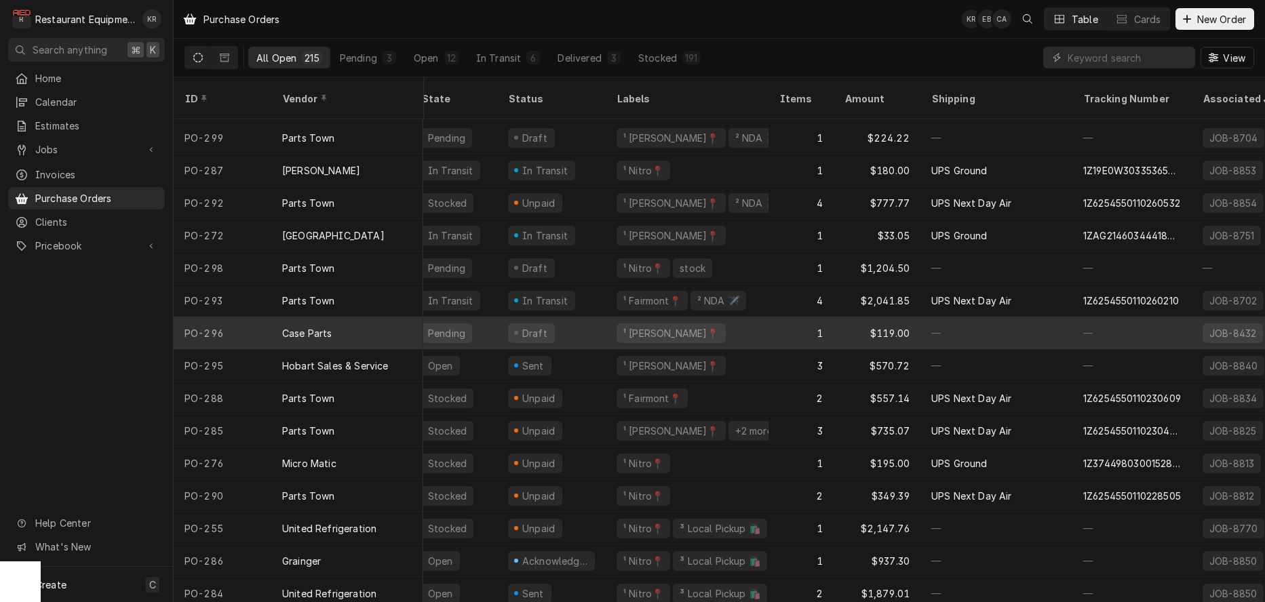
scroll to position [129, 12]
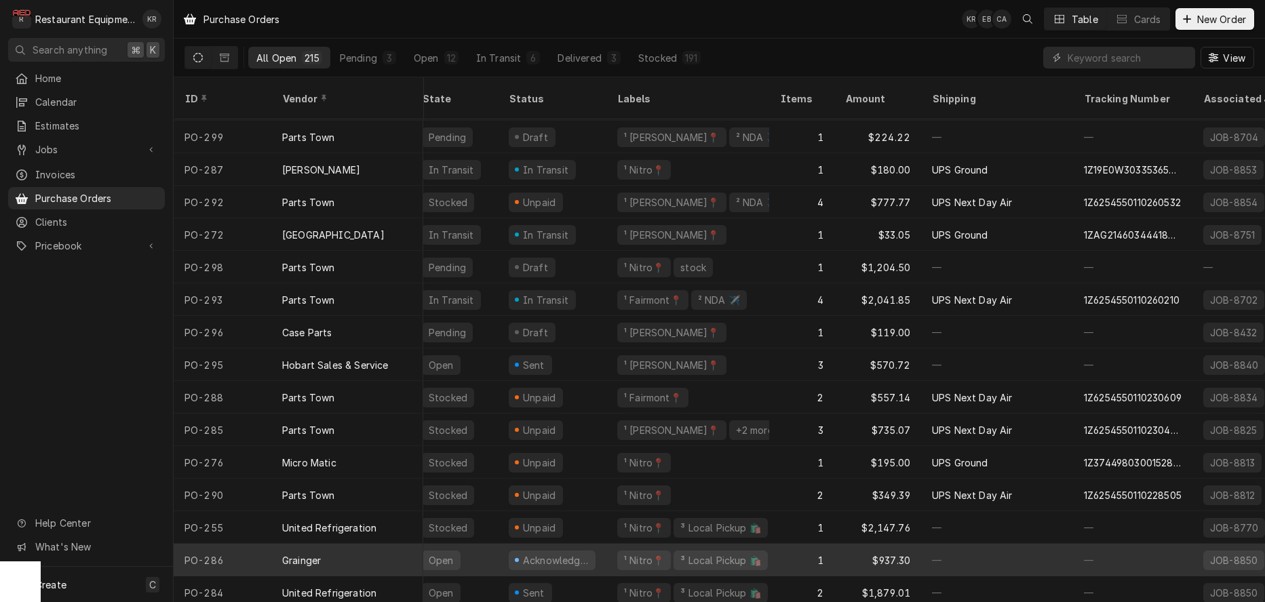
click at [631, 553] on div "¹ Nitro📍" at bounding box center [643, 560] width 43 height 14
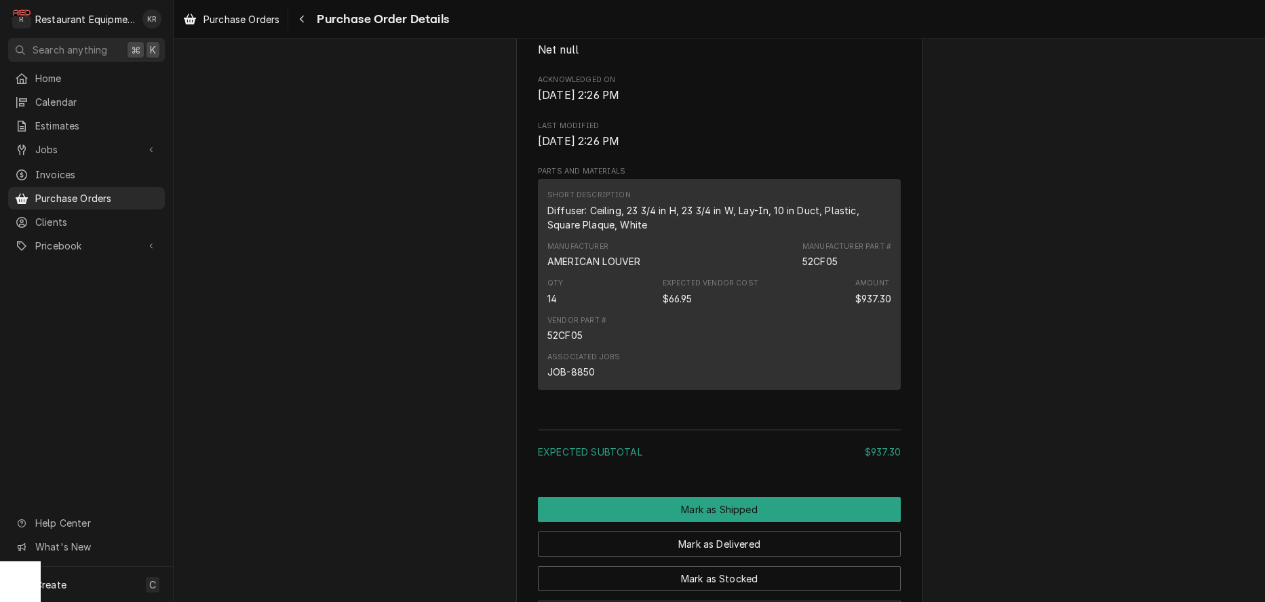
scroll to position [881, 0]
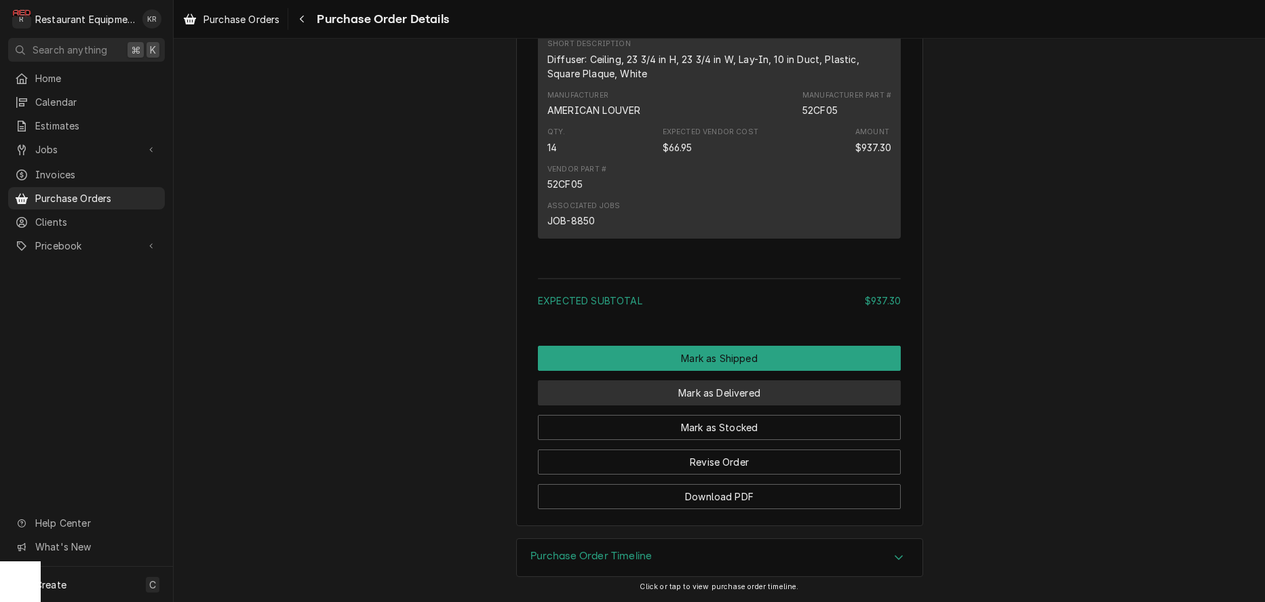
click at [739, 396] on button "Mark as Delivered" at bounding box center [719, 392] width 363 height 25
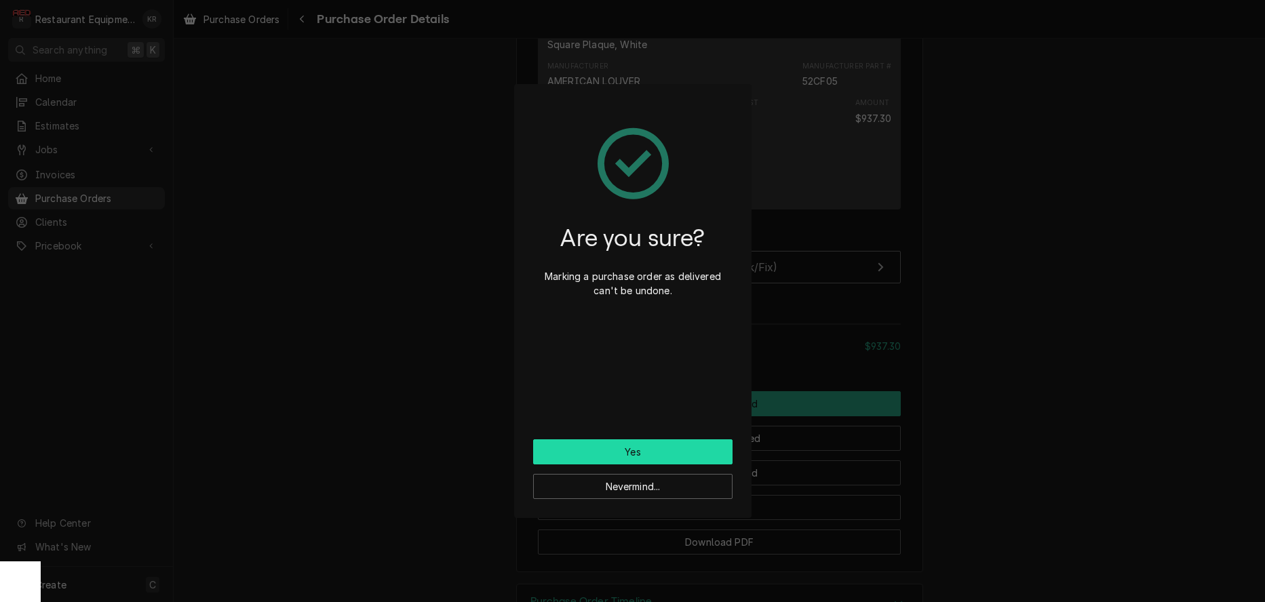
click at [658, 452] on button "Yes" at bounding box center [632, 451] width 199 height 25
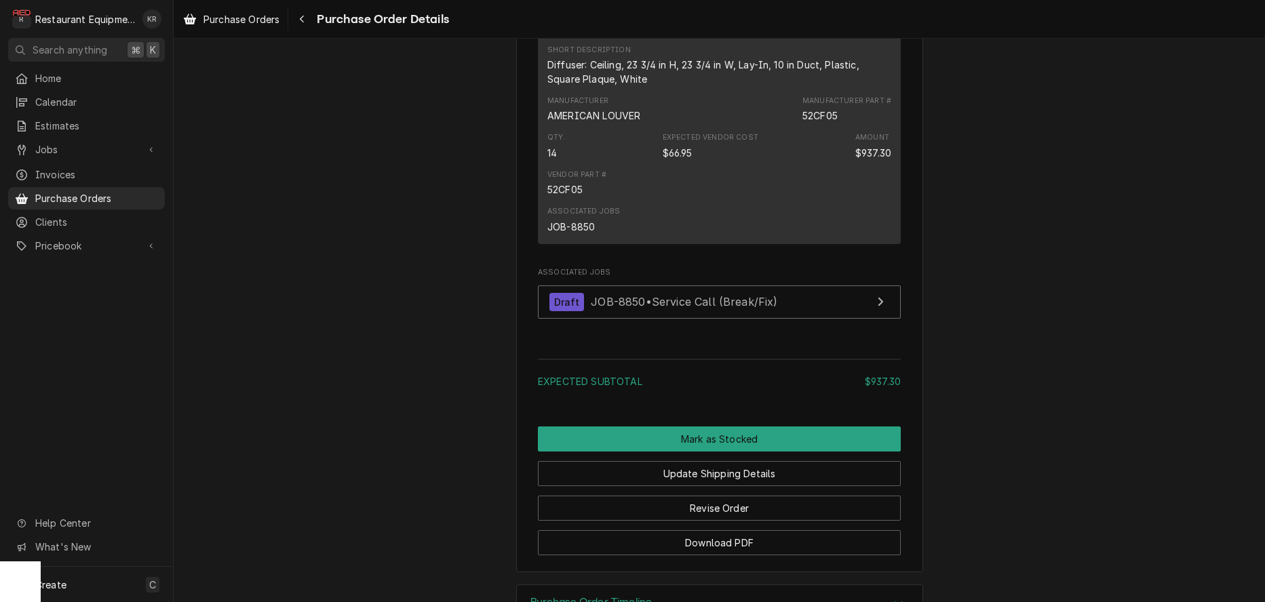
scroll to position [1020, 0]
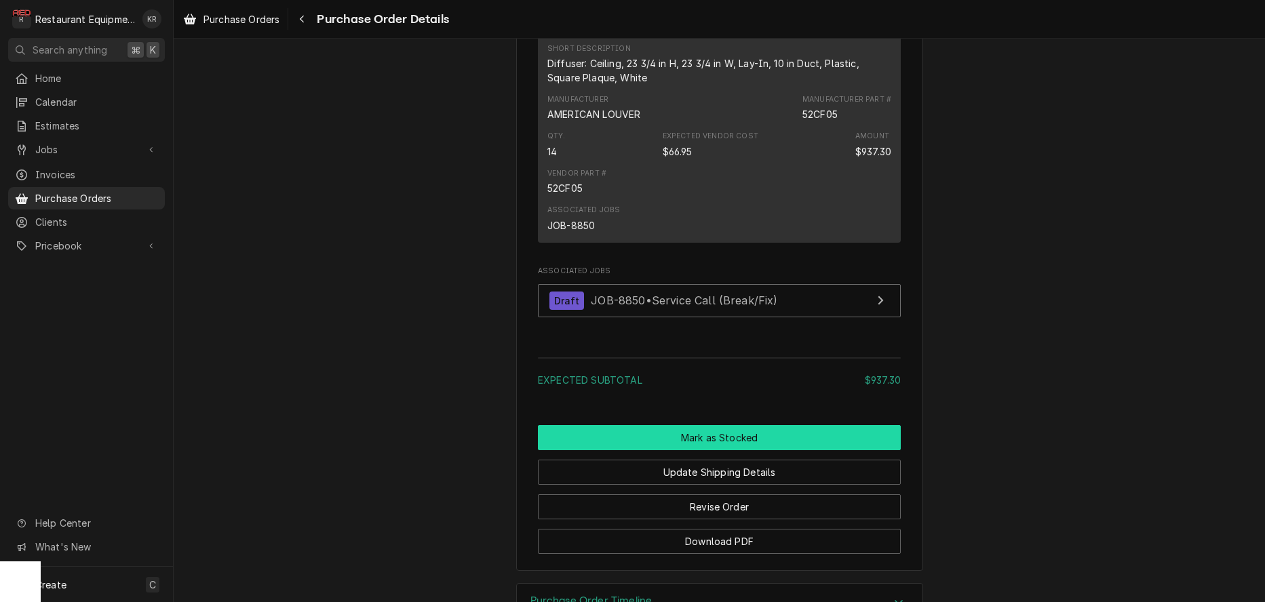
click at [689, 450] on button "Mark as Stocked" at bounding box center [719, 437] width 363 height 25
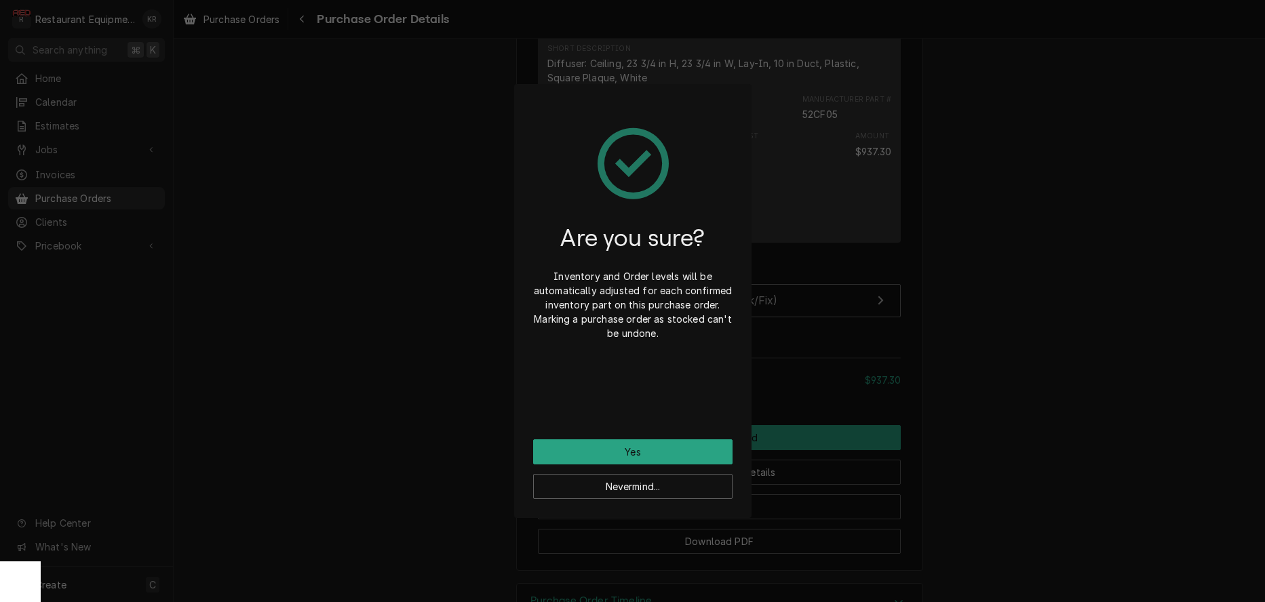
click at [825, 399] on div "Are you sure? Inventory and Order levels will be automatically adjusted for eac…" at bounding box center [632, 301] width 1265 height 602
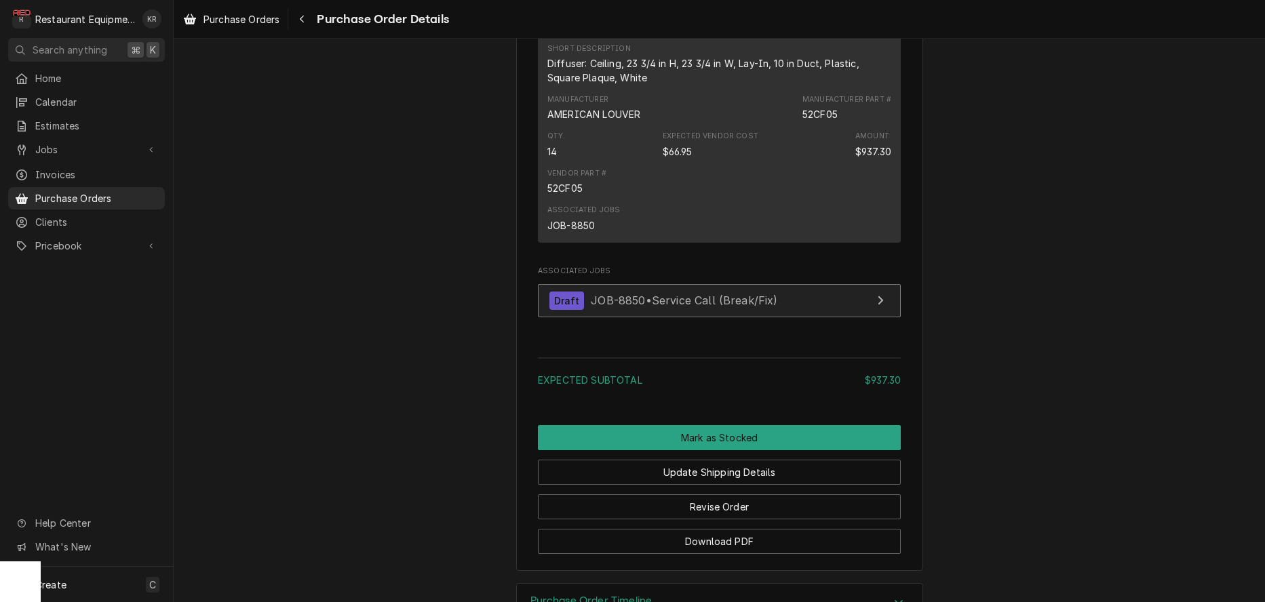
click at [736, 317] on link "Draft JOB-8850 • Service Call (Break/Fix)" at bounding box center [719, 300] width 363 height 33
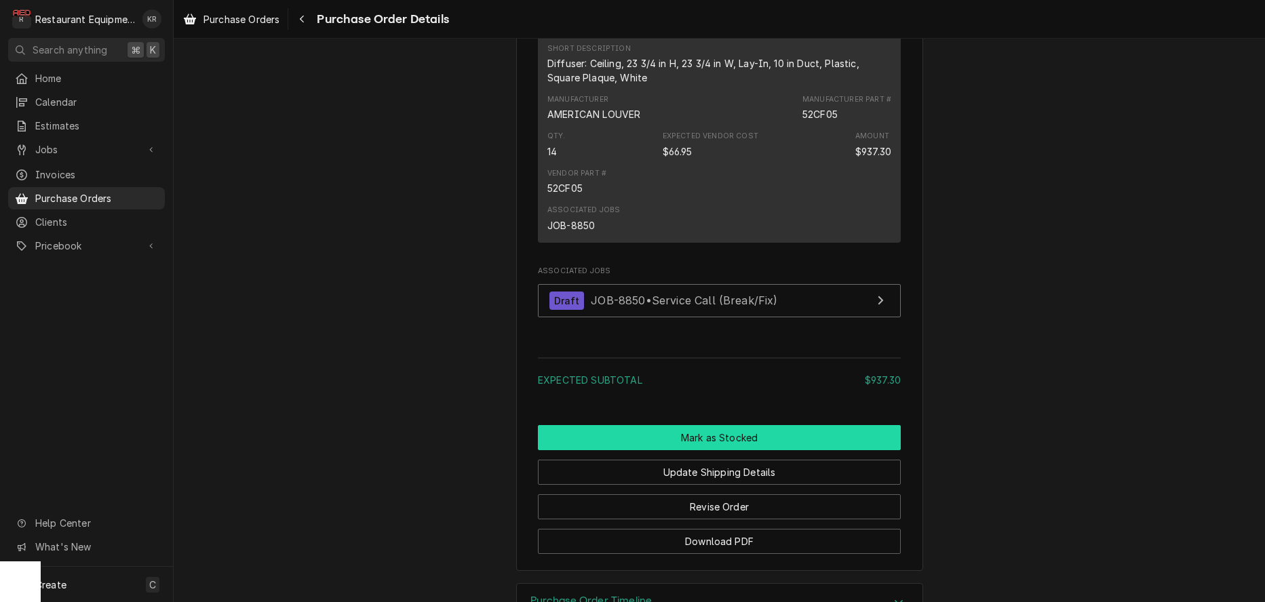
click at [728, 450] on button "Mark as Stocked" at bounding box center [719, 437] width 363 height 25
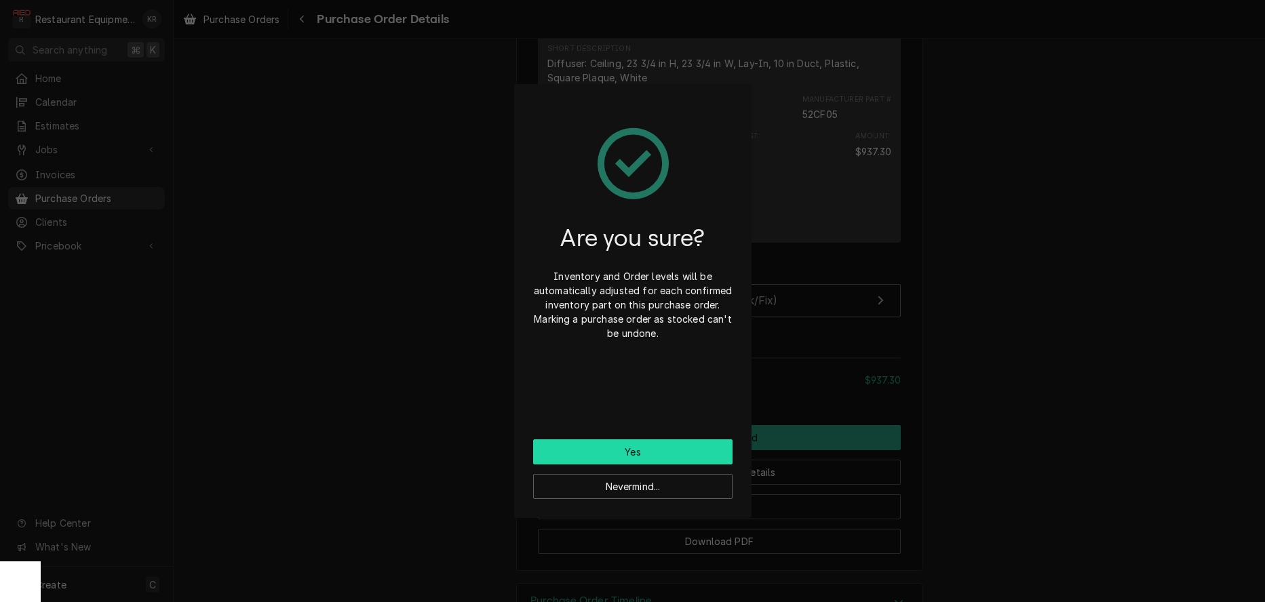
click at [652, 454] on button "Yes" at bounding box center [632, 451] width 199 height 25
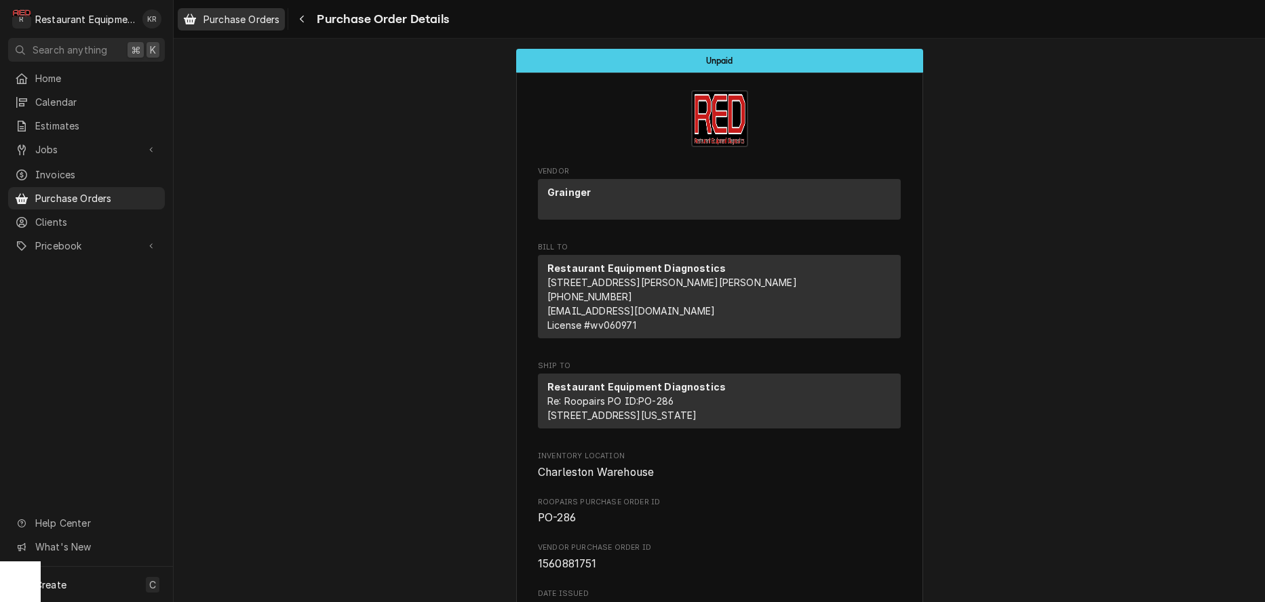
click at [277, 20] on span "Purchase Orders" at bounding box center [241, 19] width 76 height 14
